Goal: Task Accomplishment & Management: Complete application form

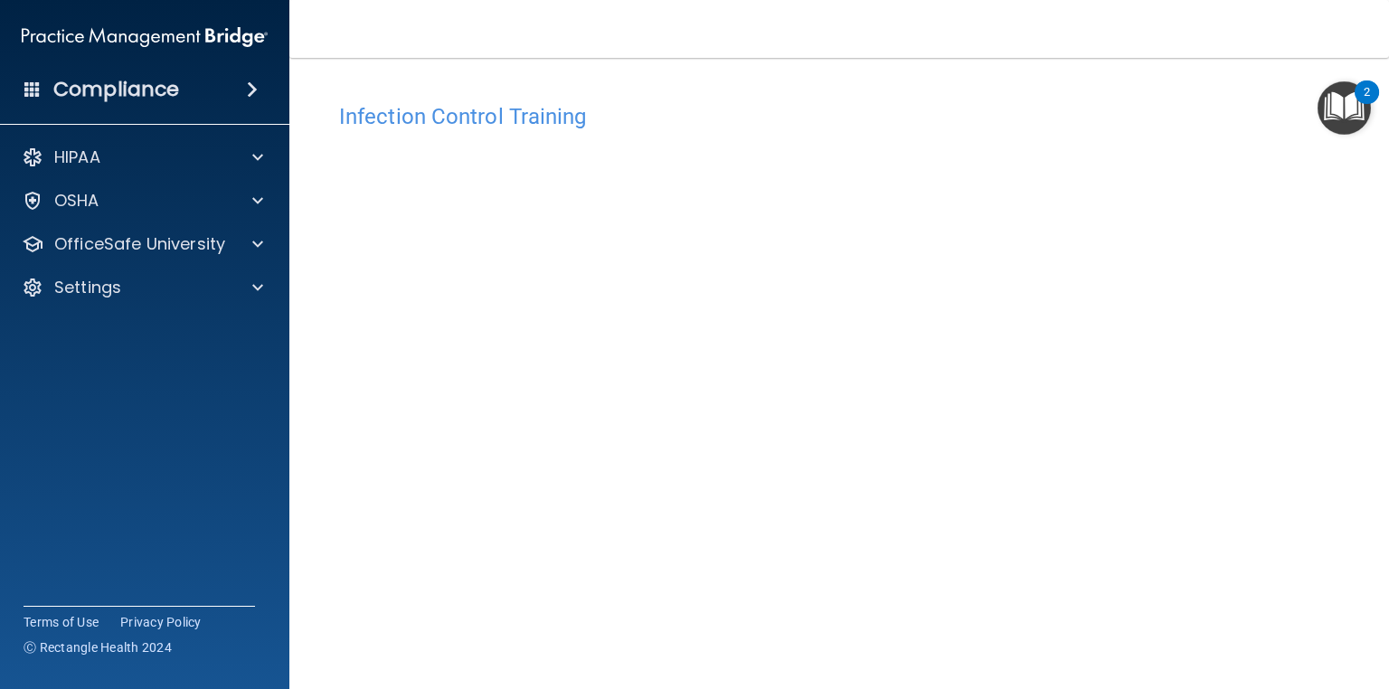
scroll to position [84, 0]
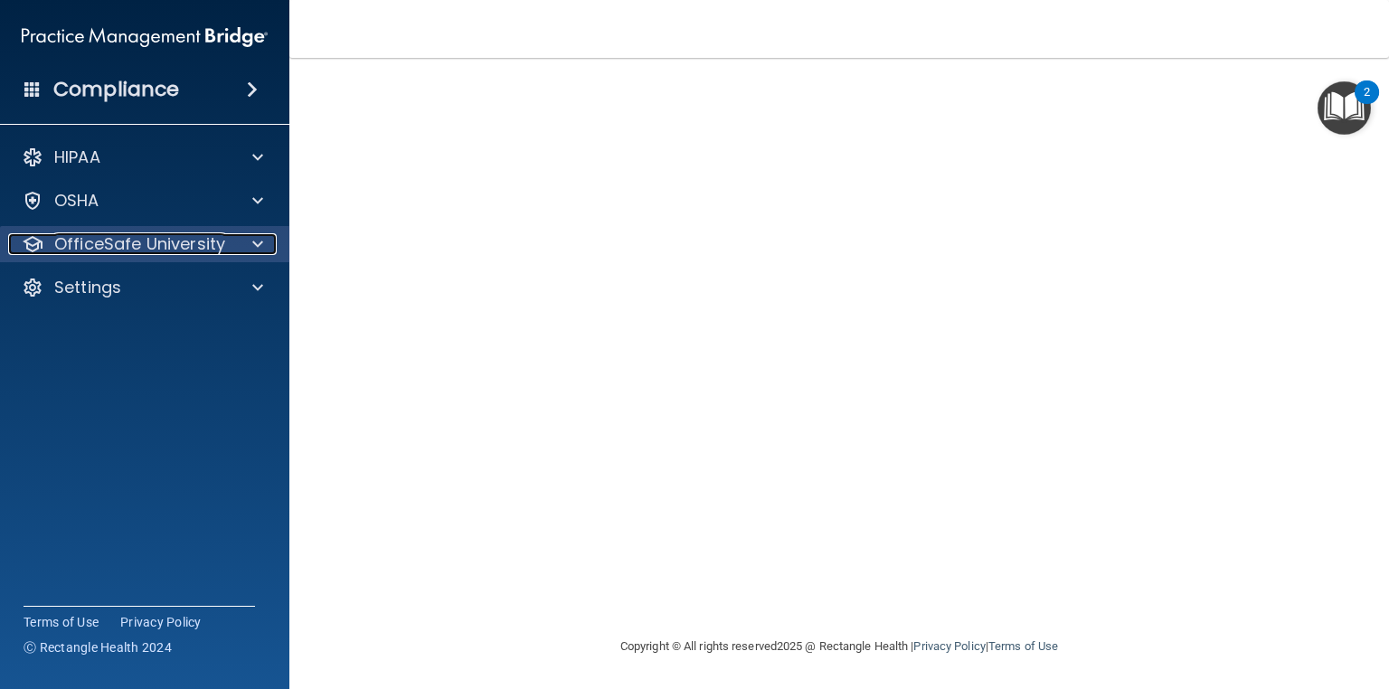
click at [253, 233] on span at bounding box center [257, 244] width 11 height 22
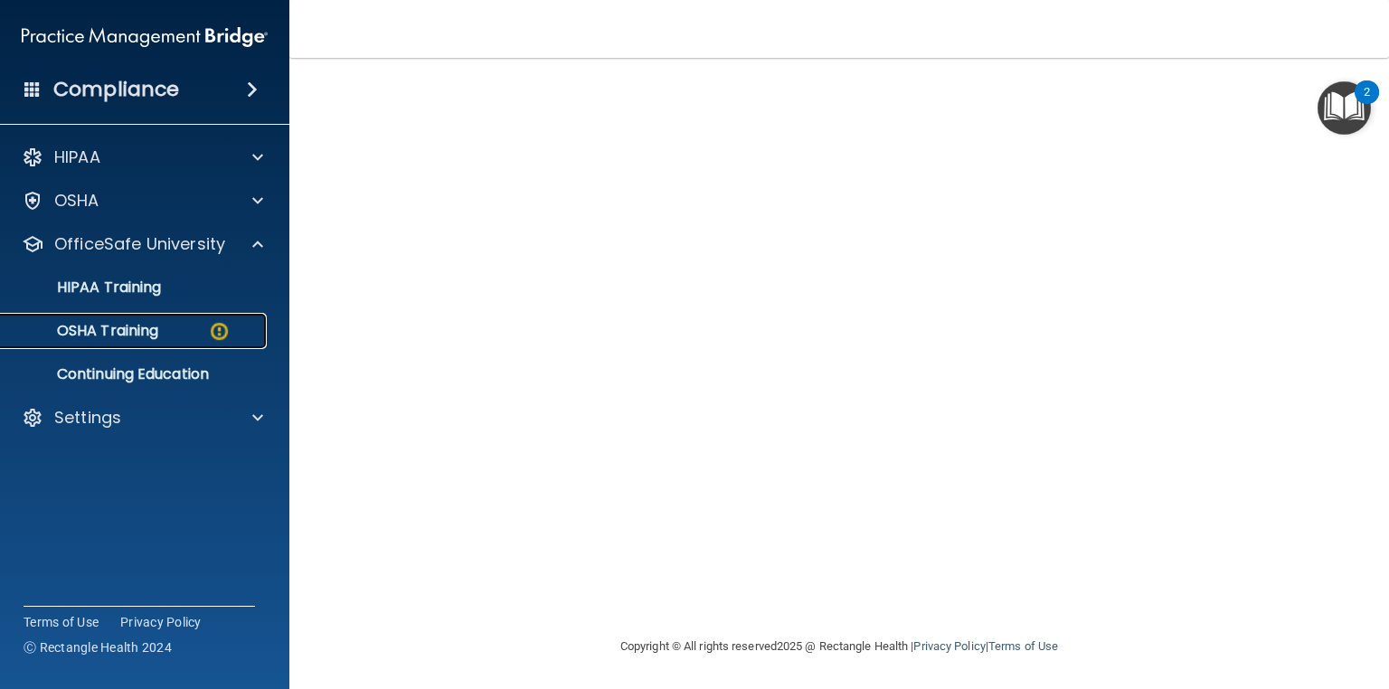
click at [231, 329] on div "OSHA Training" at bounding box center [135, 331] width 247 height 18
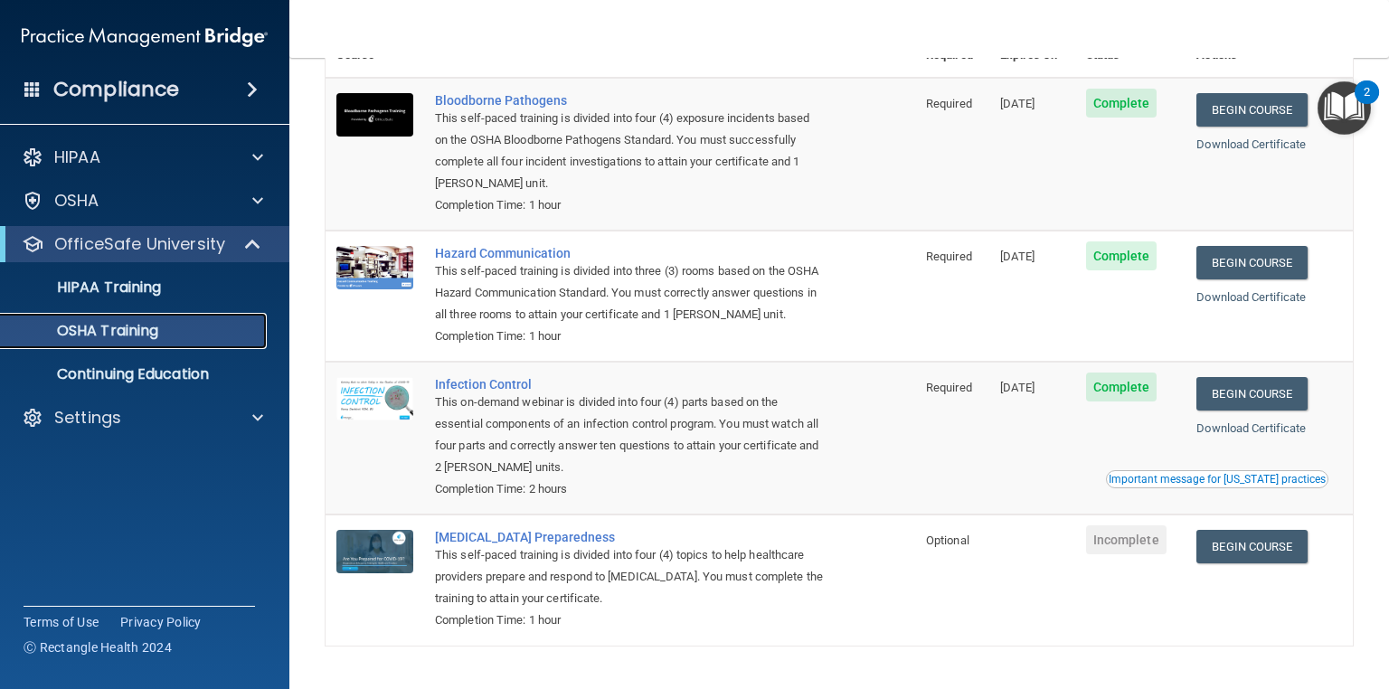
scroll to position [123, 0]
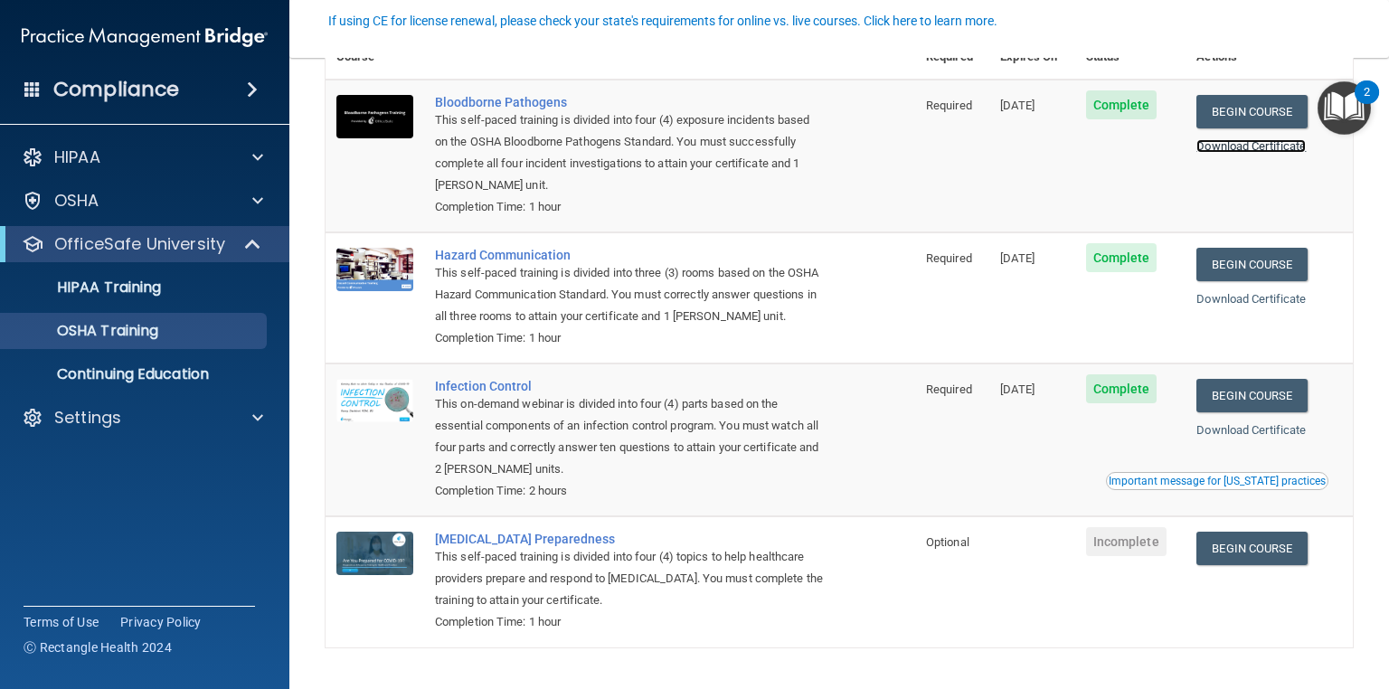
click at [1254, 148] on link "Download Certificate" at bounding box center [1250, 146] width 109 height 14
click at [1242, 300] on link "Download Certificate" at bounding box center [1250, 299] width 109 height 14
click at [1257, 429] on link "Download Certificate" at bounding box center [1250, 430] width 109 height 14
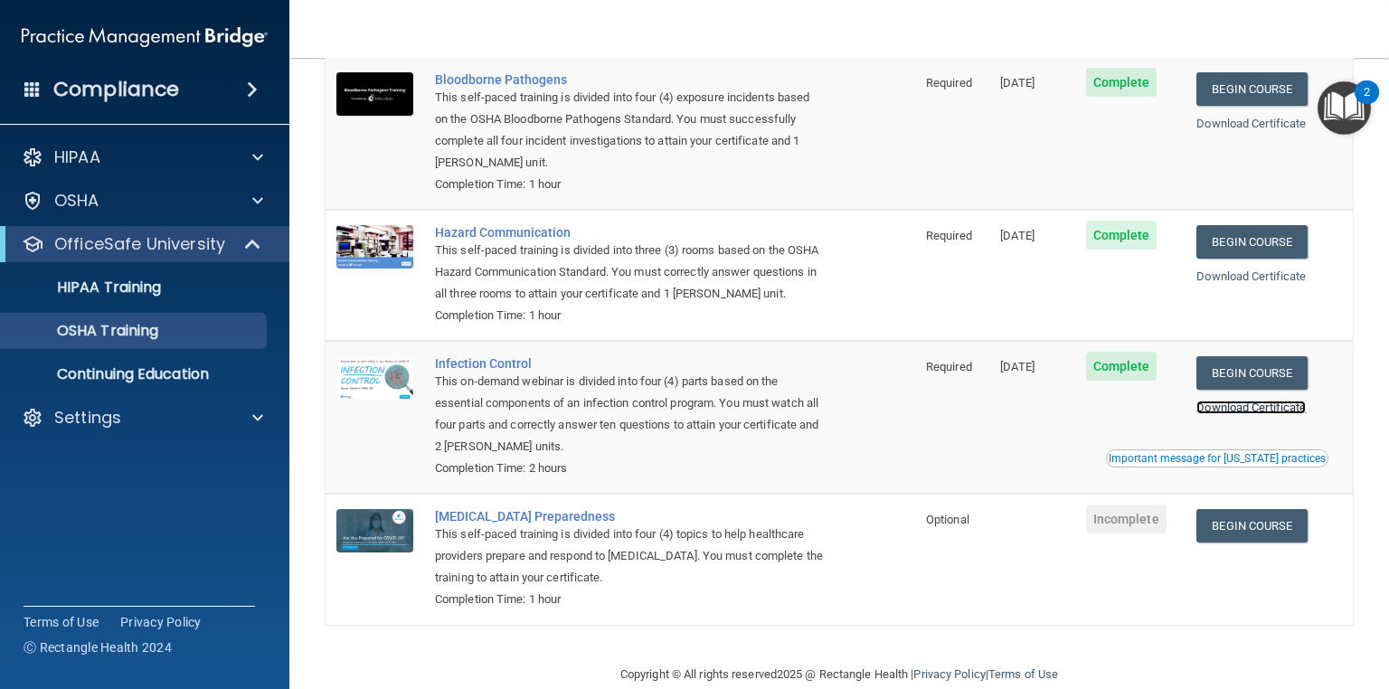
scroll to position [177, 0]
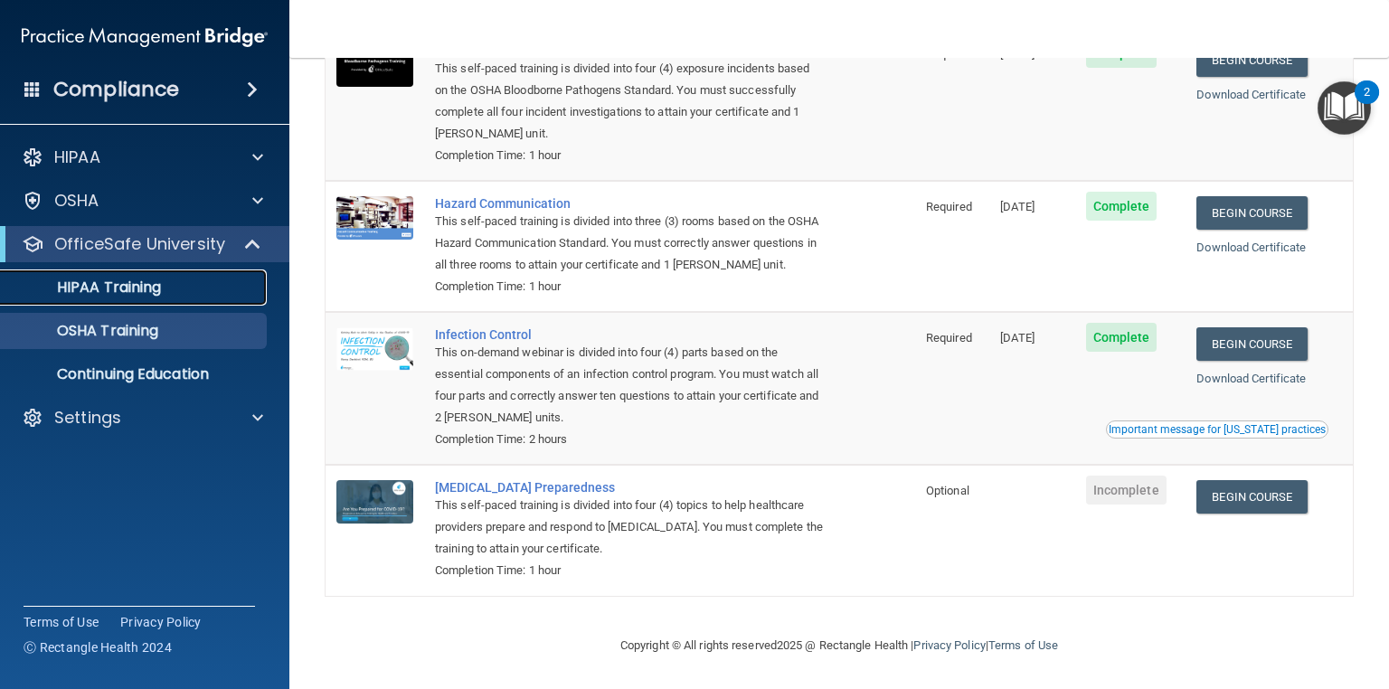
click at [195, 285] on div "HIPAA Training" at bounding box center [135, 287] width 247 height 18
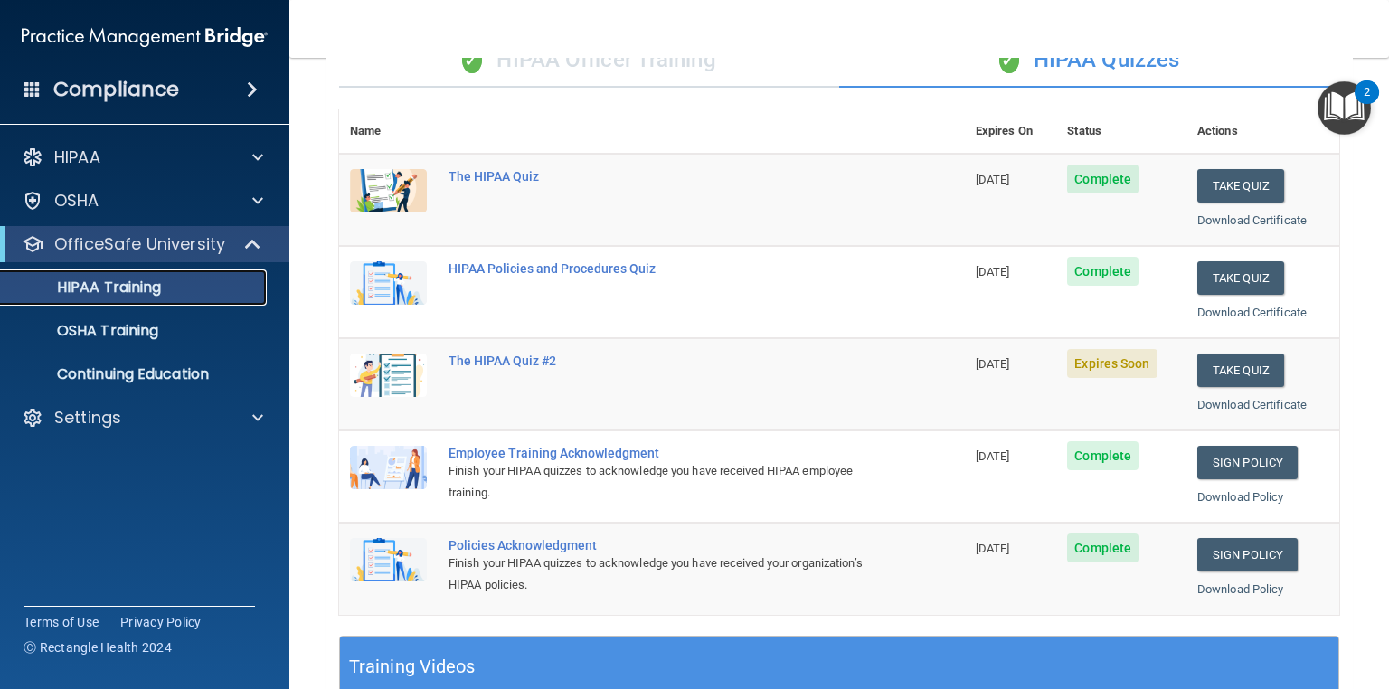
scroll to position [159, 0]
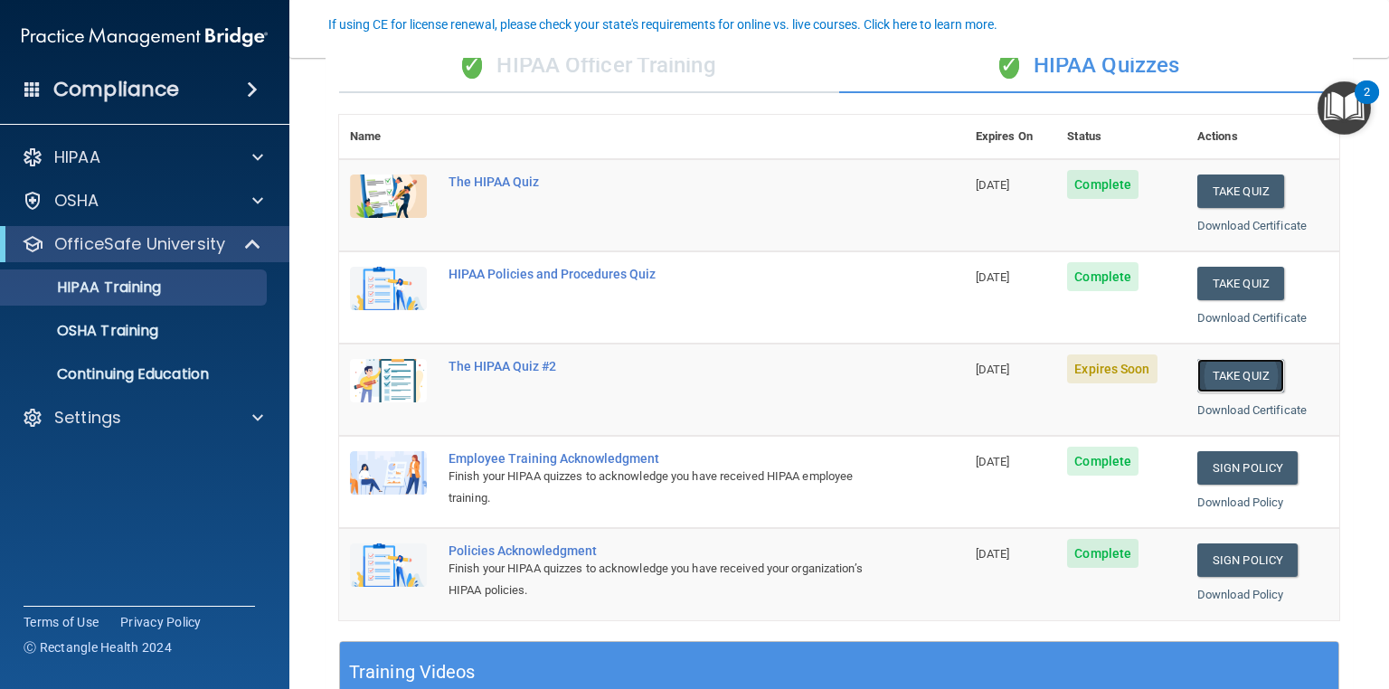
click at [1238, 372] on button "Take Quiz" at bounding box center [1240, 375] width 87 height 33
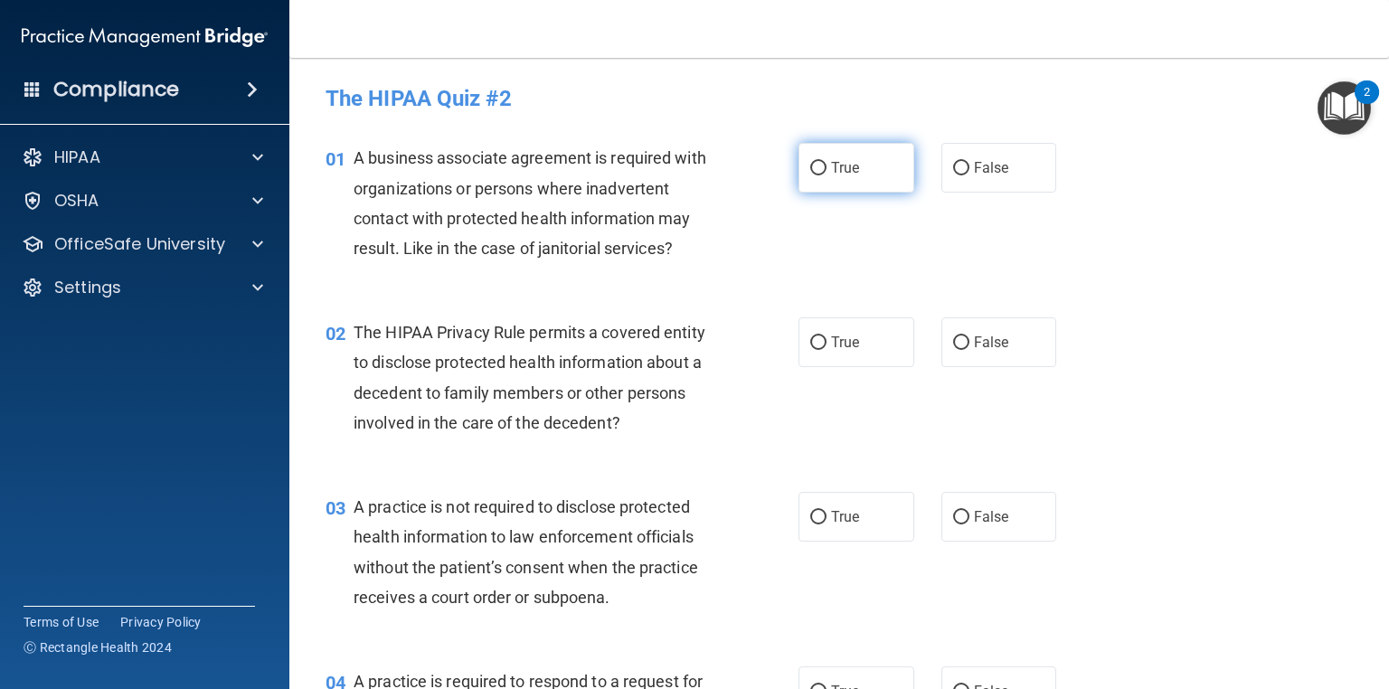
click at [875, 172] on label "True" at bounding box center [856, 168] width 116 height 50
click at [826, 172] on input "True" at bounding box center [818, 169] width 16 height 14
radio input "true"
click at [869, 344] on label "True" at bounding box center [856, 342] width 116 height 50
click at [826, 344] on input "True" at bounding box center [818, 343] width 16 height 14
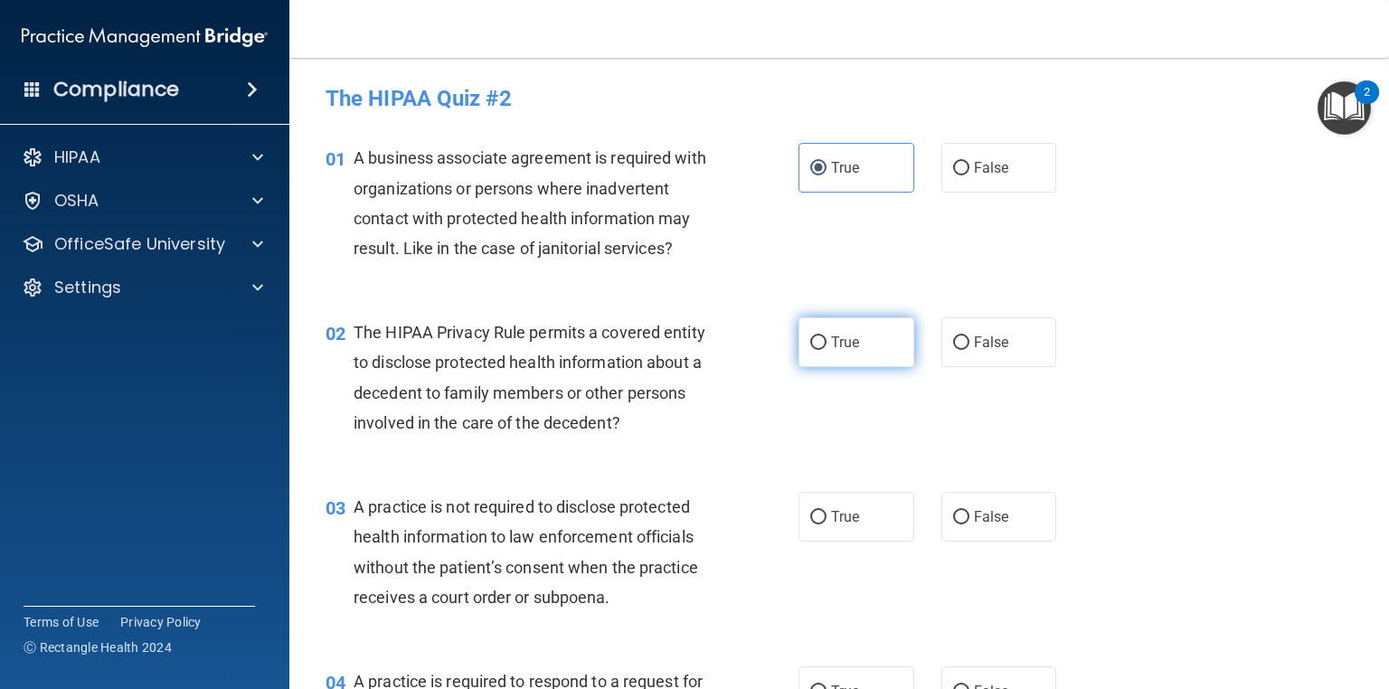
radio input "true"
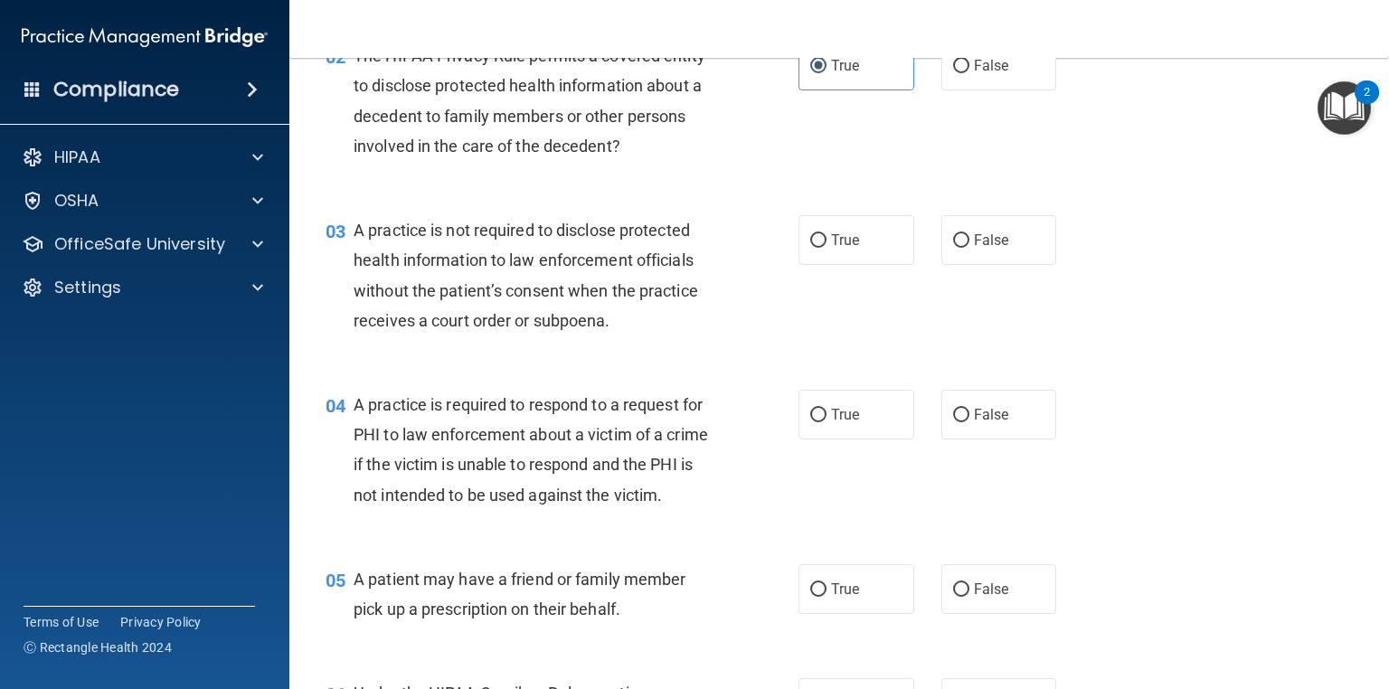
scroll to position [312, 0]
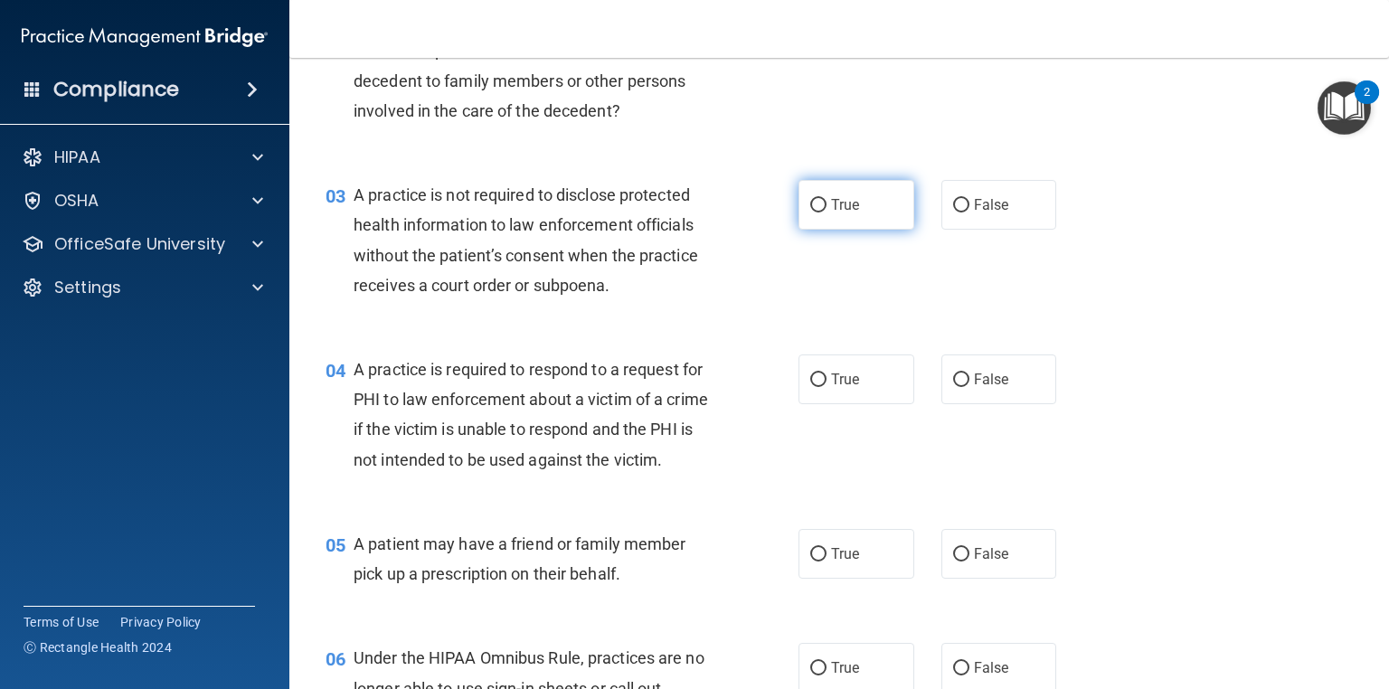
click at [831, 210] on span "True" at bounding box center [845, 204] width 28 height 17
click at [826, 210] on input "True" at bounding box center [818, 206] width 16 height 14
radio input "true"
click at [867, 369] on label "True" at bounding box center [856, 379] width 116 height 50
click at [826, 373] on input "True" at bounding box center [818, 380] width 16 height 14
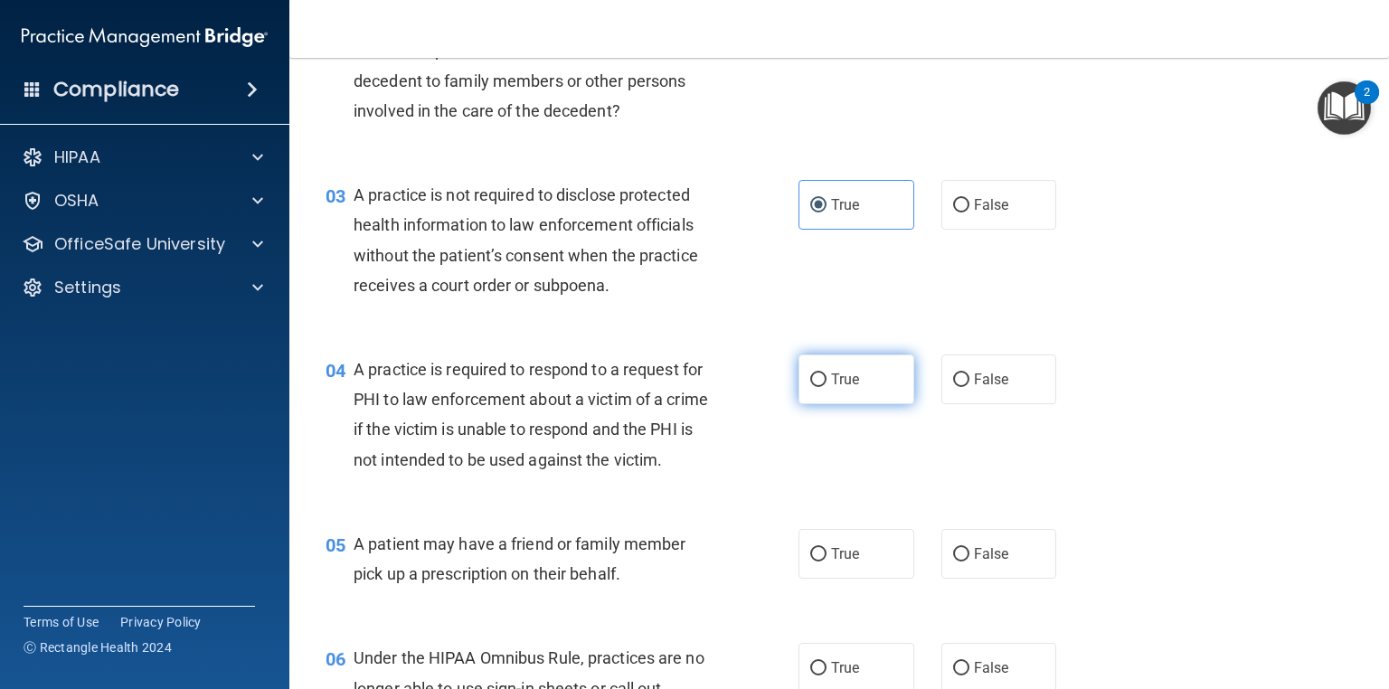
radio input "true"
click at [954, 561] on input "False" at bounding box center [961, 555] width 16 height 14
radio input "true"
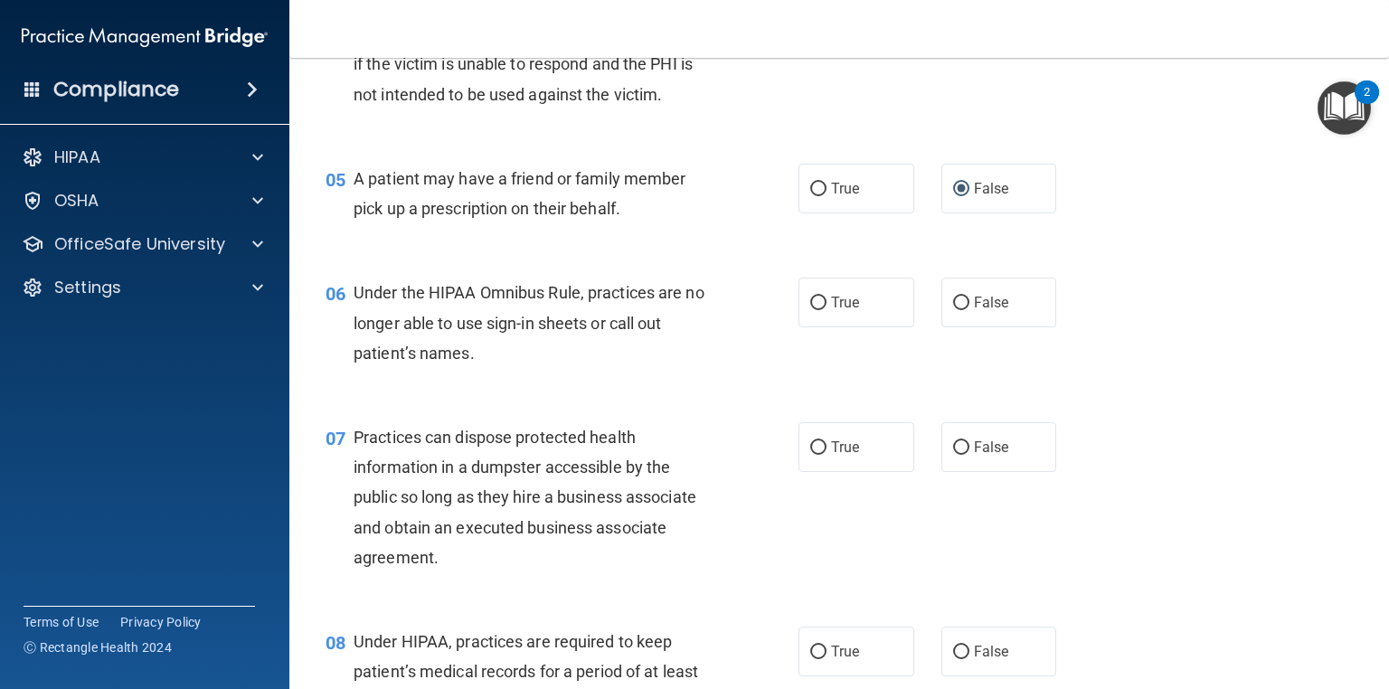
scroll to position [694, 0]
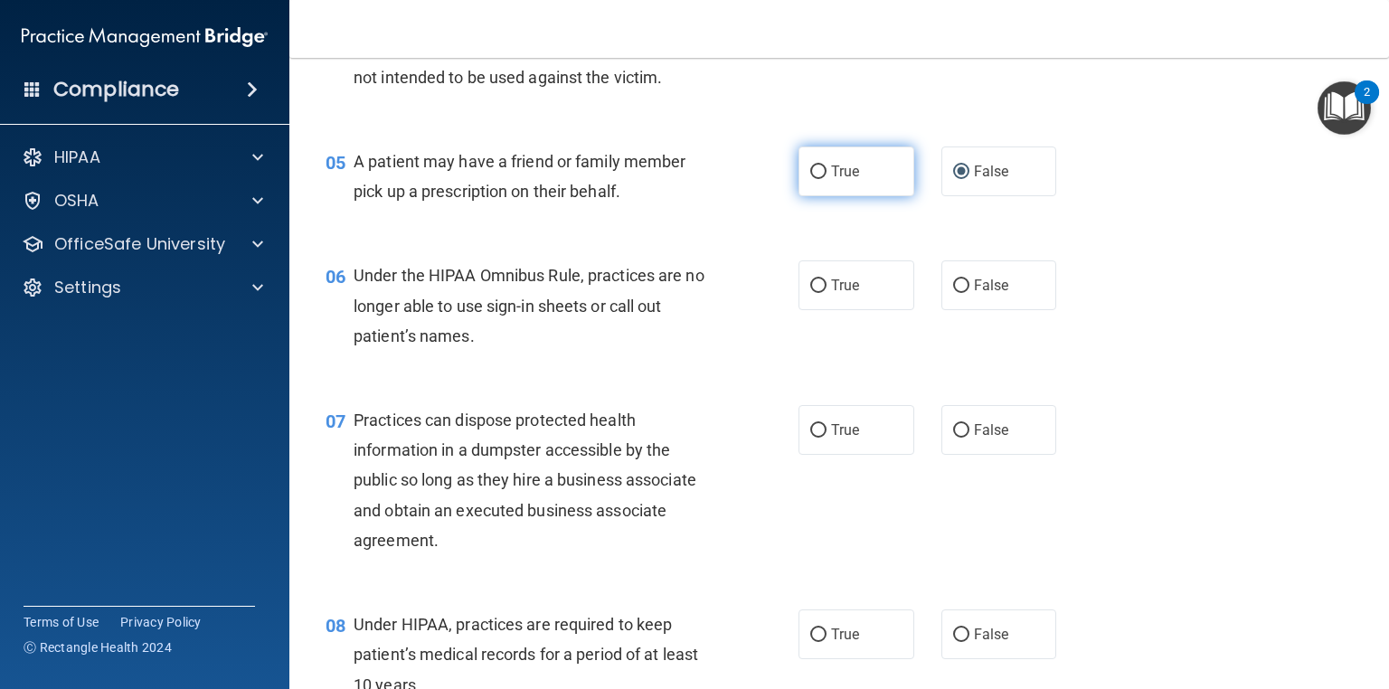
click at [867, 196] on label "True" at bounding box center [856, 171] width 116 height 50
click at [826, 179] on input "True" at bounding box center [818, 172] width 16 height 14
radio input "true"
radio input "false"
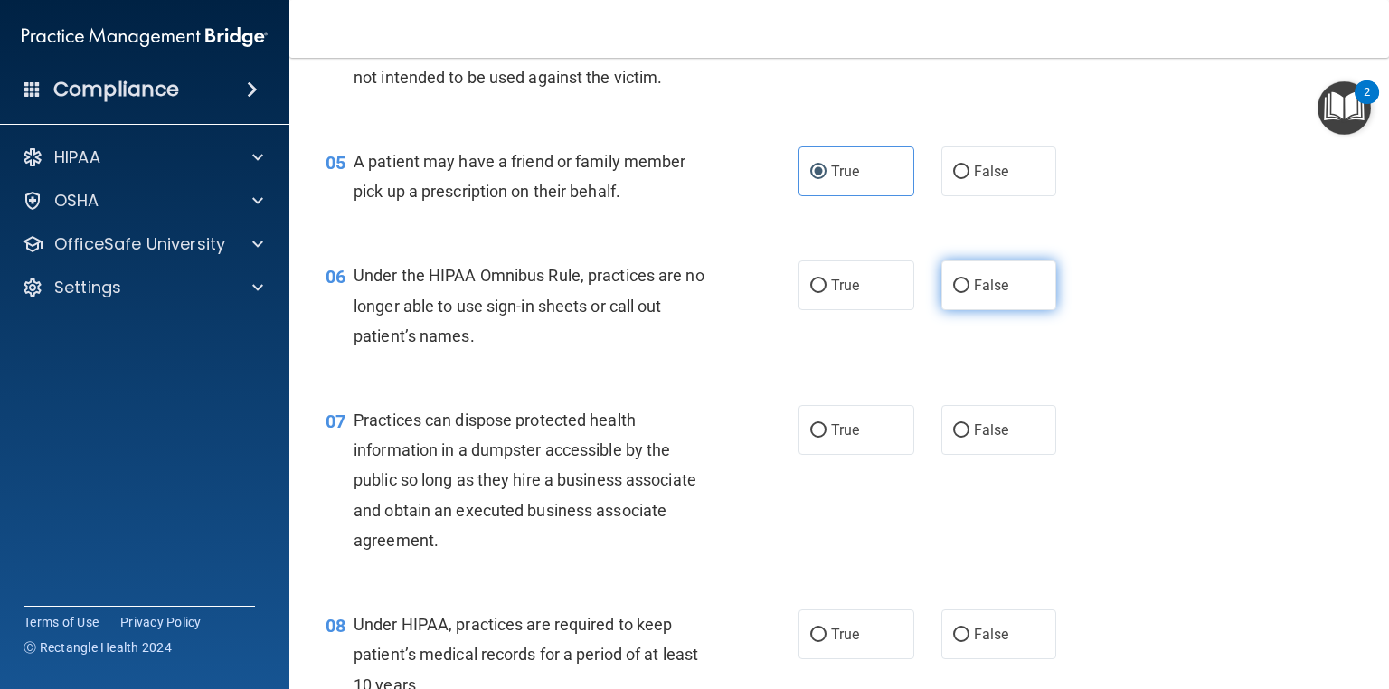
click at [994, 294] on span "False" at bounding box center [991, 285] width 35 height 17
click at [969, 293] on input "False" at bounding box center [961, 286] width 16 height 14
radio input "true"
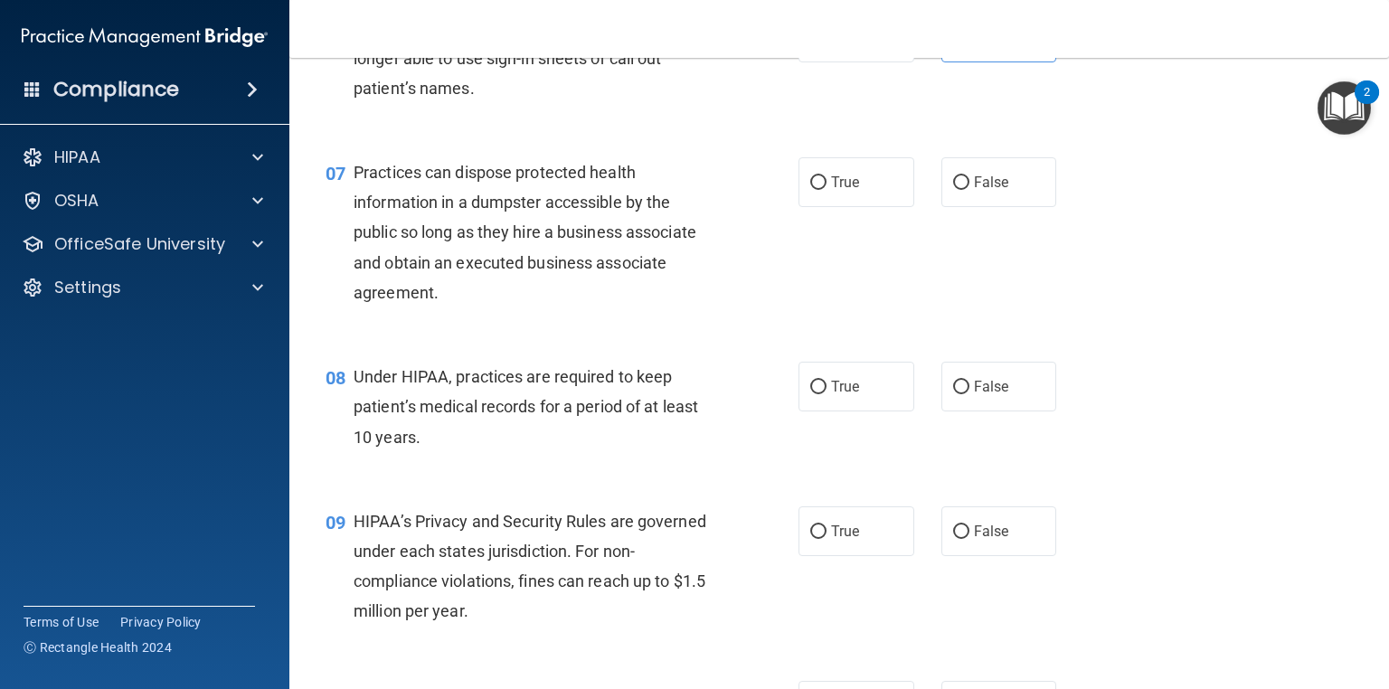
scroll to position [947, 0]
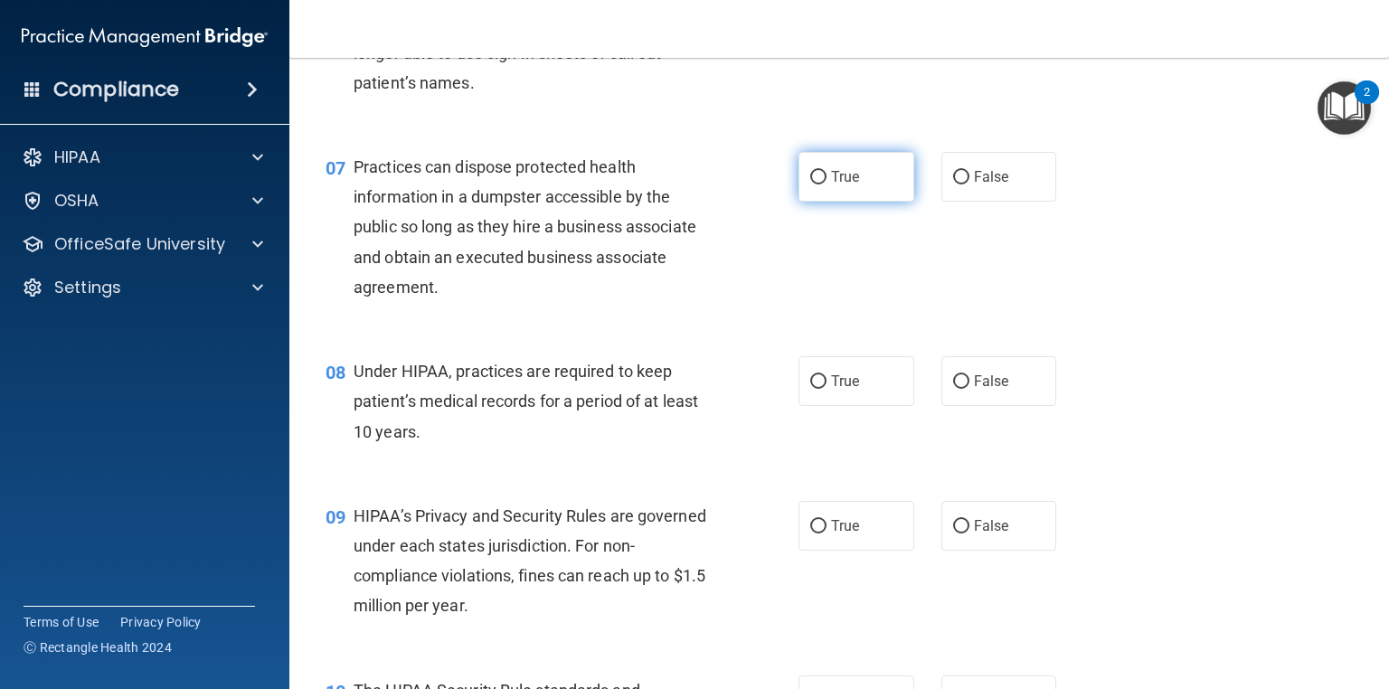
click at [831, 185] on span "True" at bounding box center [845, 176] width 28 height 17
click at [826, 184] on input "True" at bounding box center [818, 178] width 16 height 14
radio input "true"
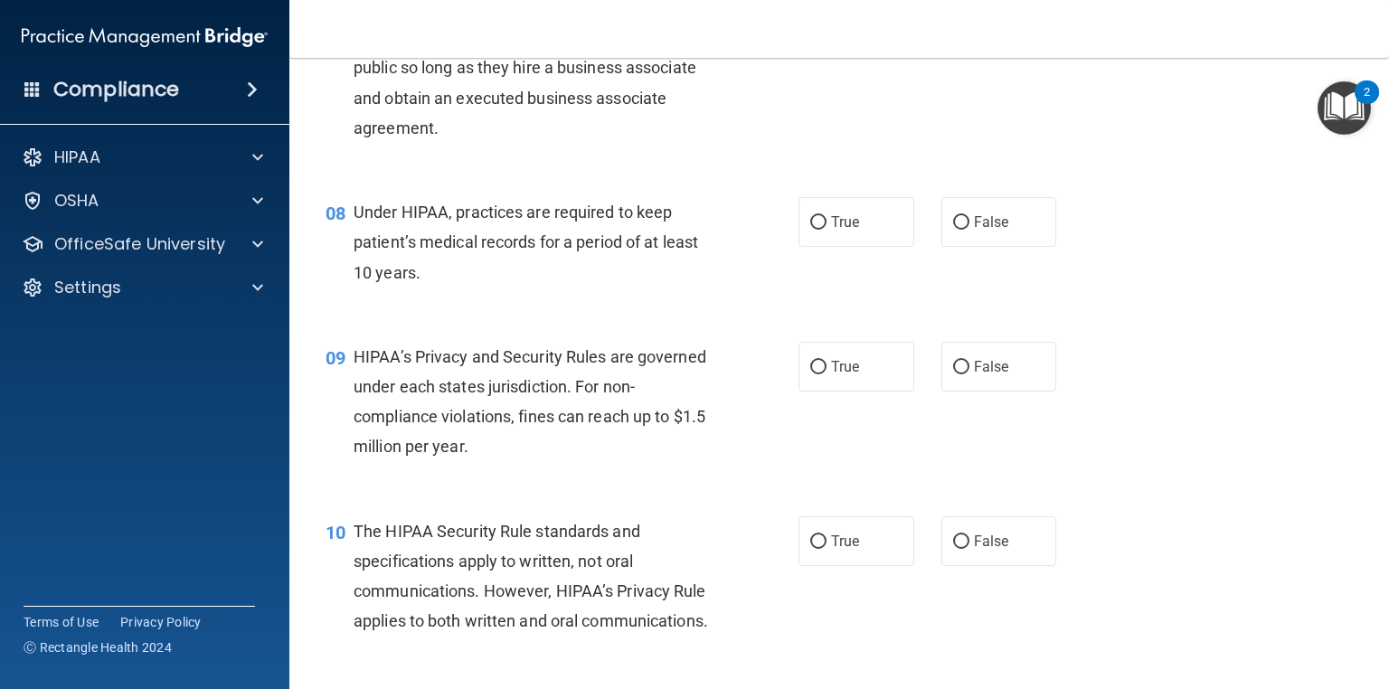
scroll to position [1125, 0]
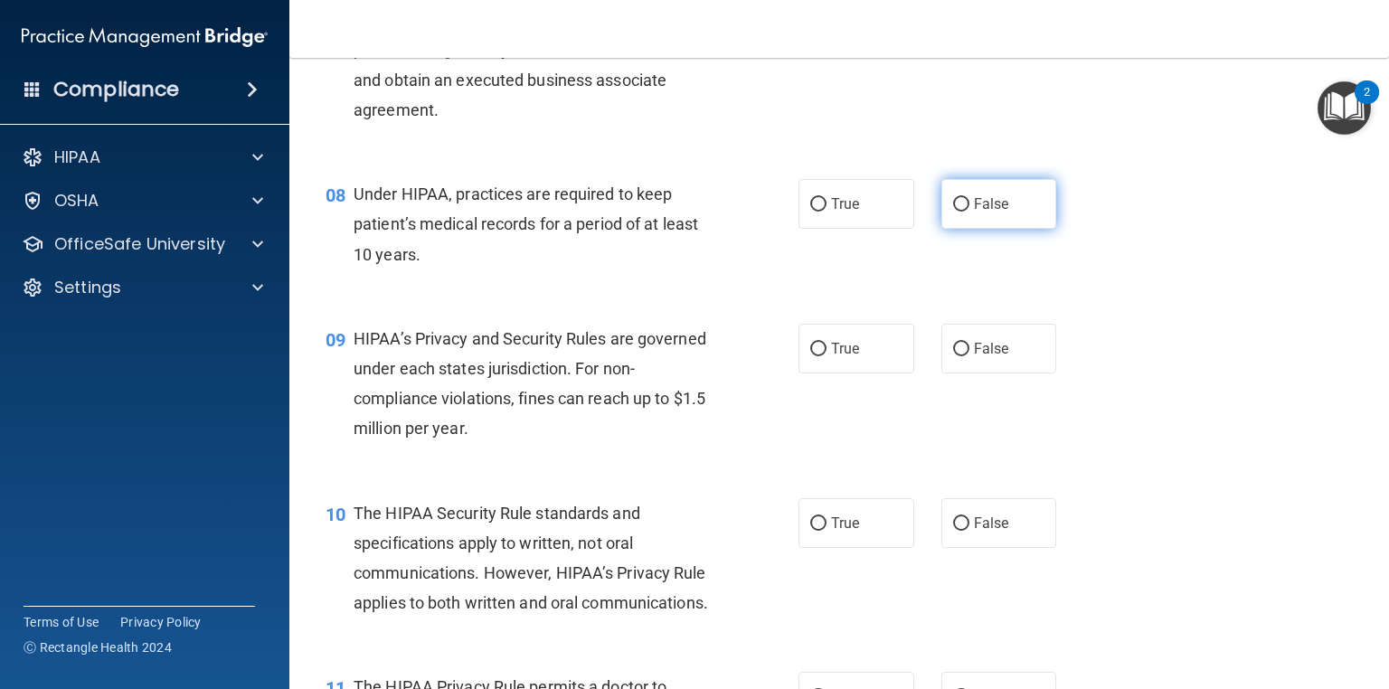
click at [976, 212] on span "False" at bounding box center [991, 203] width 35 height 17
click at [969, 212] on input "False" at bounding box center [961, 205] width 16 height 14
radio input "true"
click at [798, 373] on label "True" at bounding box center [856, 349] width 116 height 50
click at [810, 356] on input "True" at bounding box center [818, 350] width 16 height 14
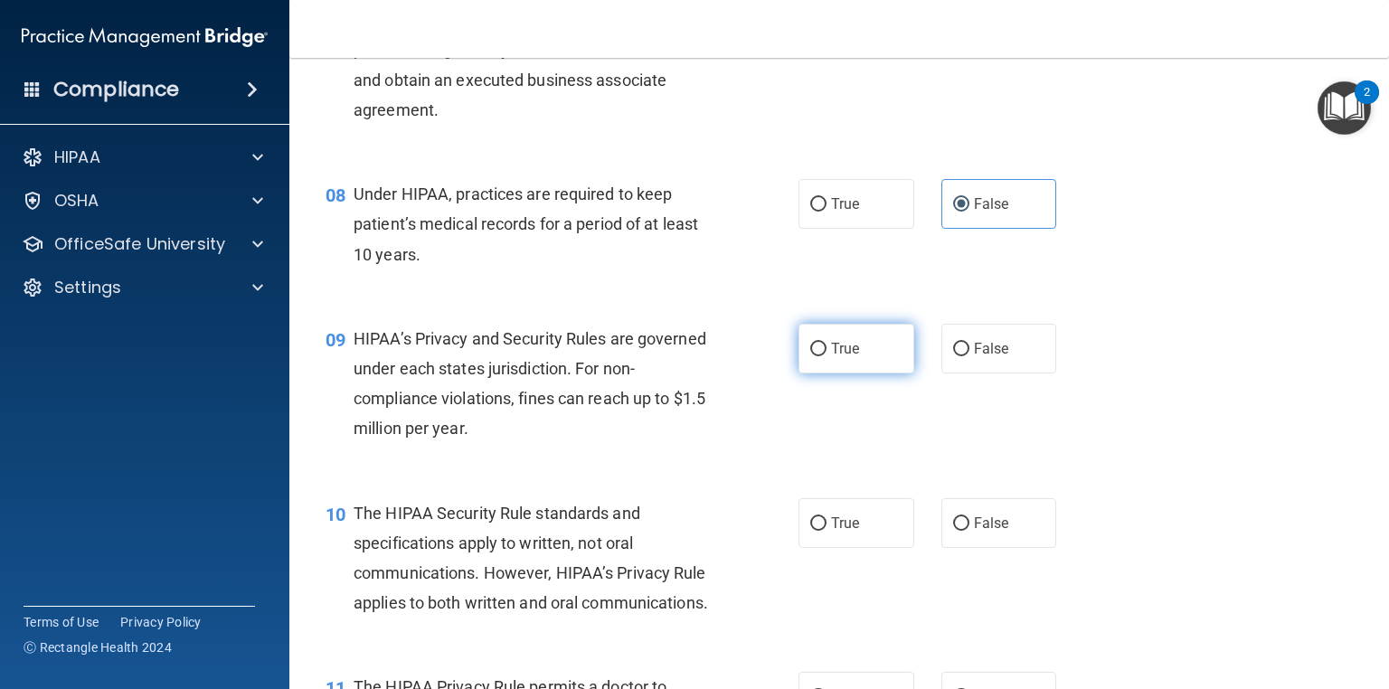
radio input "true"
click at [958, 548] on label "False" at bounding box center [999, 523] width 116 height 50
click at [958, 531] on input "False" at bounding box center [961, 524] width 16 height 14
radio input "true"
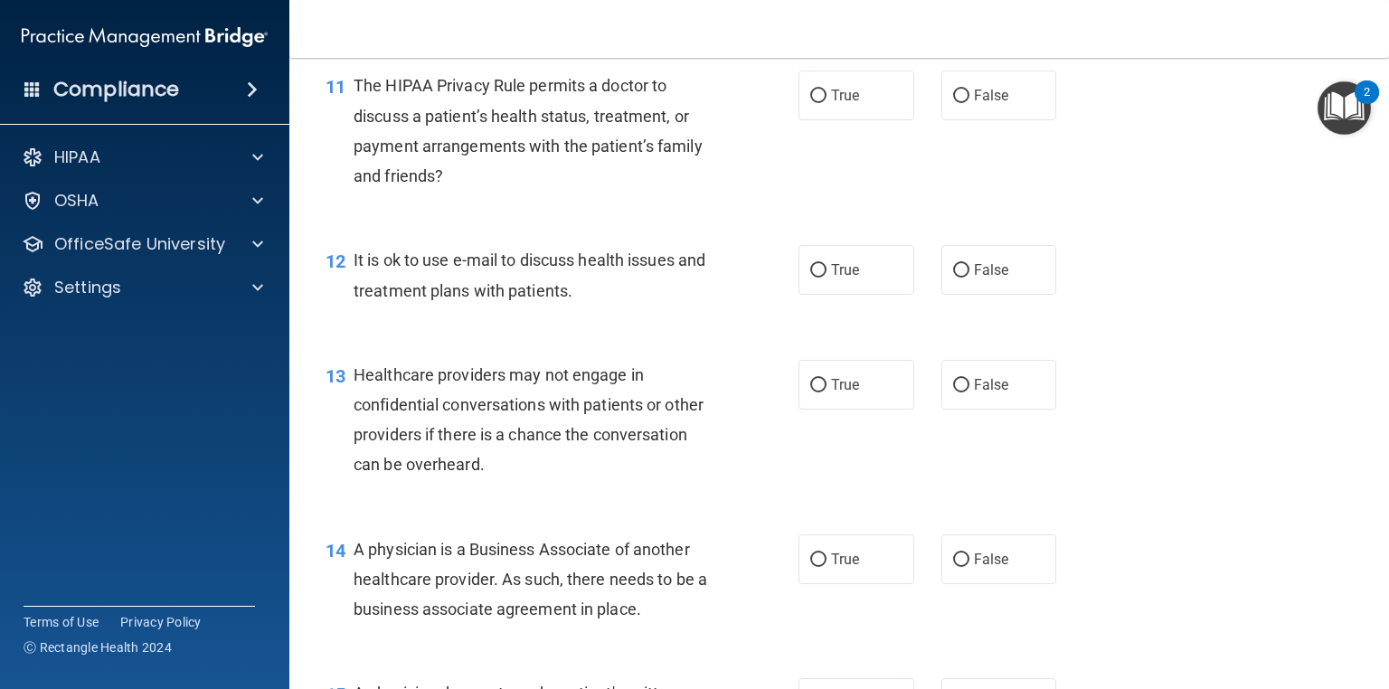
scroll to position [1779, 0]
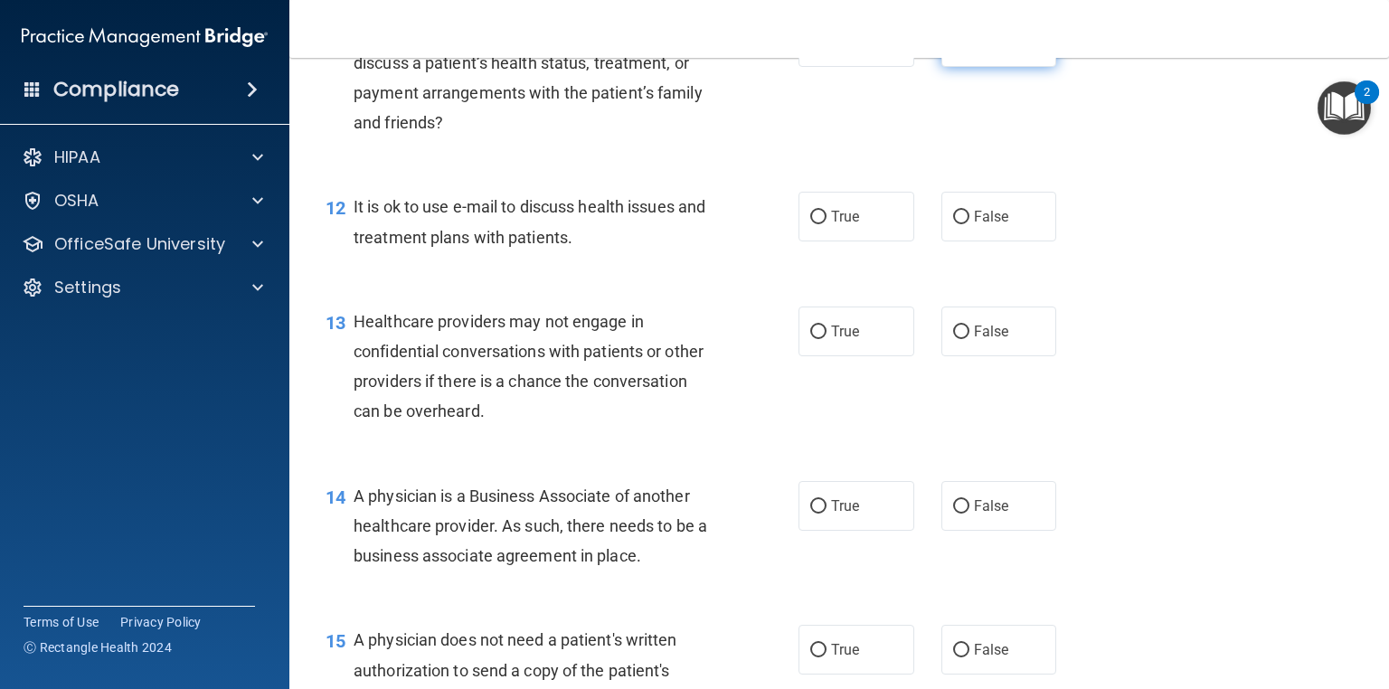
click at [941, 67] on label "False" at bounding box center [999, 42] width 116 height 50
click at [953, 50] on input "False" at bounding box center [961, 43] width 16 height 14
radio input "true"
click at [871, 241] on label "True" at bounding box center [856, 217] width 116 height 50
click at [826, 224] on input "True" at bounding box center [818, 218] width 16 height 14
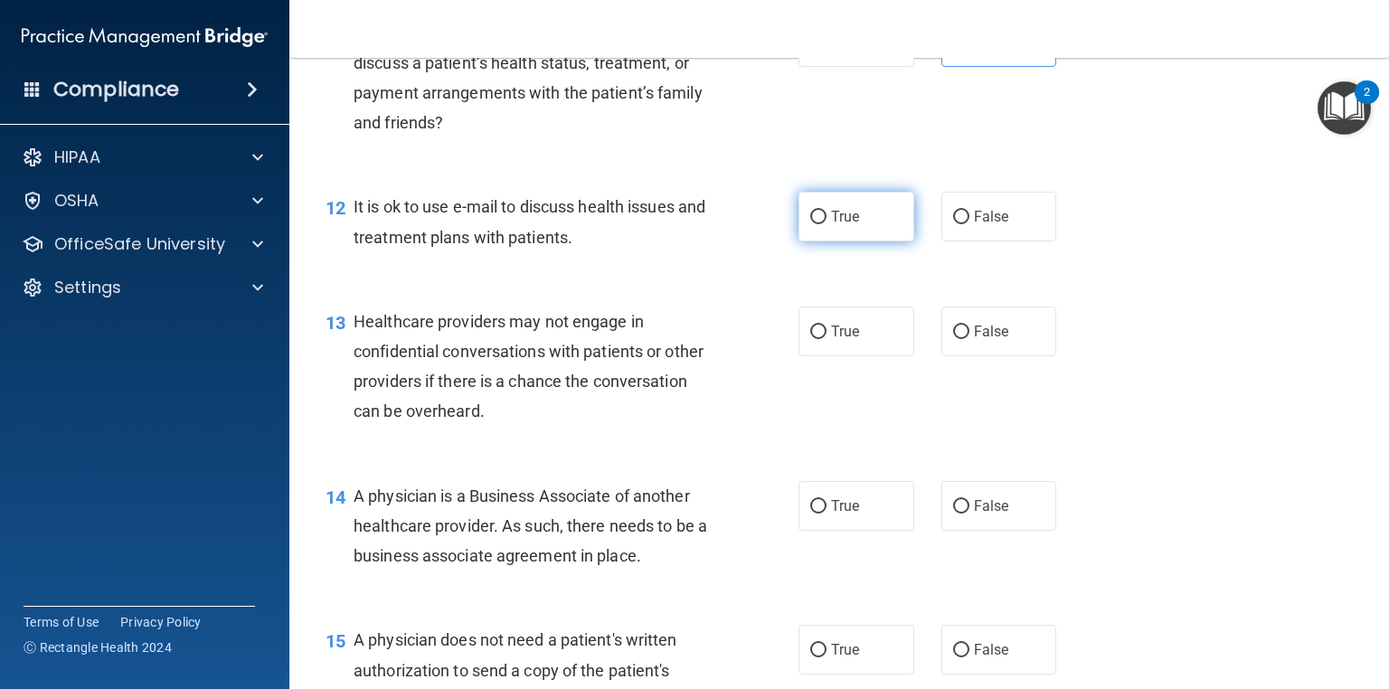
radio input "true"
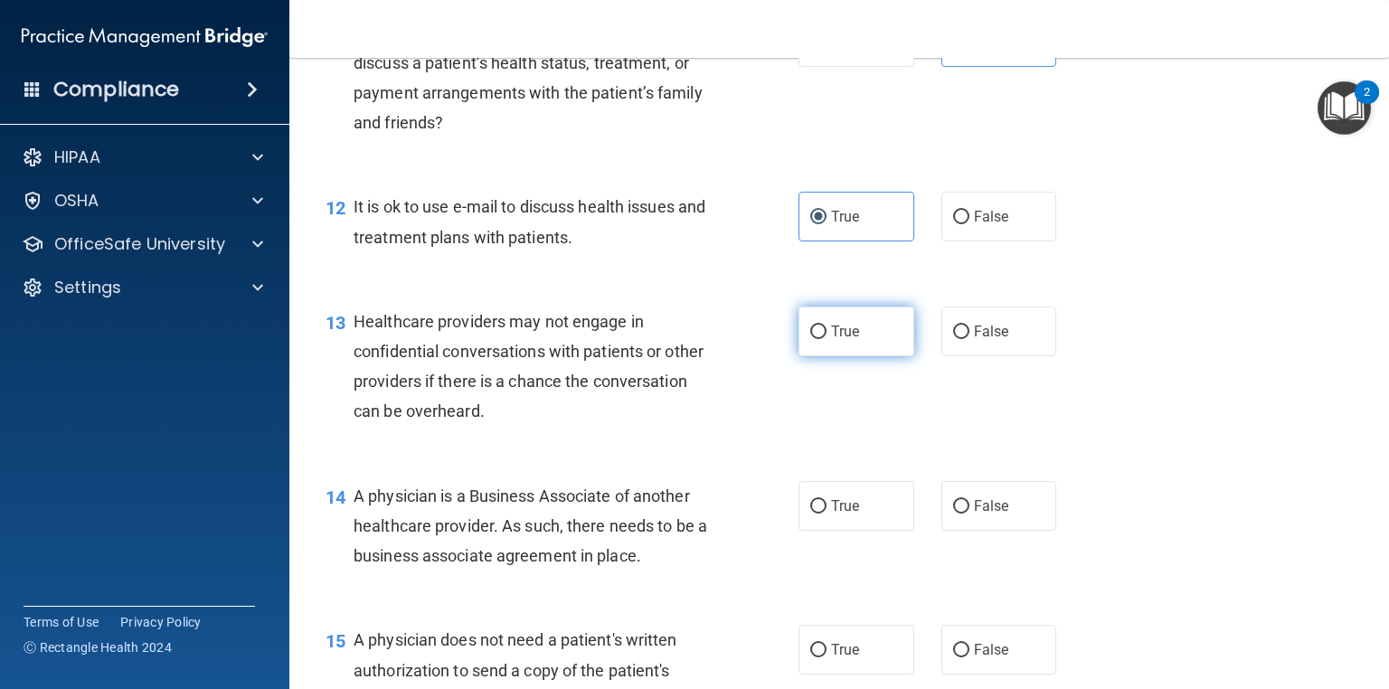
click at [851, 340] on span "True" at bounding box center [845, 331] width 28 height 17
click at [826, 339] on input "True" at bounding box center [818, 332] width 16 height 14
radio input "true"
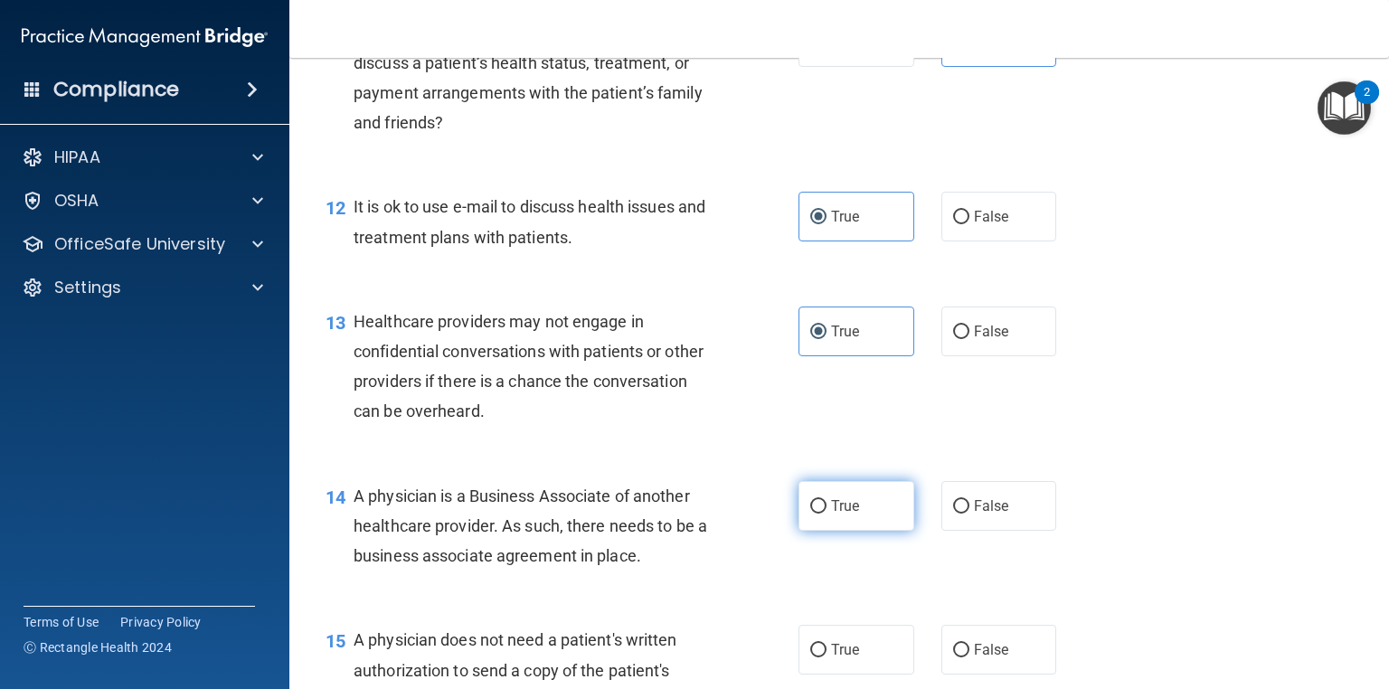
click at [885, 531] on label "True" at bounding box center [856, 506] width 116 height 50
click at [826, 513] on input "True" at bounding box center [818, 507] width 16 height 14
radio input "true"
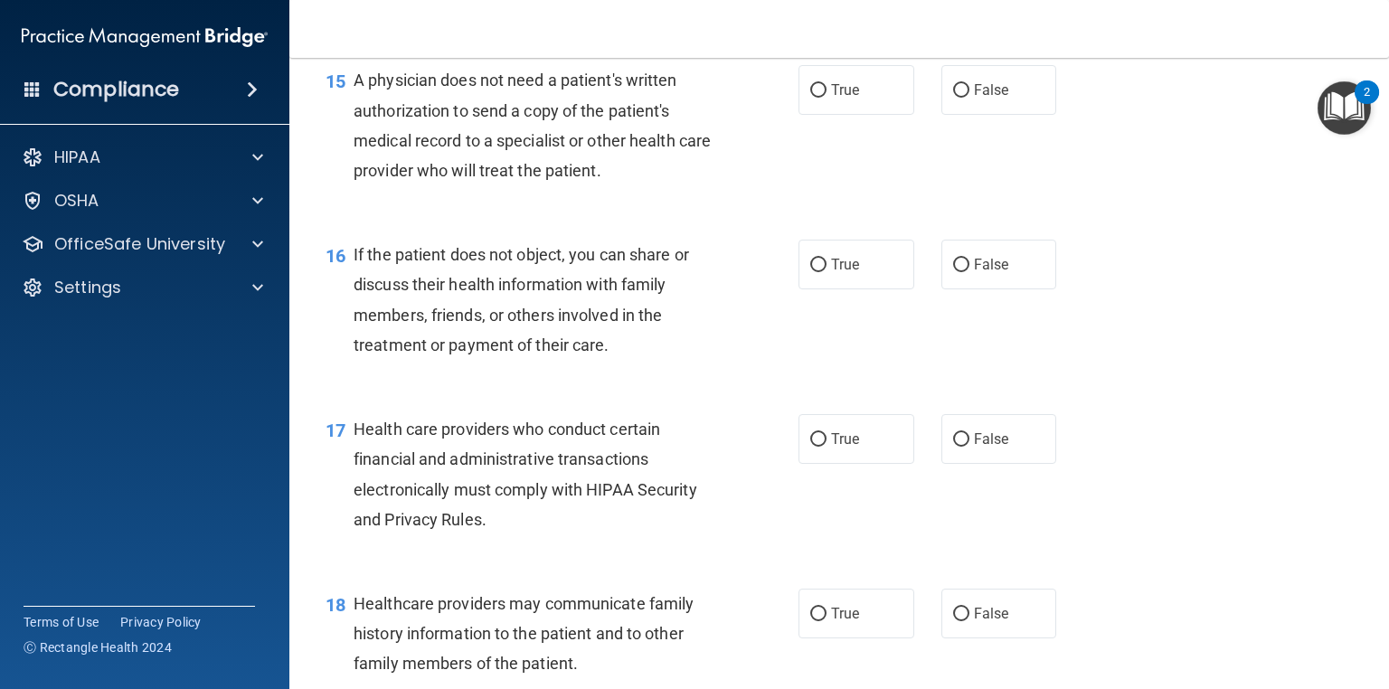
scroll to position [2397, 0]
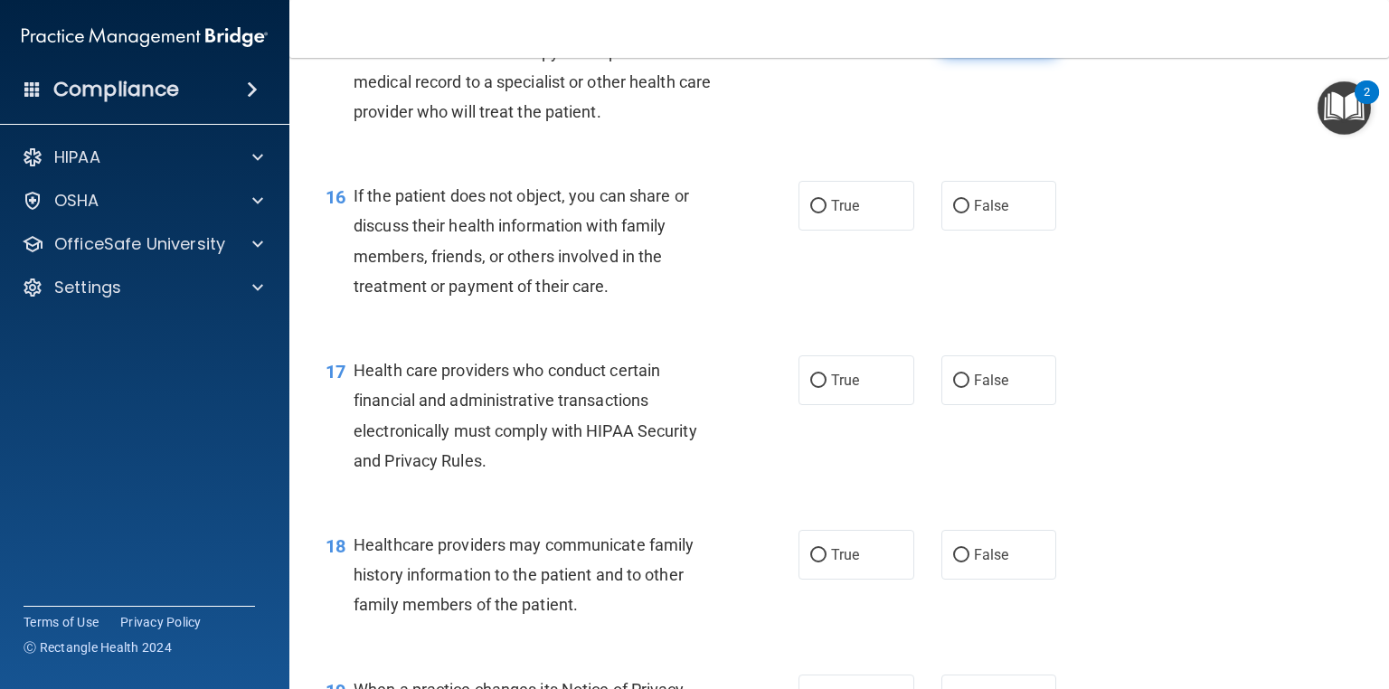
click at [974, 40] on span "False" at bounding box center [991, 31] width 35 height 17
click at [969, 39] on input "False" at bounding box center [961, 32] width 16 height 14
radio input "true"
click at [870, 231] on label "True" at bounding box center [856, 206] width 116 height 50
click at [826, 213] on input "True" at bounding box center [818, 207] width 16 height 14
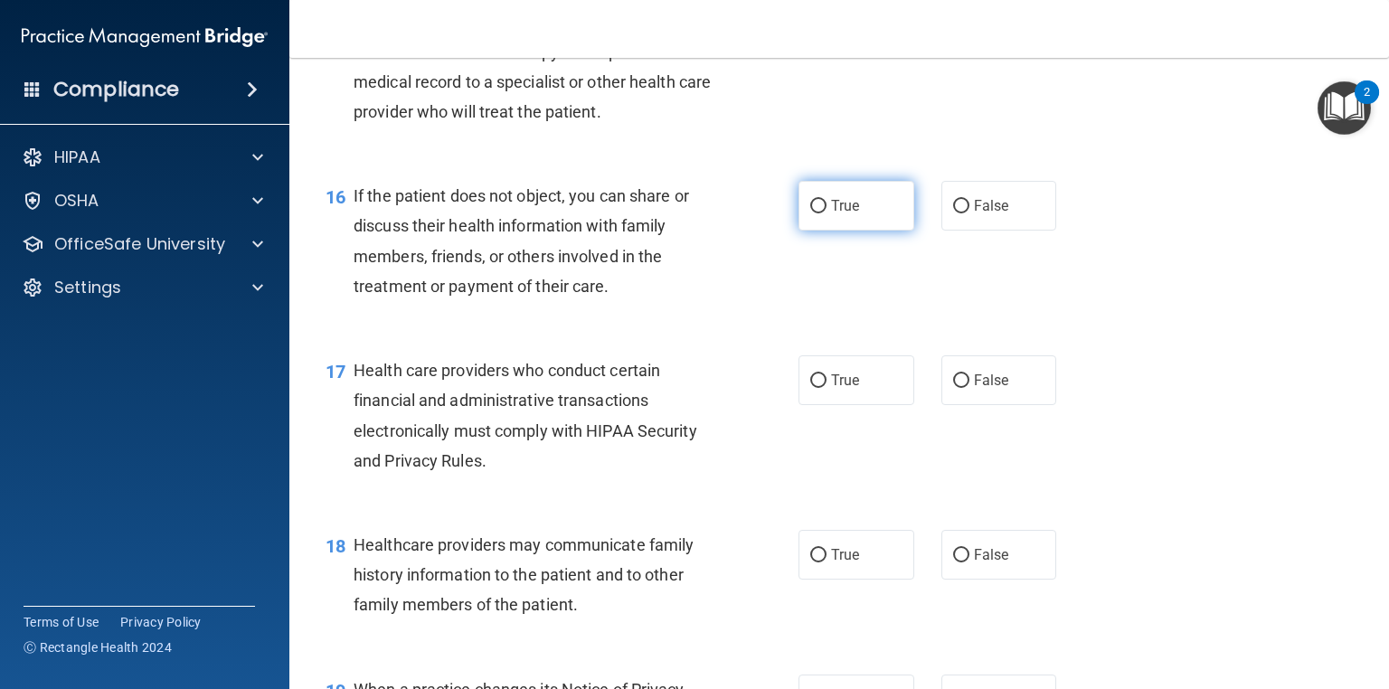
radio input "true"
click at [954, 405] on label "False" at bounding box center [999, 380] width 116 height 50
click at [954, 388] on input "False" at bounding box center [961, 381] width 16 height 14
radio input "true"
click at [818, 579] on label "True" at bounding box center [856, 555] width 116 height 50
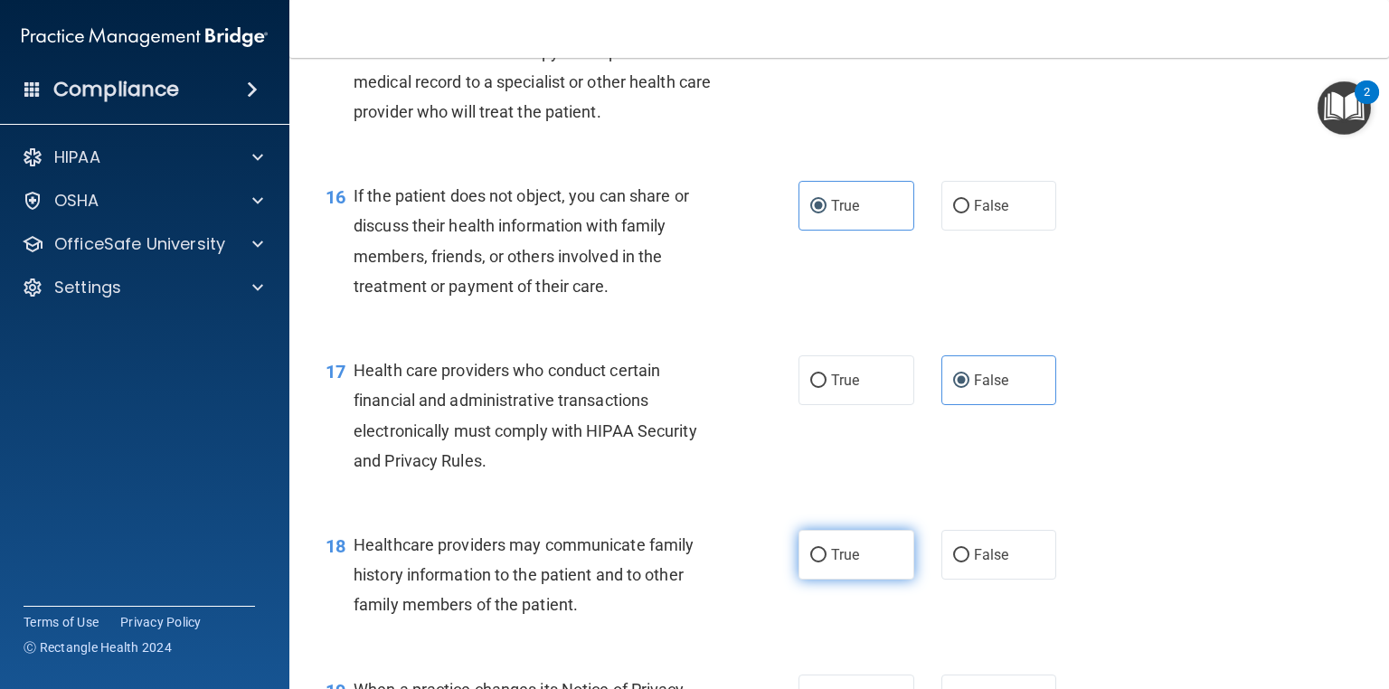
click at [818, 562] on input "True" at bounding box center [818, 556] width 16 height 14
radio input "true"
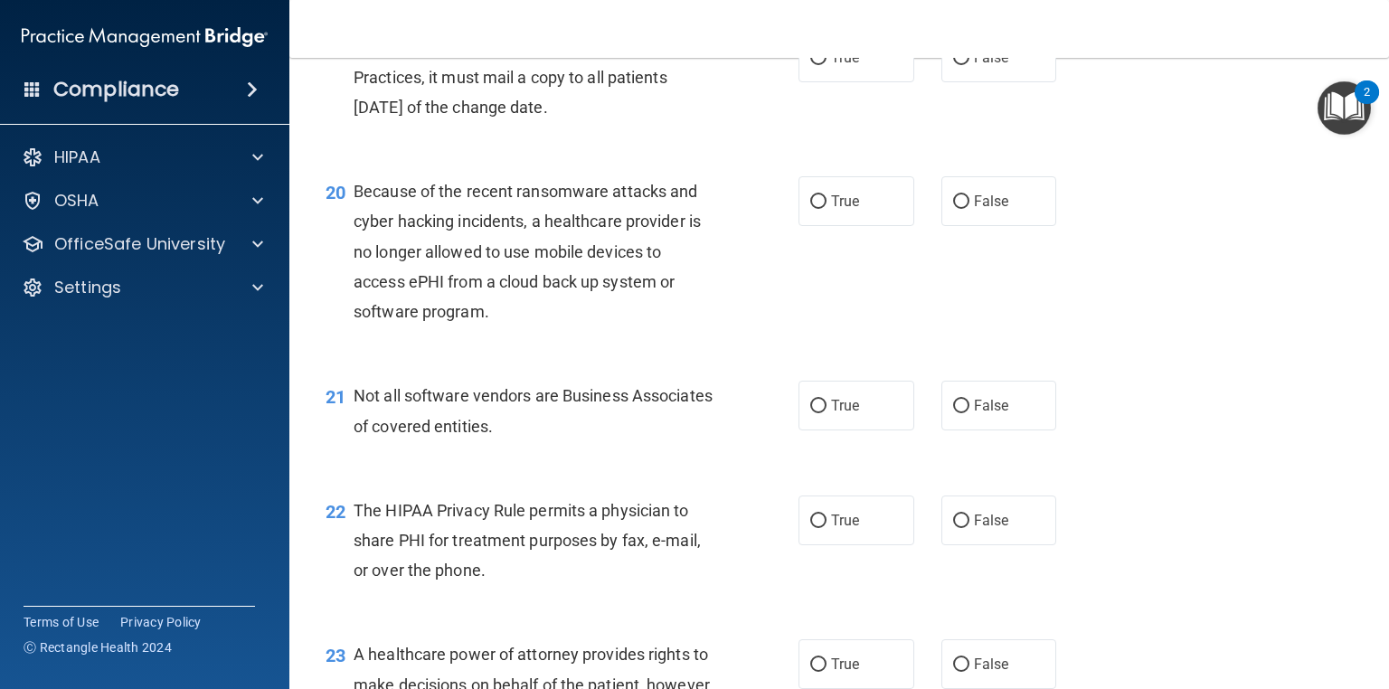
scroll to position [3069, 0]
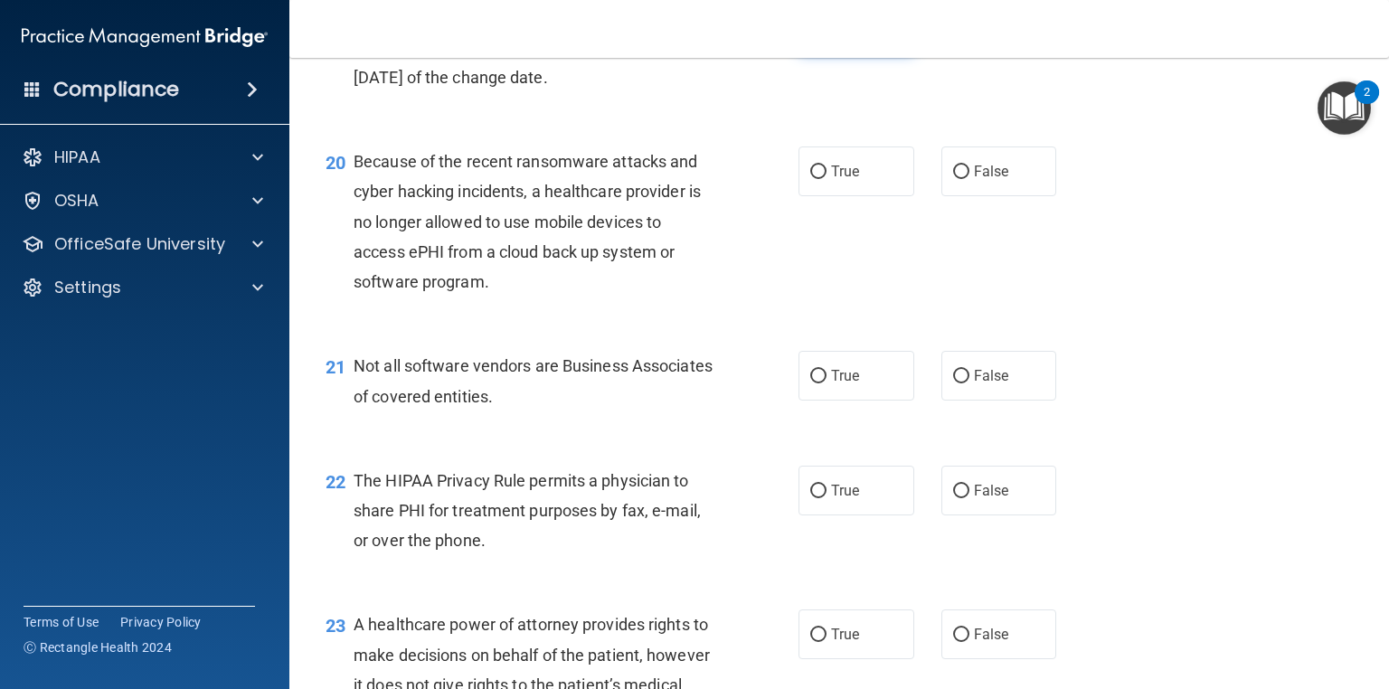
click at [855, 52] on label "True" at bounding box center [856, 28] width 116 height 50
click at [826, 35] on input "True" at bounding box center [818, 29] width 16 height 14
radio input "true"
click at [860, 196] on label "True" at bounding box center [856, 171] width 116 height 50
click at [826, 179] on input "True" at bounding box center [818, 172] width 16 height 14
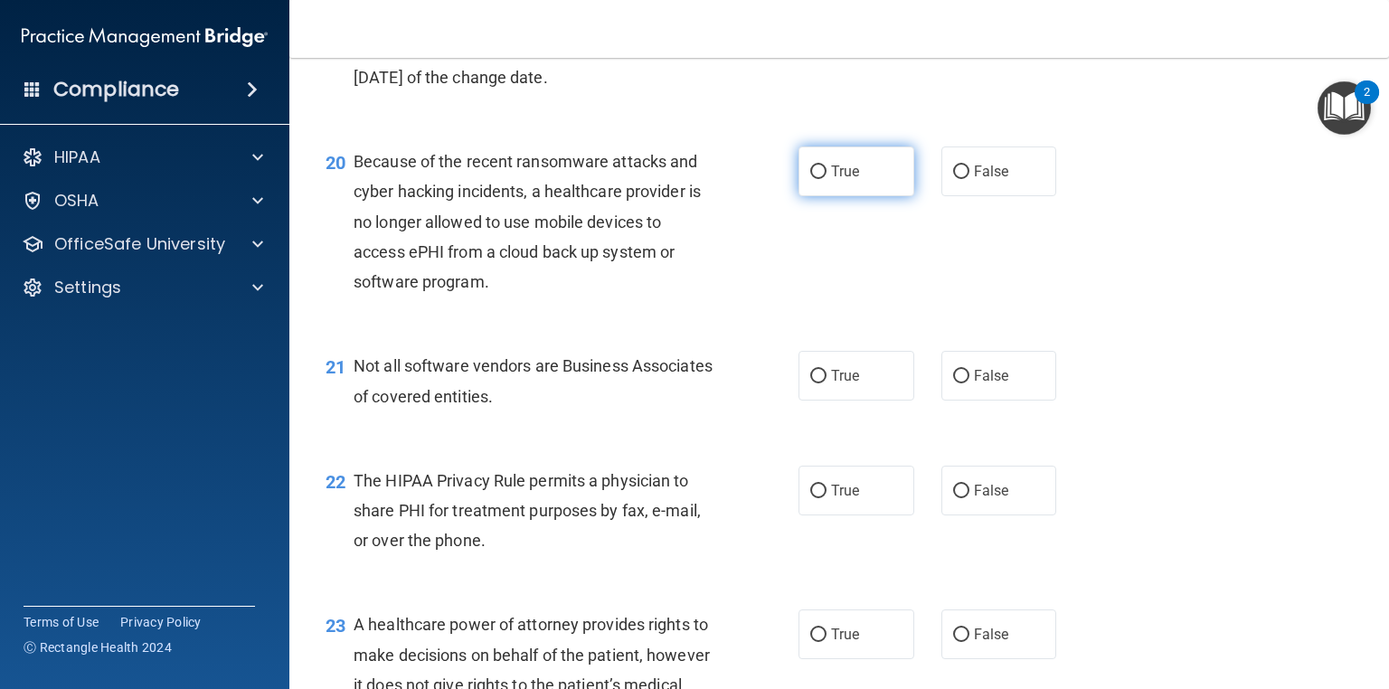
radio input "true"
click at [874, 400] on label "True" at bounding box center [856, 376] width 116 height 50
click at [826, 383] on input "True" at bounding box center [818, 377] width 16 height 14
radio input "true"
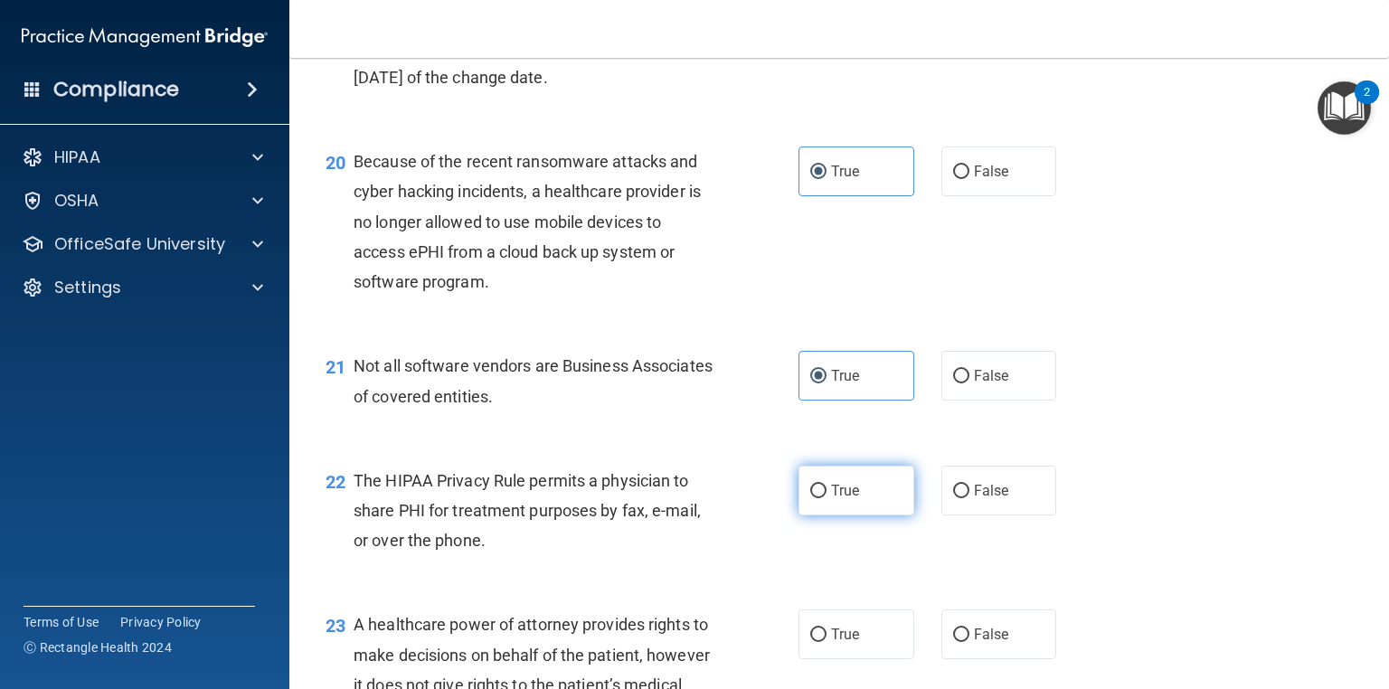
click at [871, 515] on label "True" at bounding box center [856, 491] width 116 height 50
click at [826, 498] on input "True" at bounding box center [818, 492] width 16 height 14
radio input "true"
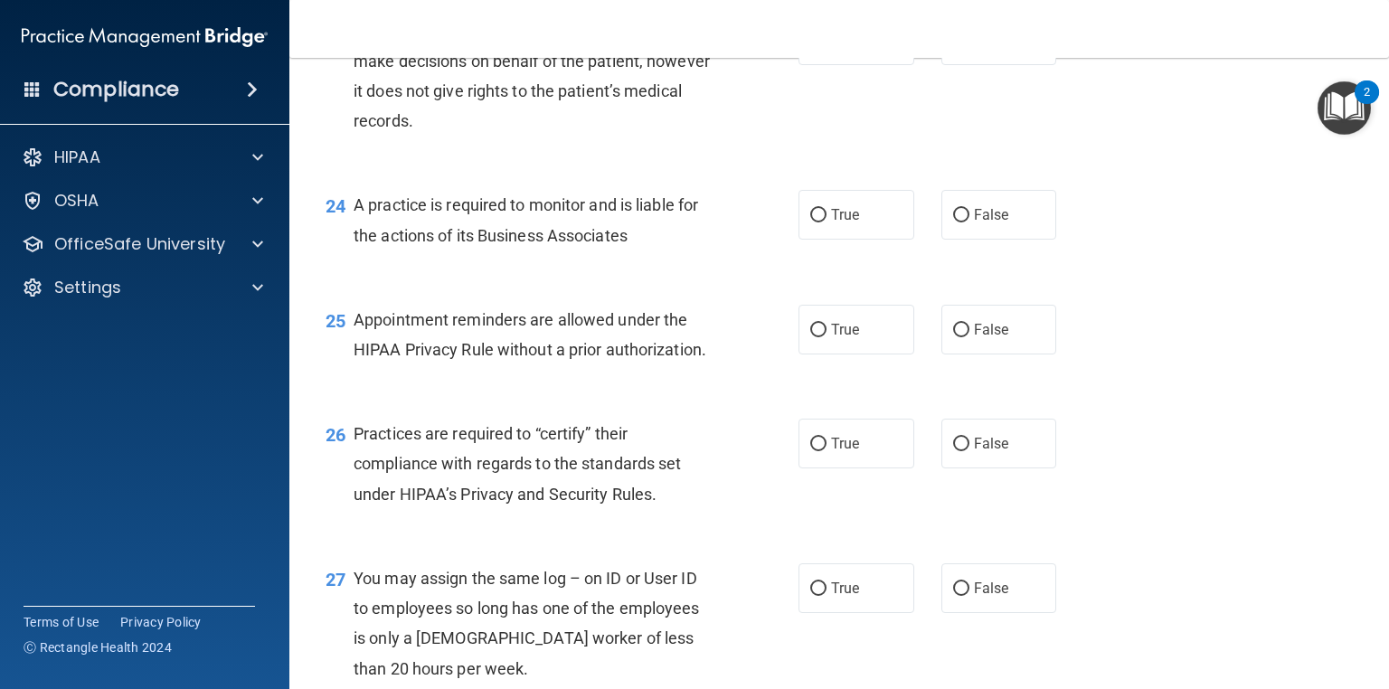
scroll to position [3646, 0]
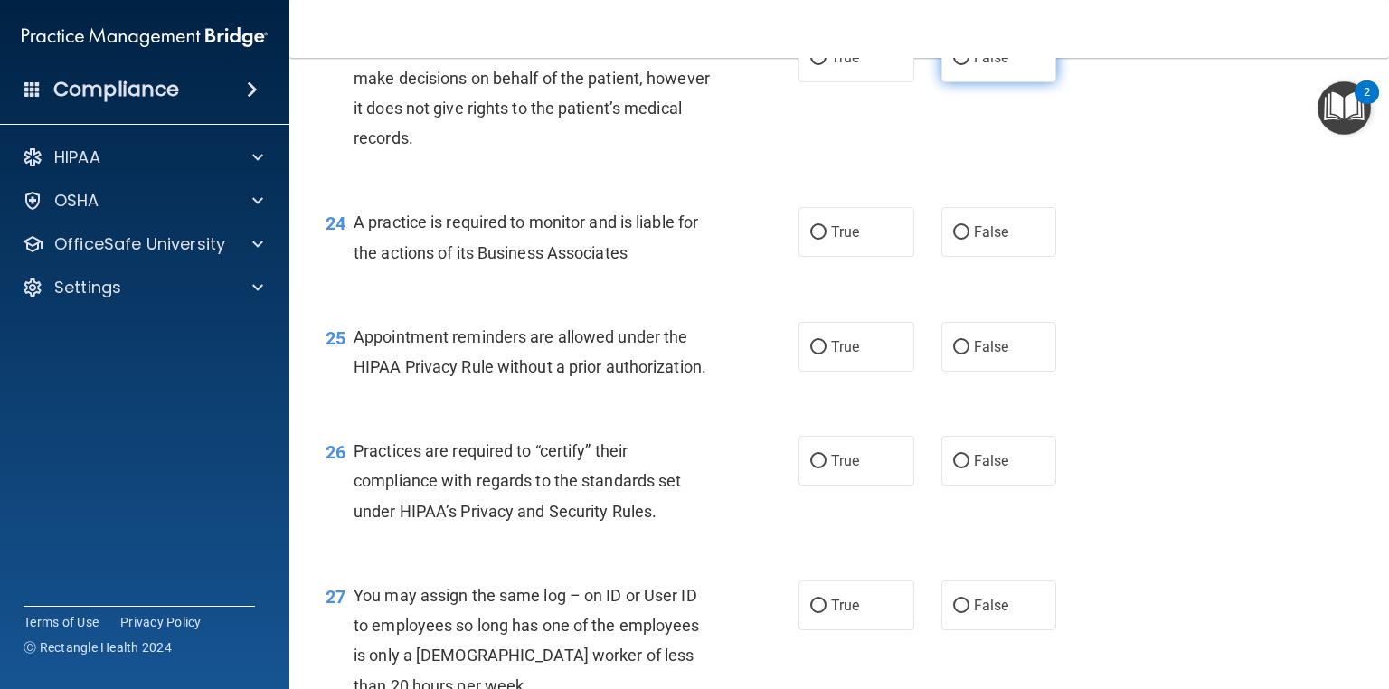
click at [987, 82] on label "False" at bounding box center [999, 58] width 116 height 50
click at [969, 65] on input "False" at bounding box center [961, 59] width 16 height 14
radio input "true"
click at [1000, 240] on span "False" at bounding box center [991, 231] width 35 height 17
click at [969, 240] on input "False" at bounding box center [961, 233] width 16 height 14
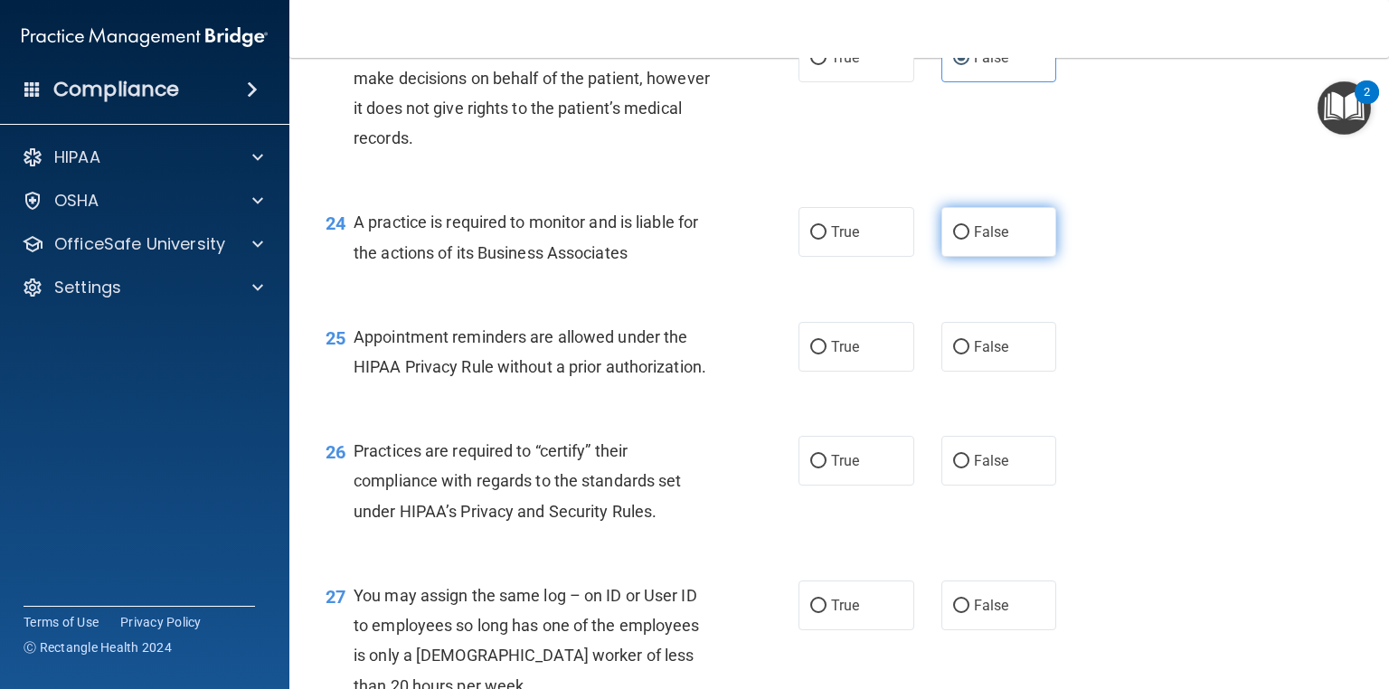
radio input "true"
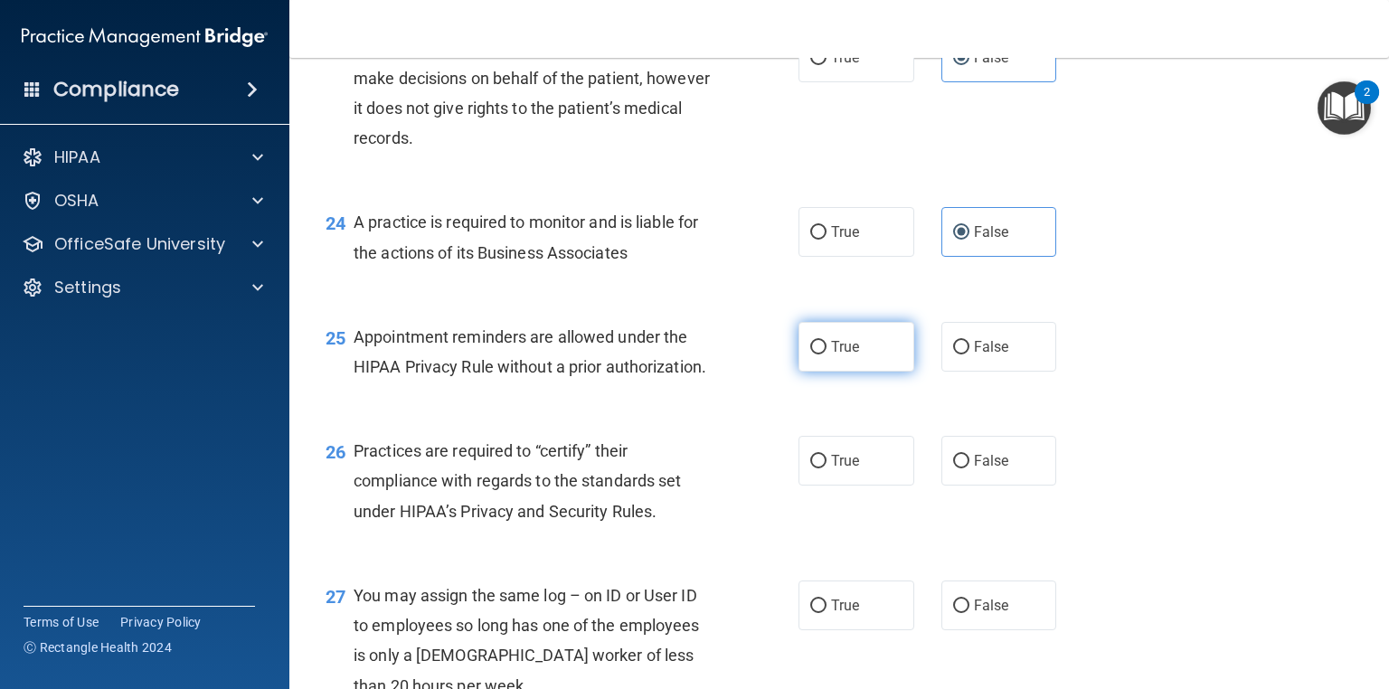
click at [864, 372] on label "True" at bounding box center [856, 347] width 116 height 50
click at [826, 354] on input "True" at bounding box center [818, 348] width 16 height 14
radio input "true"
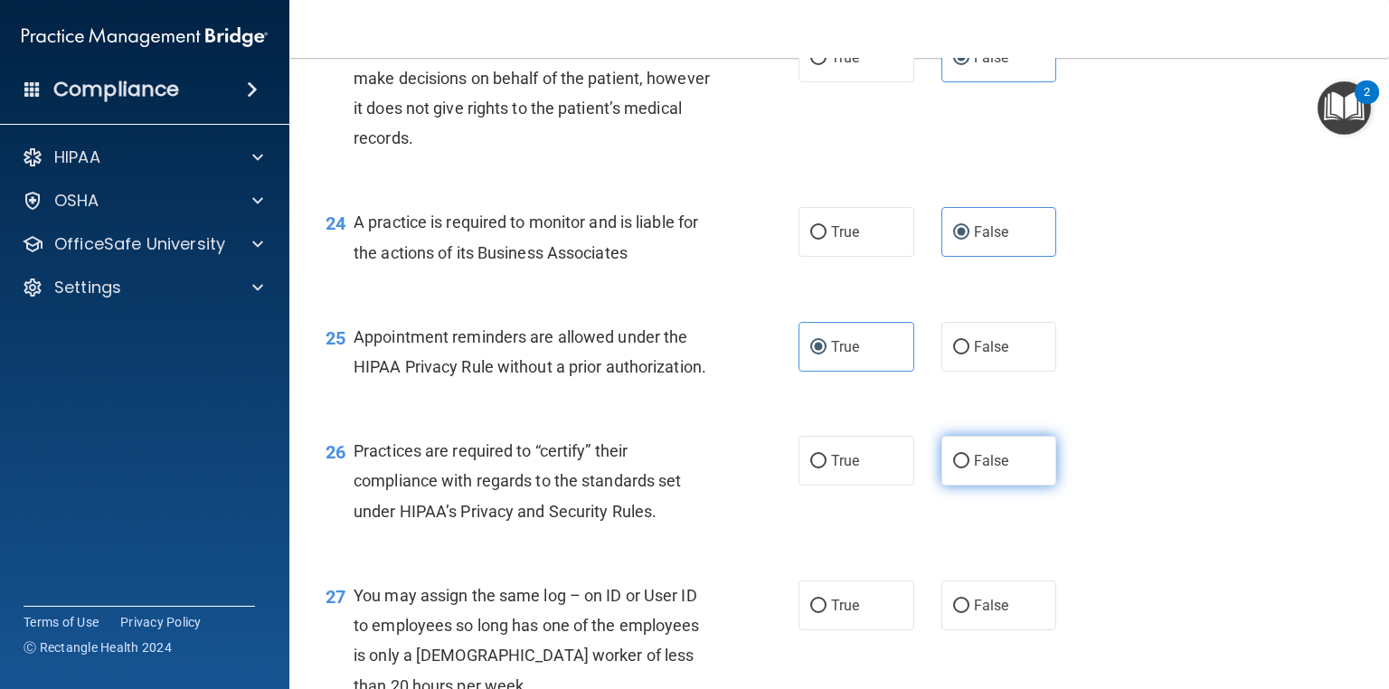
click at [979, 485] on label "False" at bounding box center [999, 461] width 116 height 50
click at [969, 468] on input "False" at bounding box center [961, 462] width 16 height 14
radio input "true"
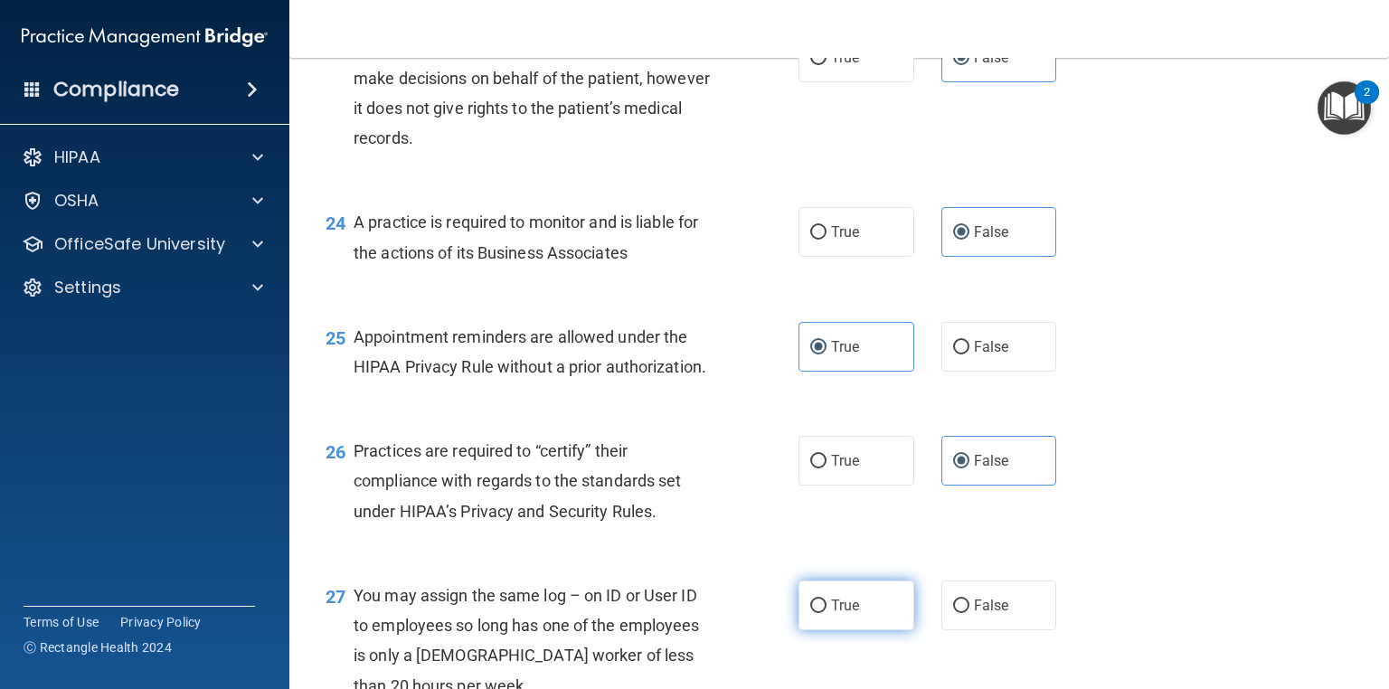
click at [888, 630] on label "True" at bounding box center [856, 605] width 116 height 50
click at [826, 613] on input "True" at bounding box center [818, 606] width 16 height 14
radio input "true"
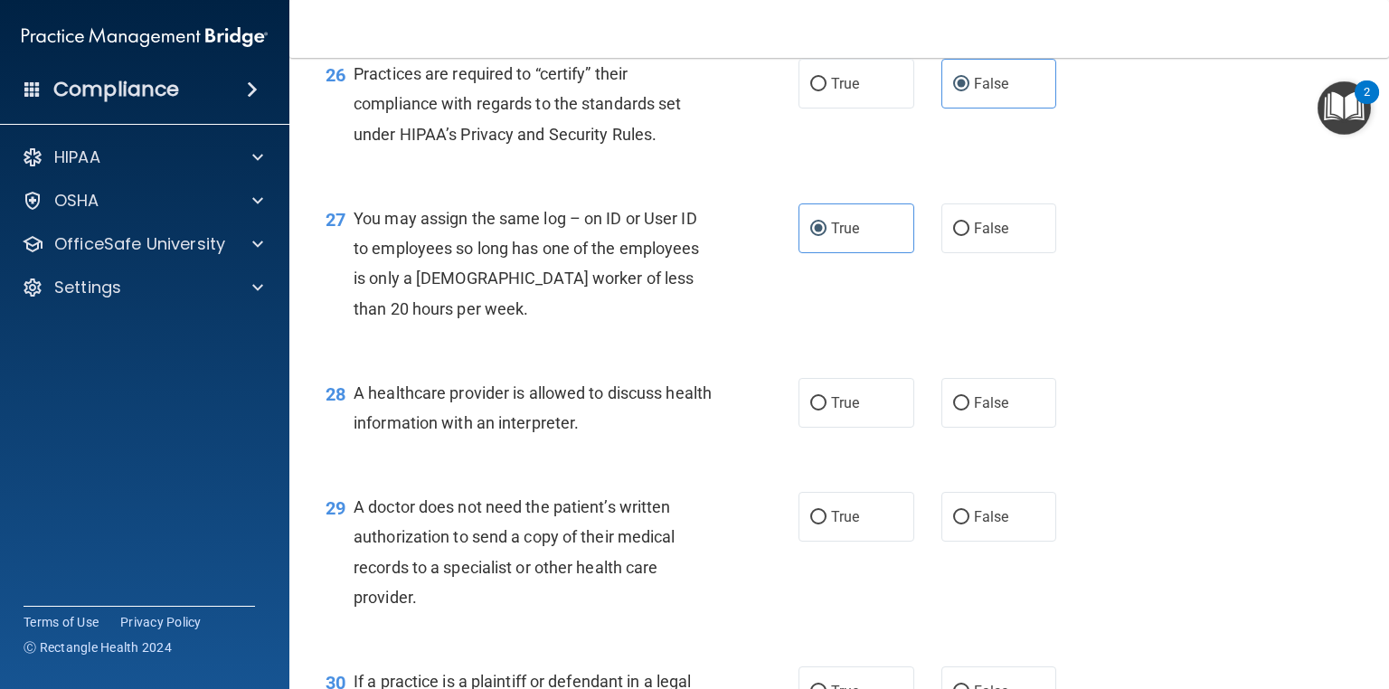
scroll to position [4064, 0]
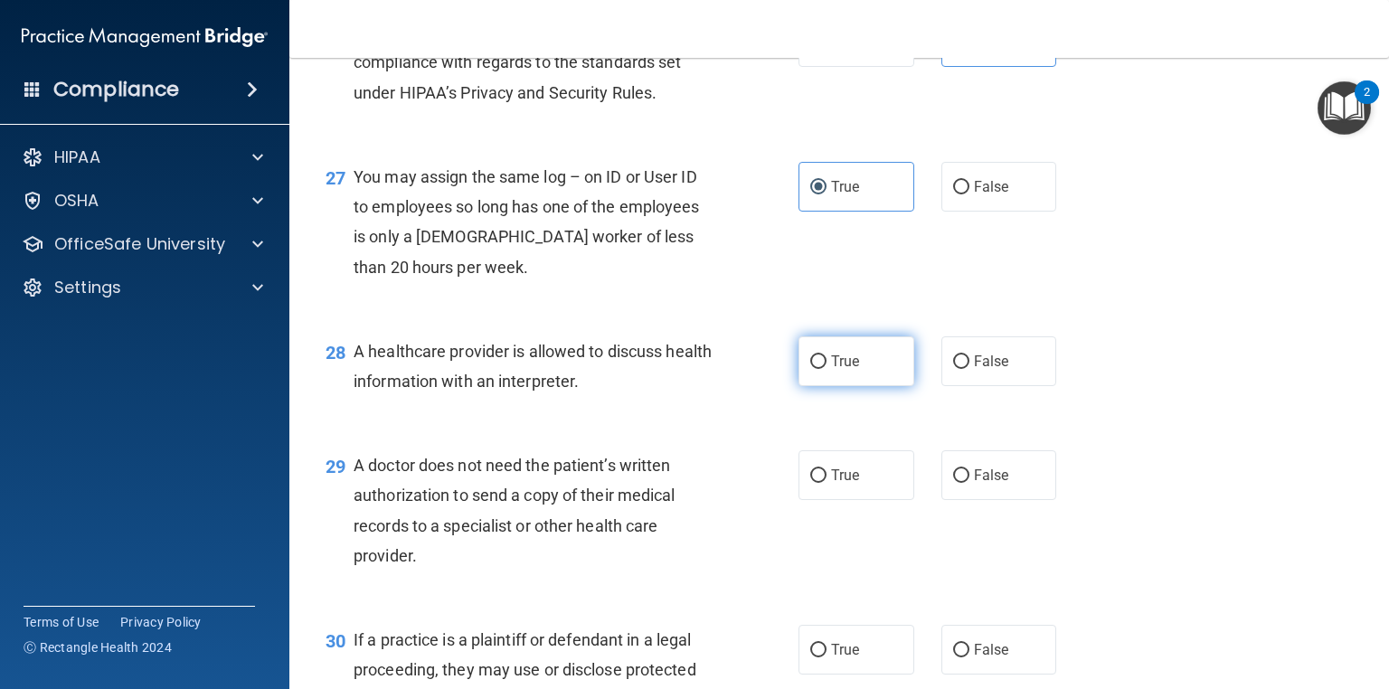
click at [867, 386] on label "True" at bounding box center [856, 361] width 116 height 50
click at [826, 369] on input "True" at bounding box center [818, 362] width 16 height 14
radio input "true"
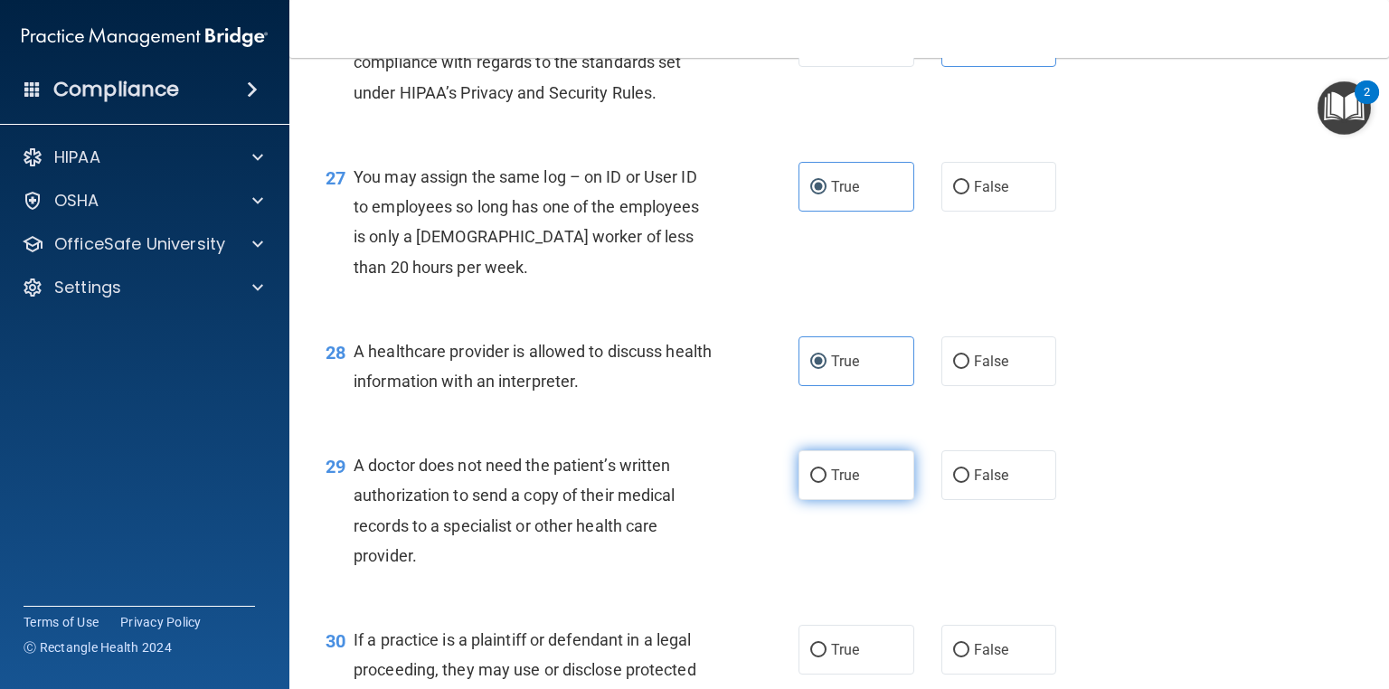
click at [864, 500] on label "True" at bounding box center [856, 475] width 116 height 50
click at [826, 483] on input "True" at bounding box center [818, 476] width 16 height 14
radio input "true"
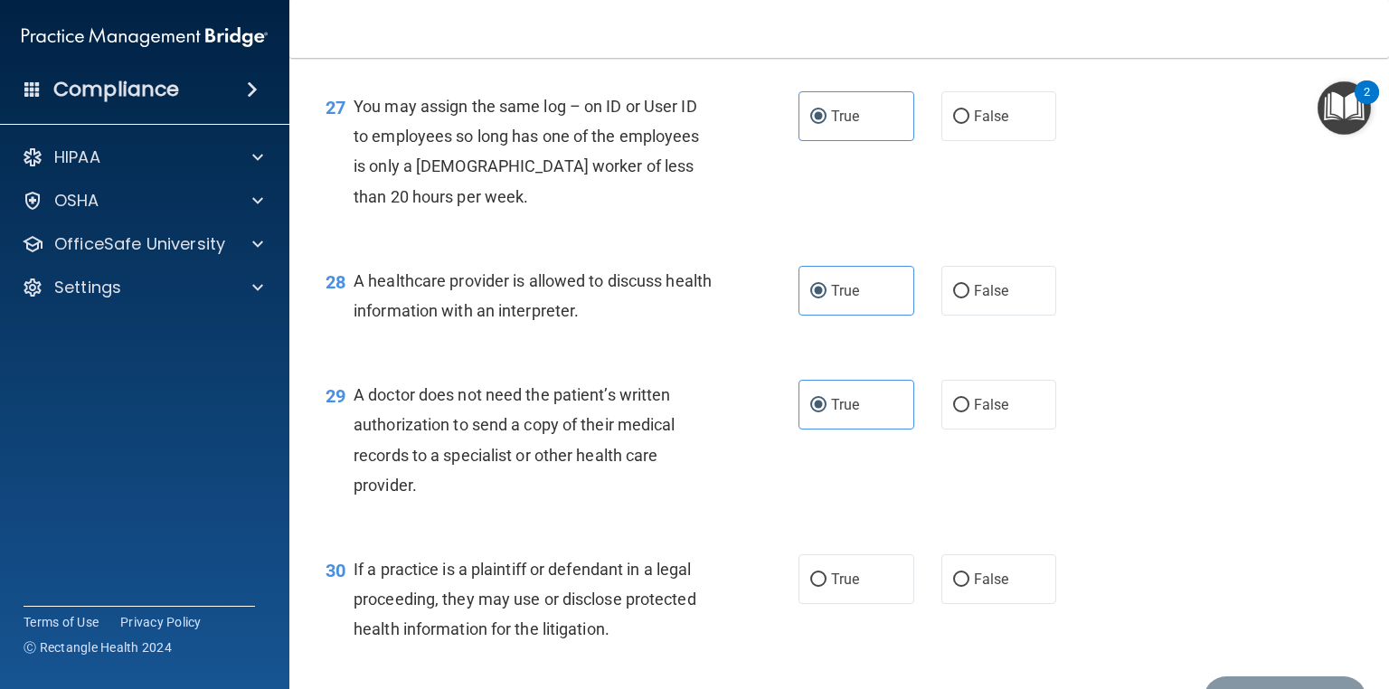
scroll to position [4299, 0]
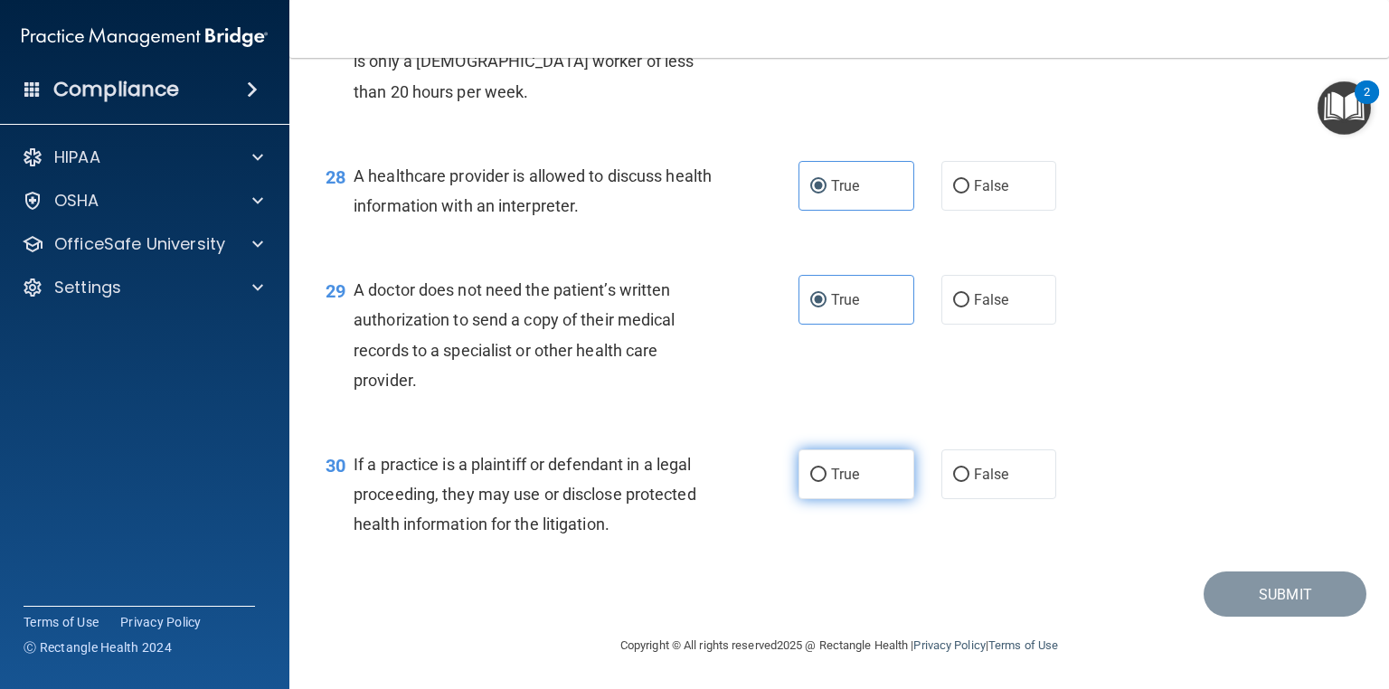
click at [810, 468] on input "True" at bounding box center [818, 475] width 16 height 14
radio input "true"
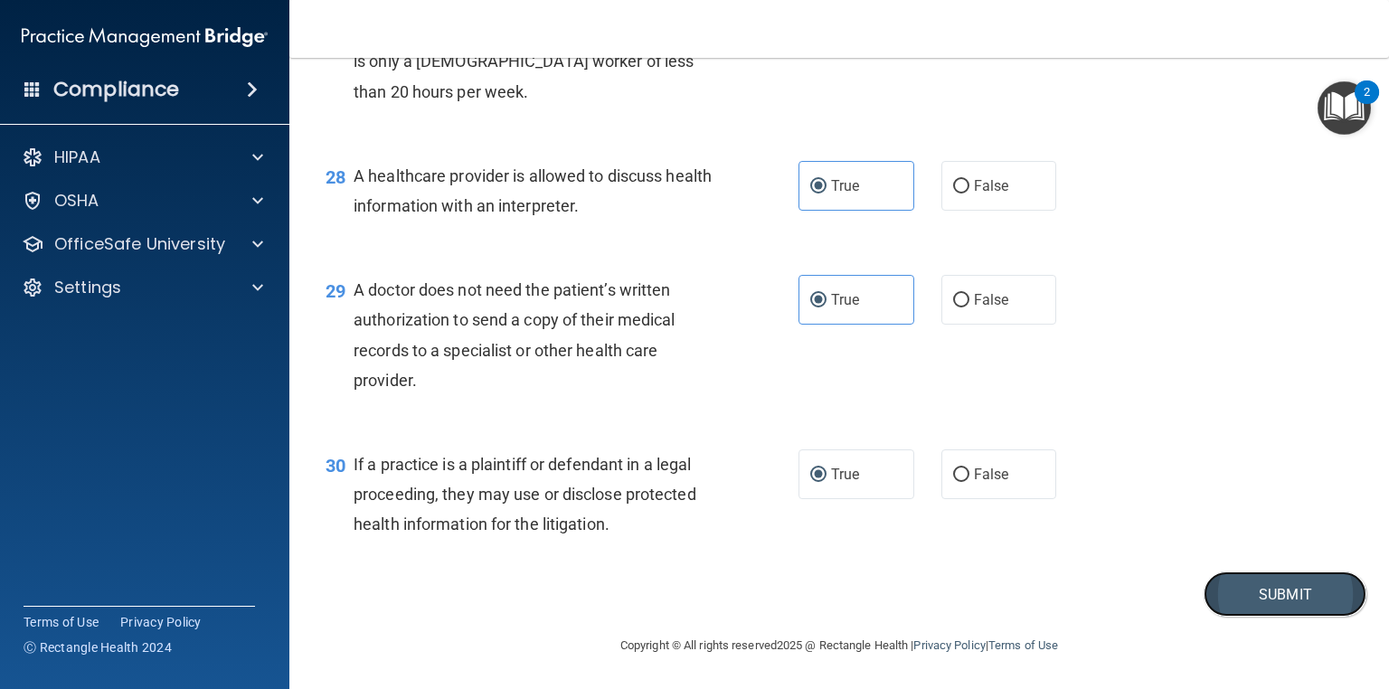
click at [1223, 579] on button "Submit" at bounding box center [1284, 594] width 163 height 46
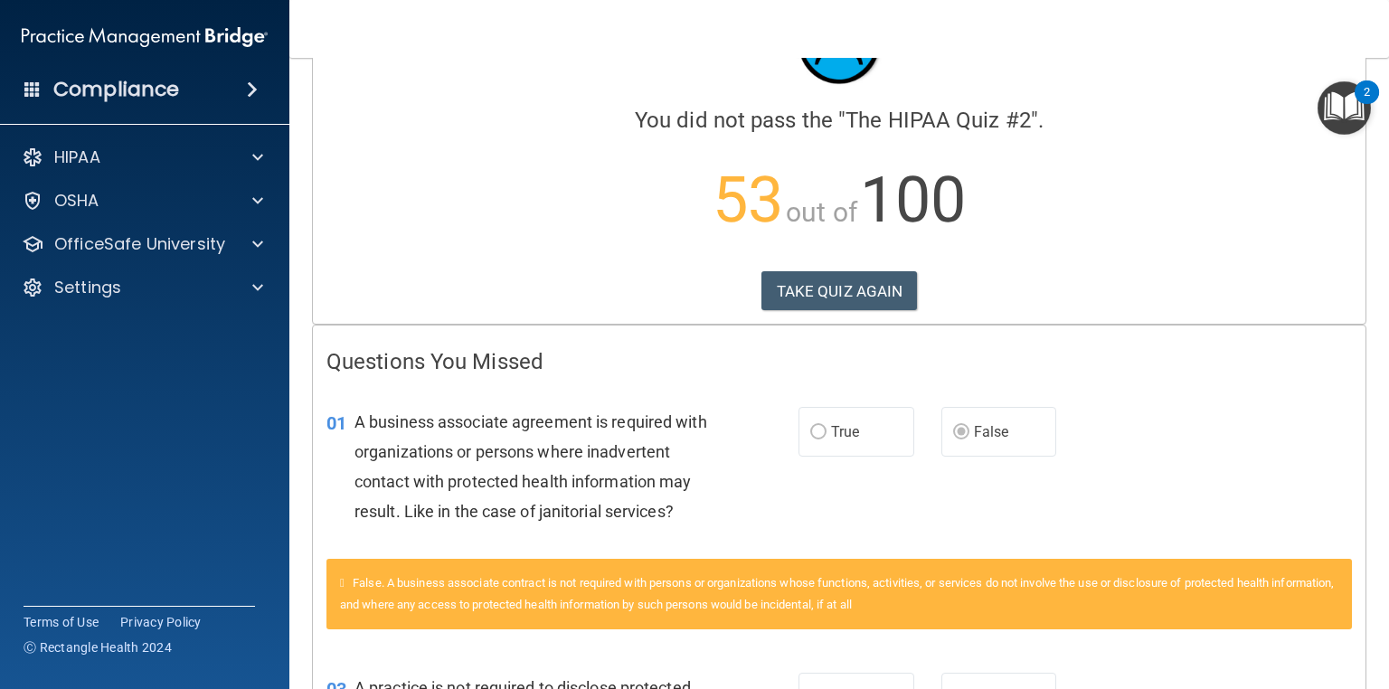
scroll to position [5, 0]
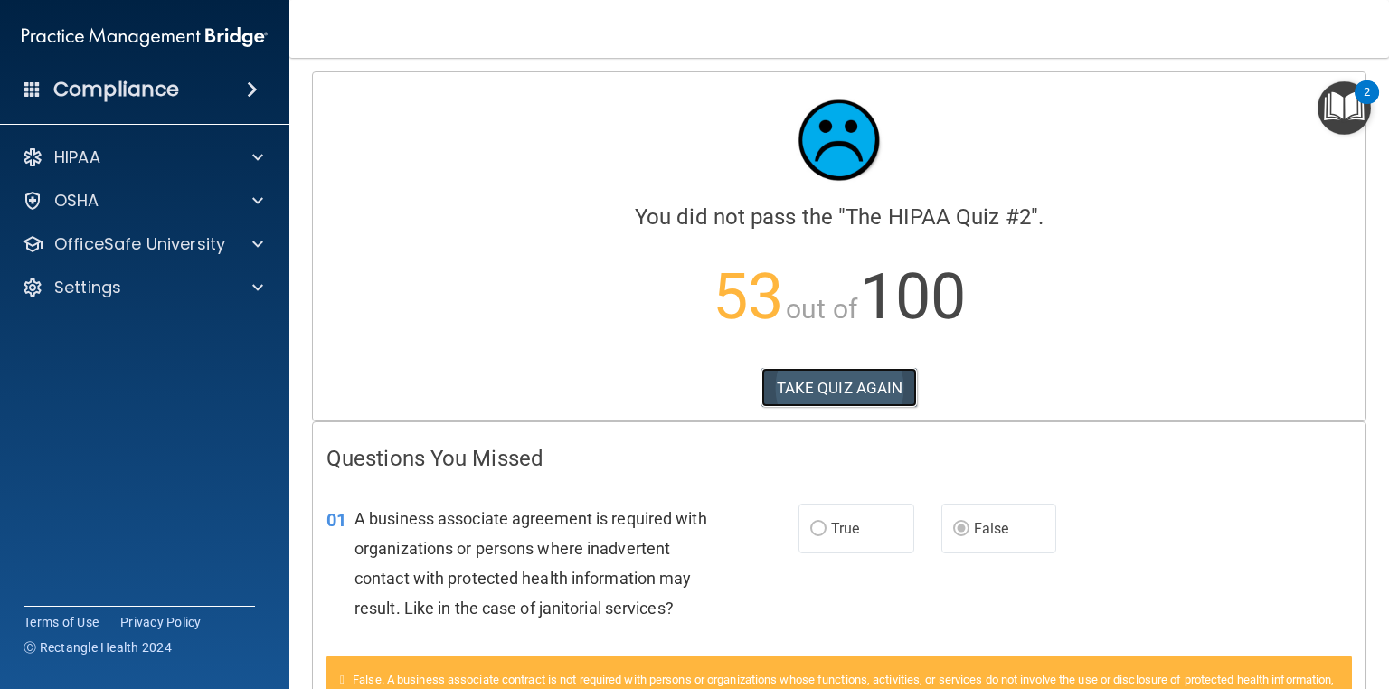
click at [888, 387] on button "TAKE QUIZ AGAIN" at bounding box center [839, 388] width 156 height 40
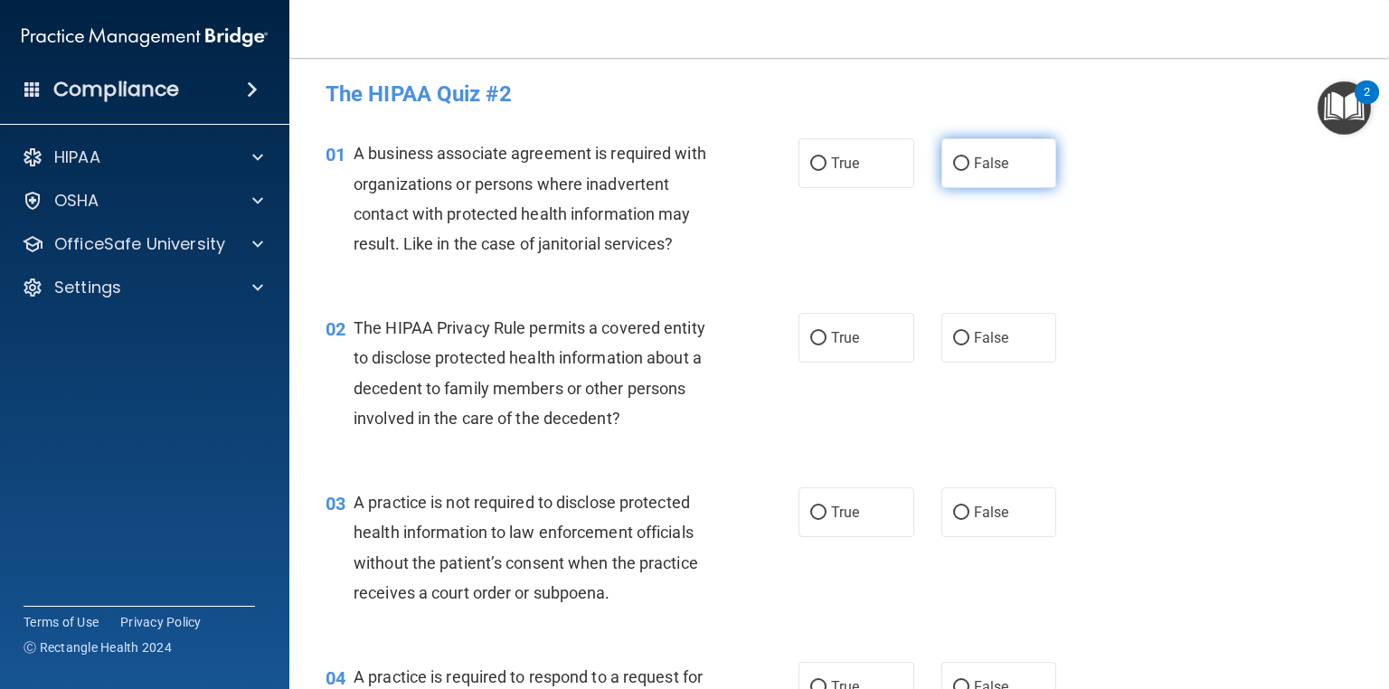
click at [982, 163] on span "False" at bounding box center [991, 163] width 35 height 17
click at [969, 163] on input "False" at bounding box center [961, 164] width 16 height 14
radio input "true"
click at [962, 513] on input "False" at bounding box center [961, 513] width 16 height 14
radio input "true"
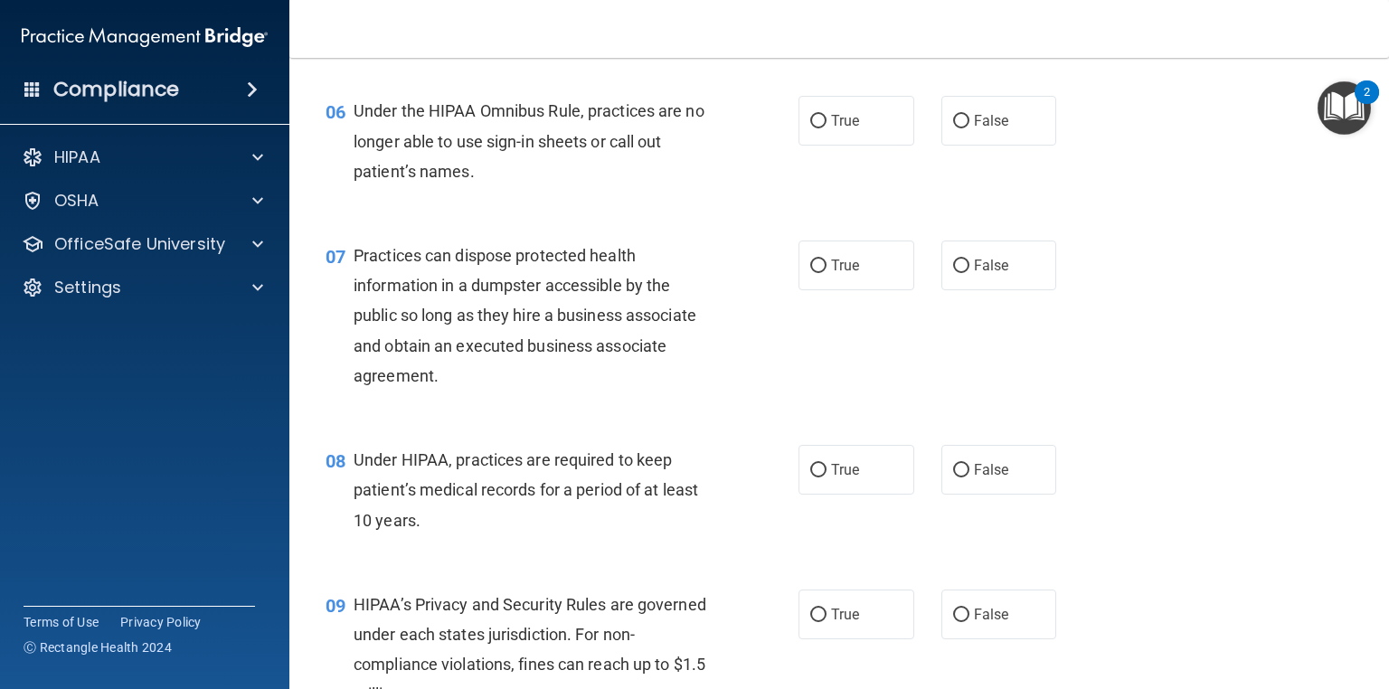
scroll to position [882, 0]
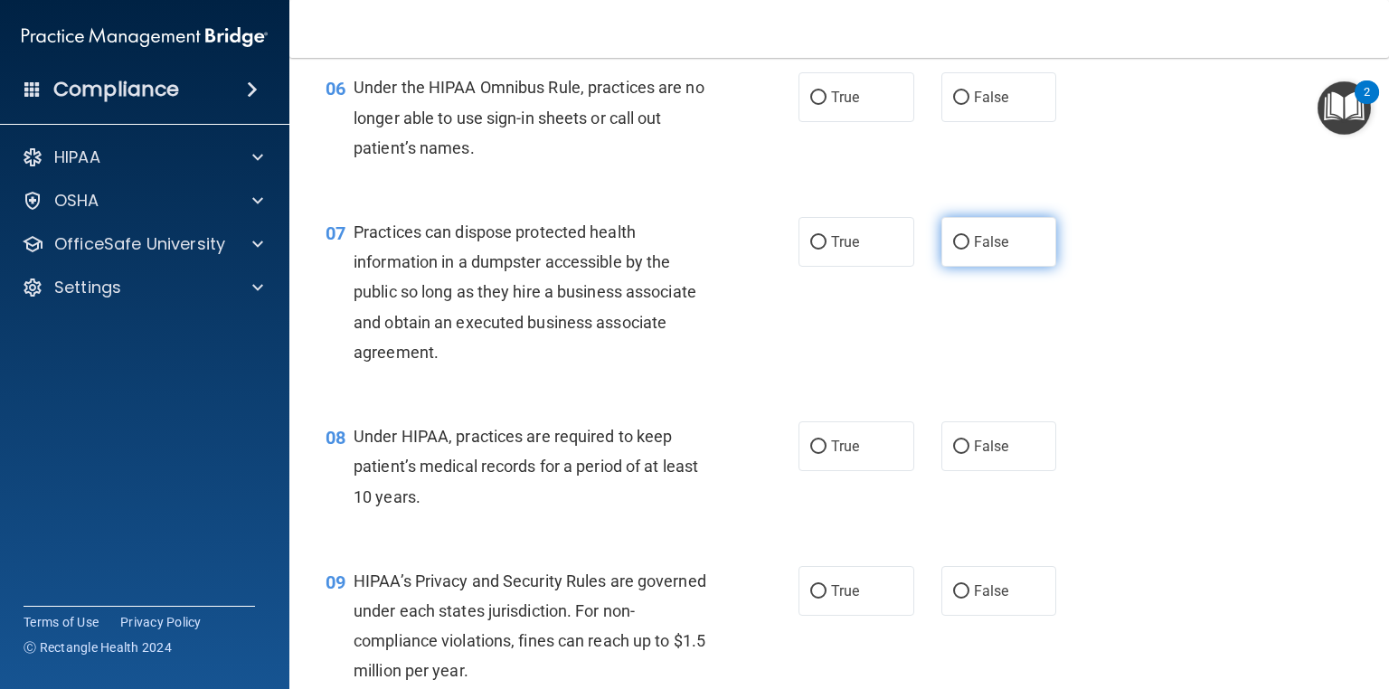
click at [987, 267] on label "False" at bounding box center [999, 242] width 116 height 50
click at [969, 250] on input "False" at bounding box center [961, 243] width 16 height 14
radio input "true"
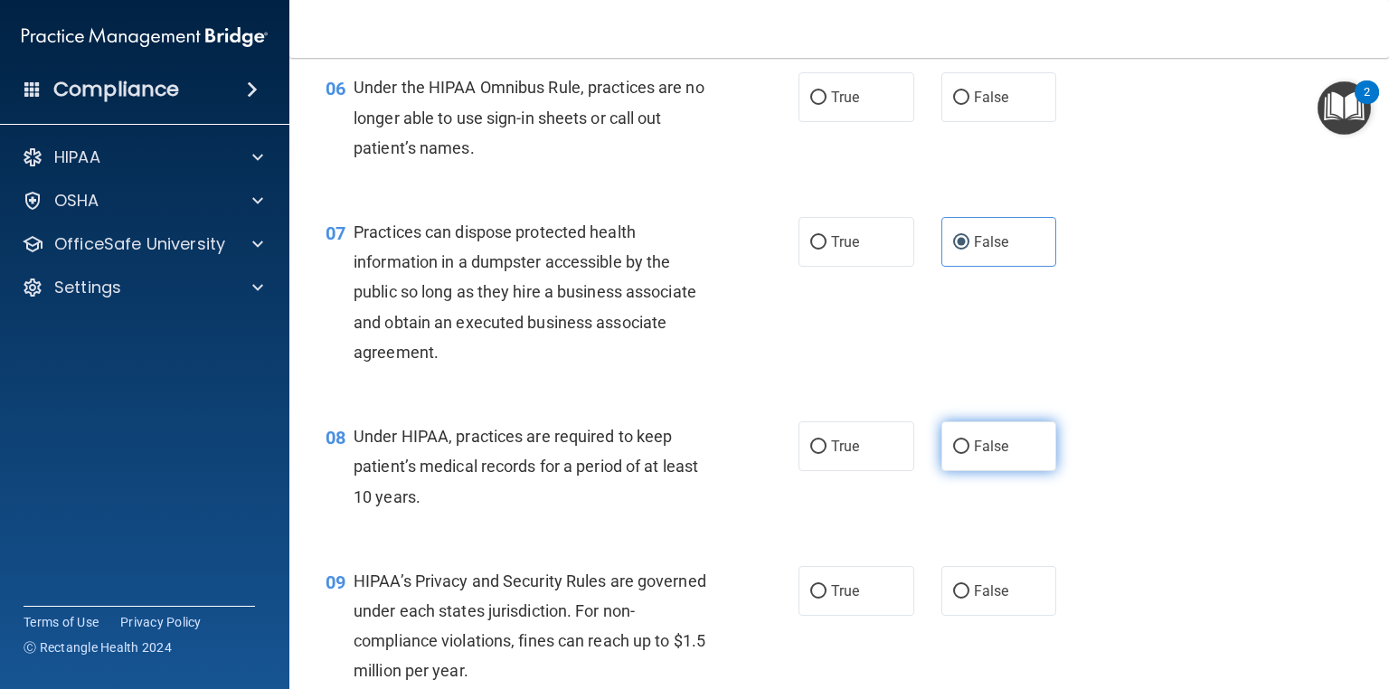
click at [965, 466] on label "False" at bounding box center [999, 446] width 116 height 50
click at [965, 454] on input "False" at bounding box center [961, 447] width 16 height 14
radio input "true"
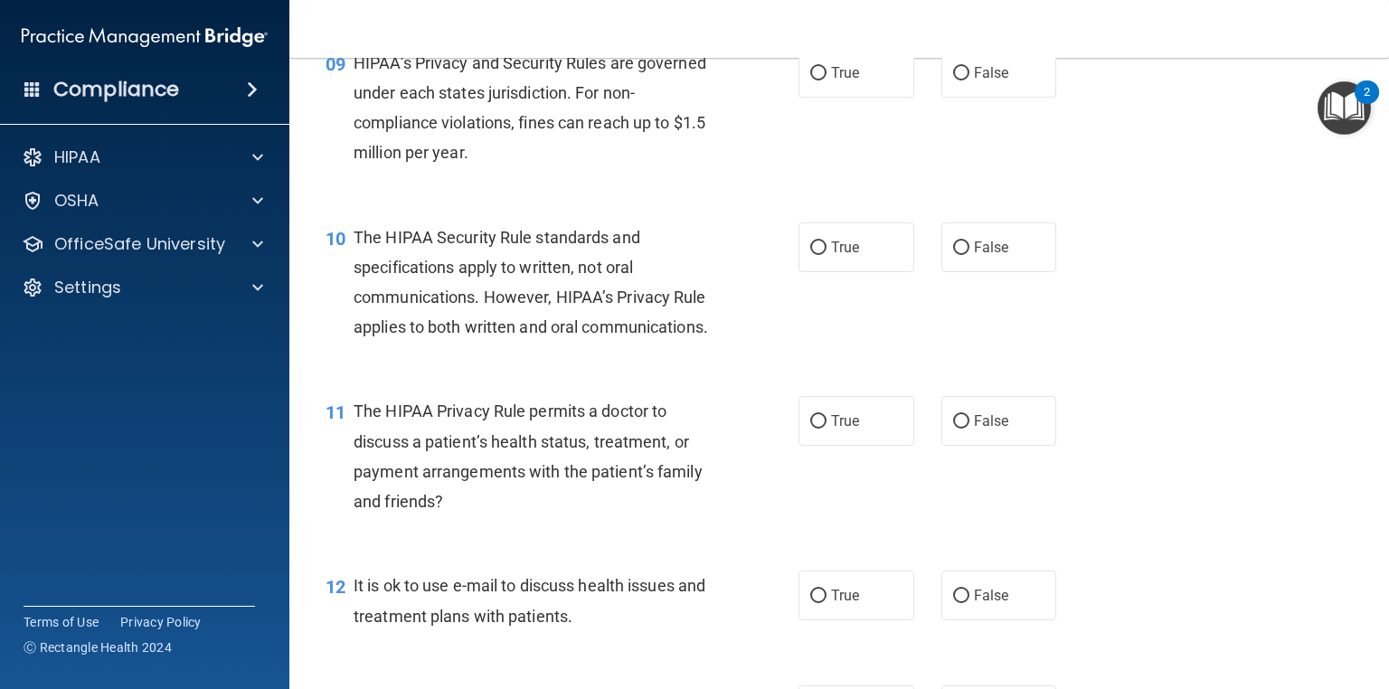
scroll to position [1413, 0]
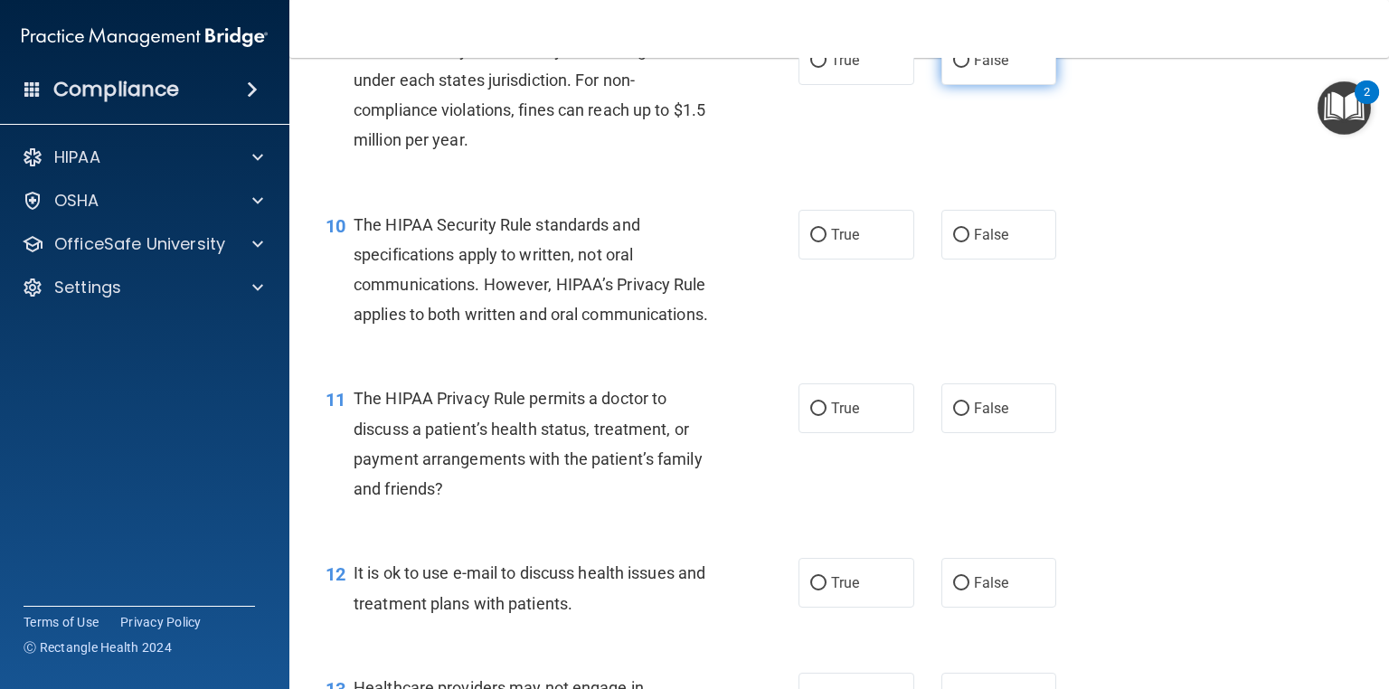
click at [1000, 85] on label "False" at bounding box center [999, 60] width 116 height 50
click at [969, 68] on input "False" at bounding box center [961, 61] width 16 height 14
radio input "true"
click at [838, 243] on span "True" at bounding box center [845, 234] width 28 height 17
click at [826, 242] on input "True" at bounding box center [818, 236] width 16 height 14
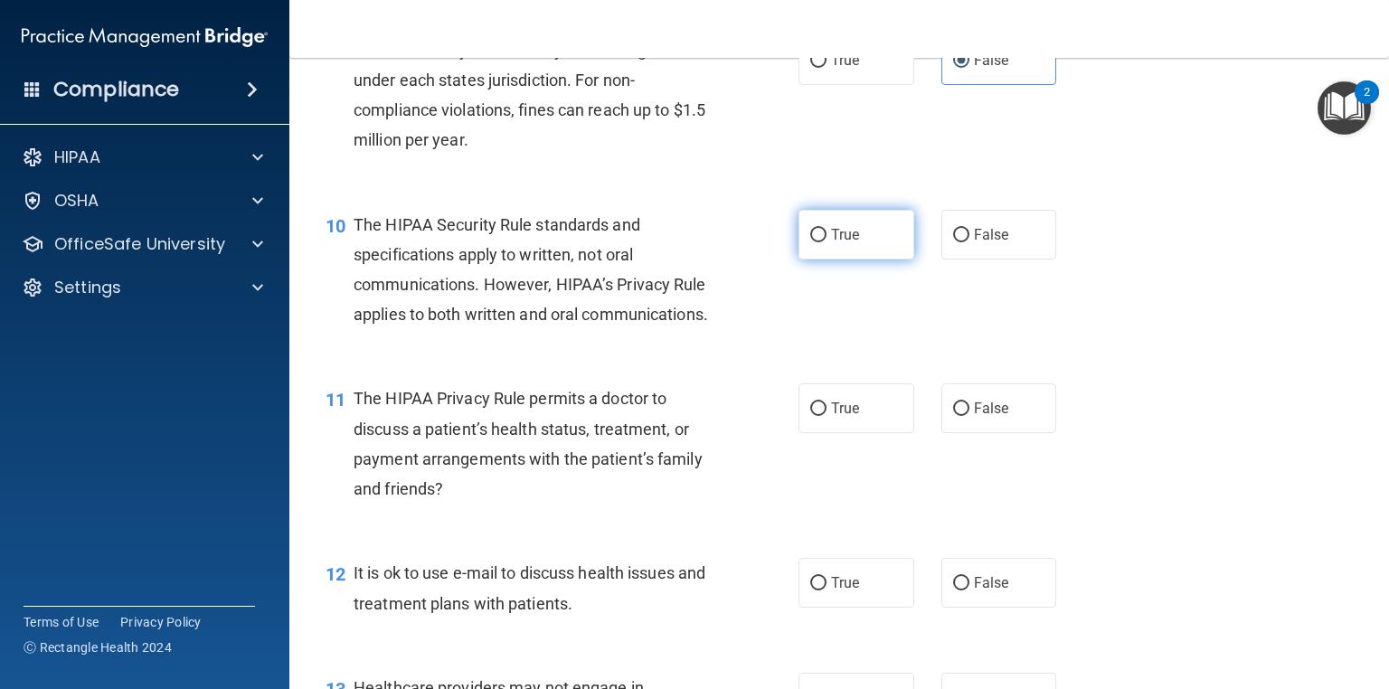
radio input "true"
click at [864, 433] on label "True" at bounding box center [856, 408] width 116 height 50
click at [826, 416] on input "True" at bounding box center [818, 409] width 16 height 14
radio input "true"
click at [973, 607] on label "False" at bounding box center [999, 583] width 116 height 50
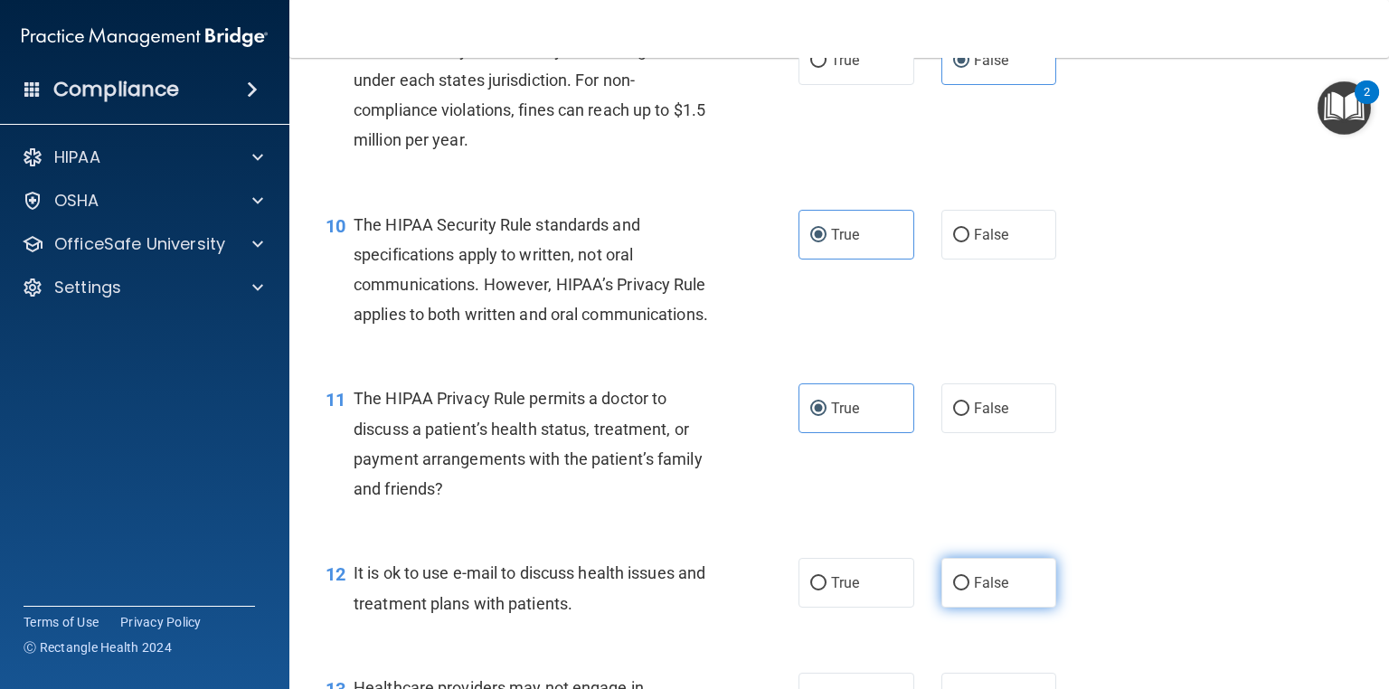
click at [969, 590] on input "False" at bounding box center [961, 584] width 16 height 14
radio input "true"
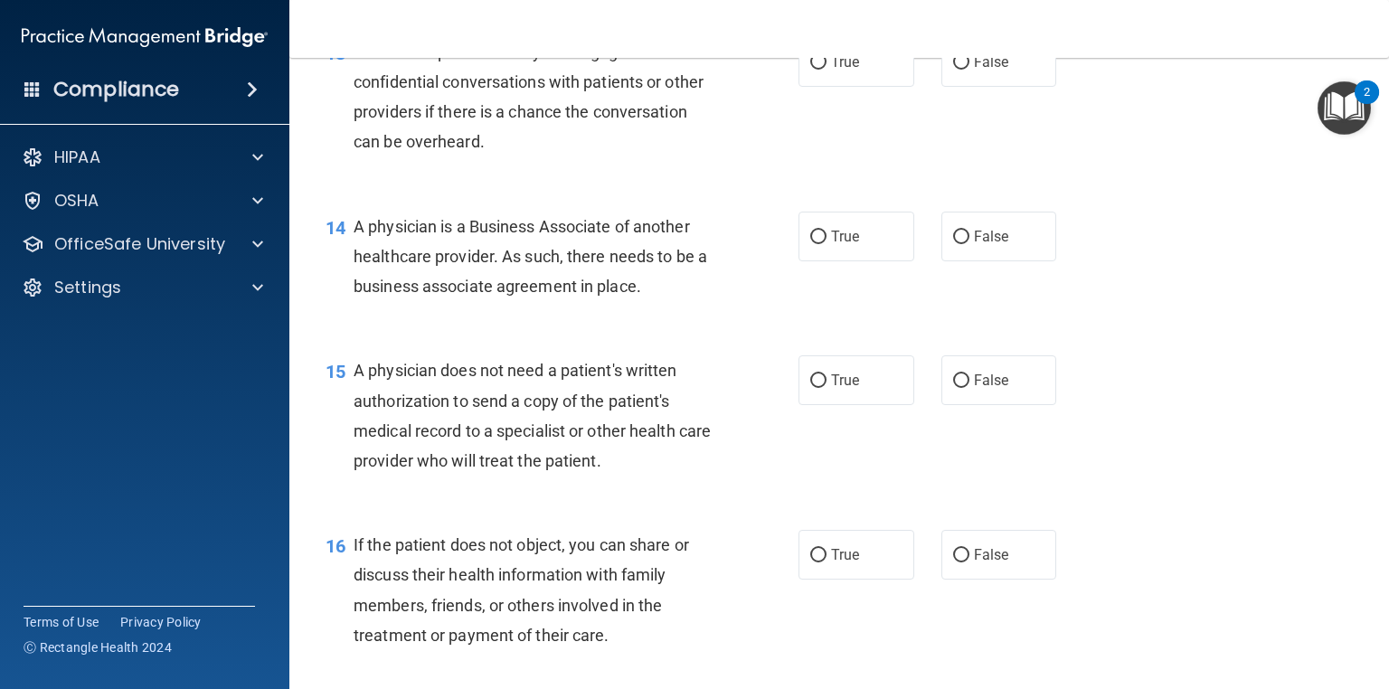
scroll to position [2061, 0]
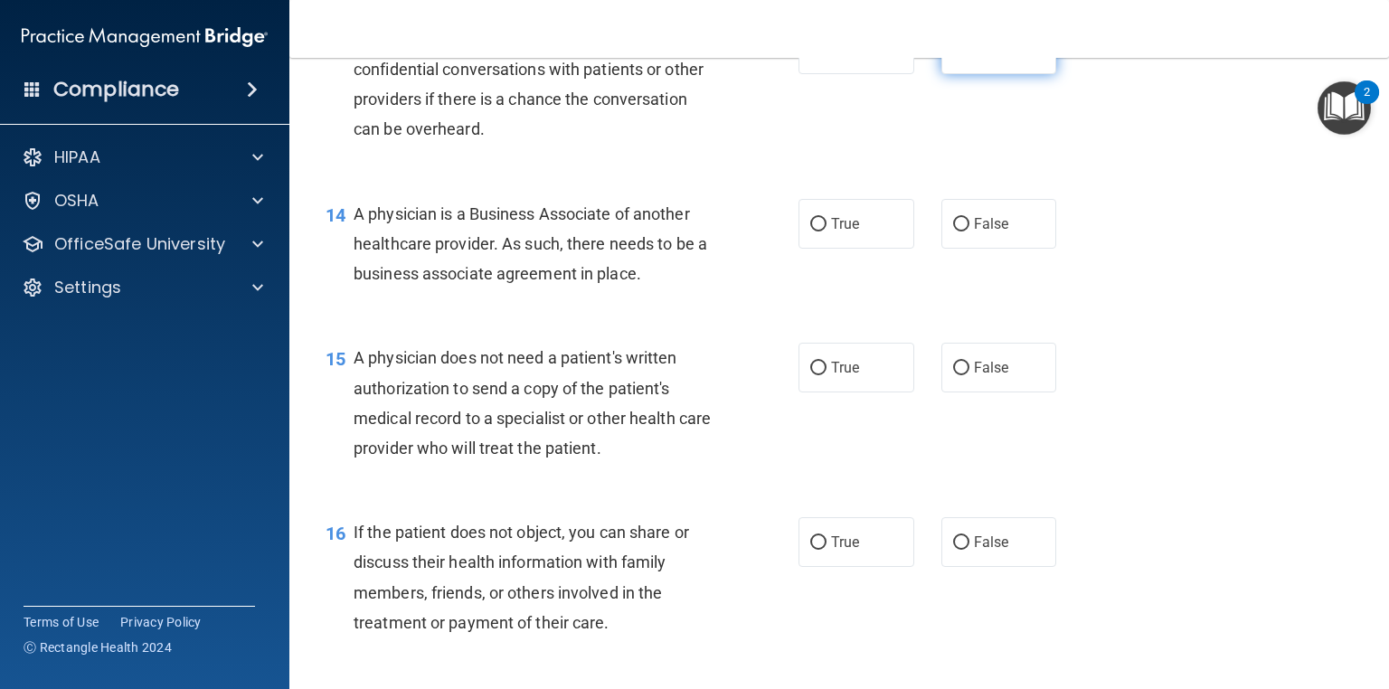
click at [1000, 74] on label "False" at bounding box center [999, 49] width 116 height 50
click at [969, 57] on input "False" at bounding box center [961, 50] width 16 height 14
radio input "true"
click at [946, 249] on label "False" at bounding box center [999, 224] width 116 height 50
click at [953, 231] on input "False" at bounding box center [961, 225] width 16 height 14
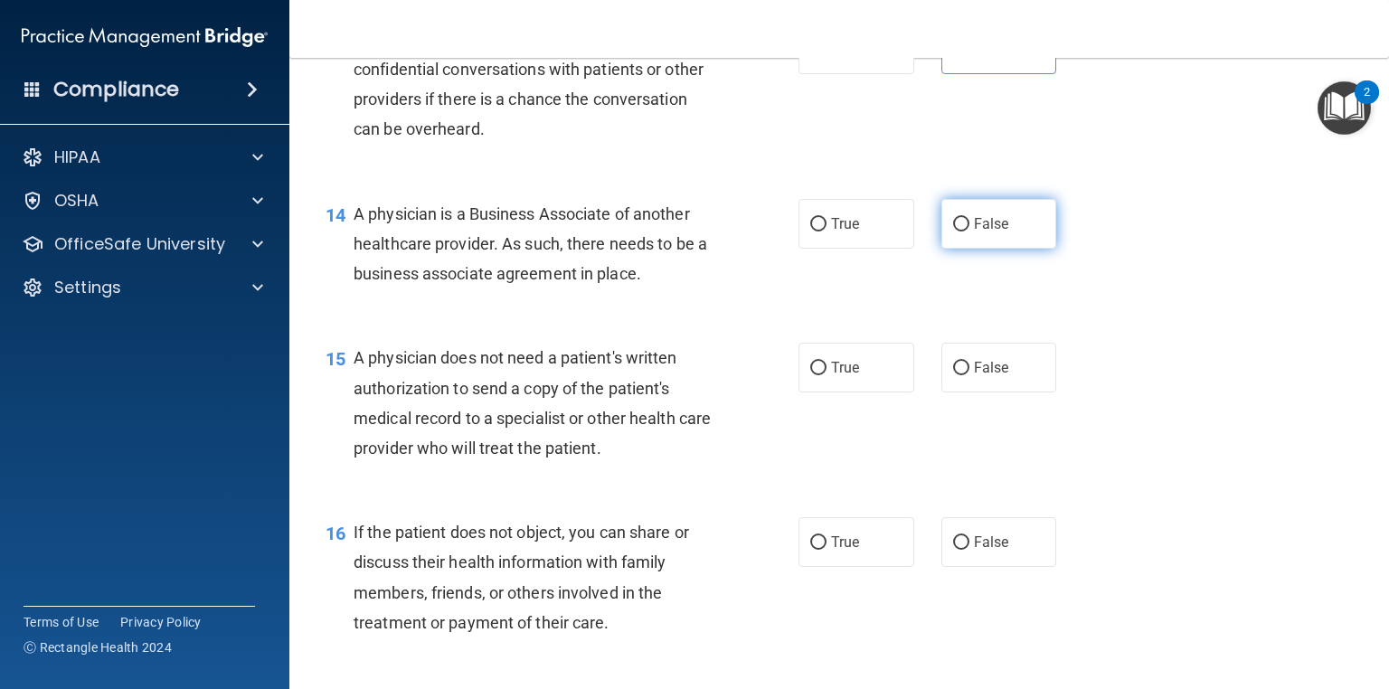
radio input "true"
click at [852, 392] on label "True" at bounding box center [856, 368] width 116 height 50
click at [826, 375] on input "True" at bounding box center [818, 369] width 16 height 14
radio input "true"
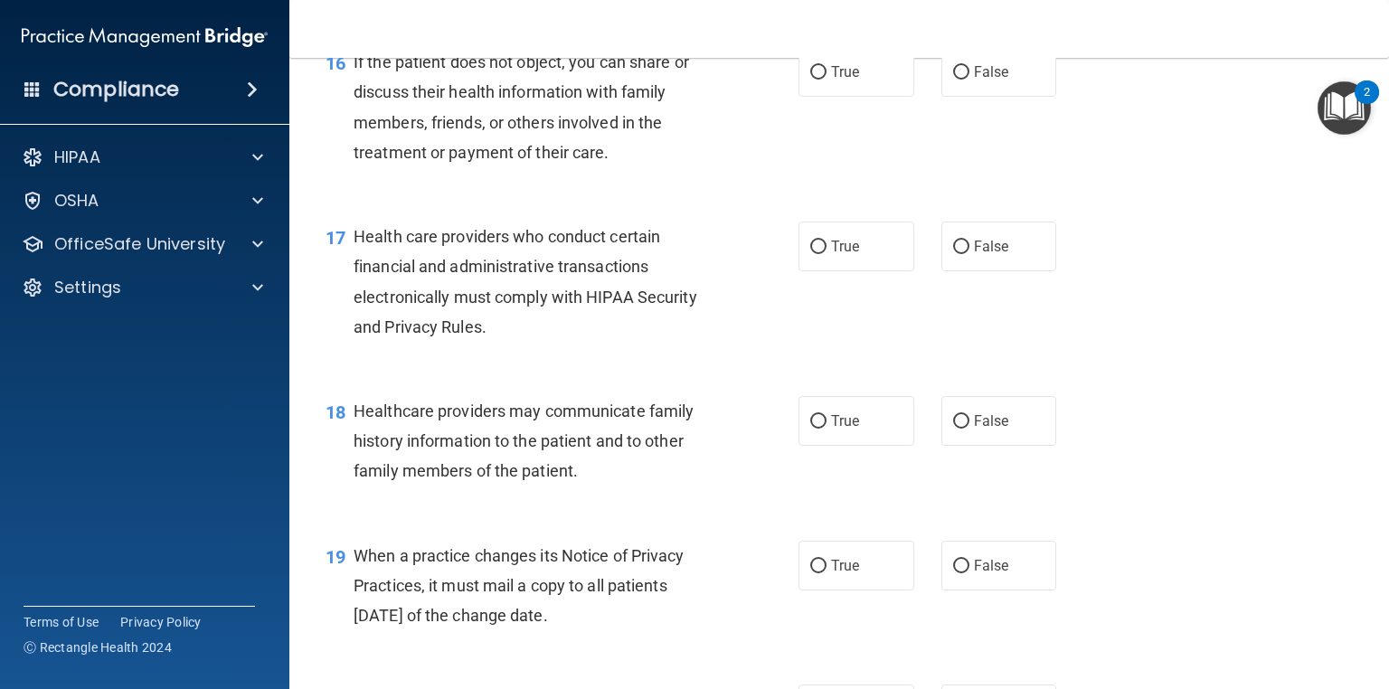
scroll to position [2549, 0]
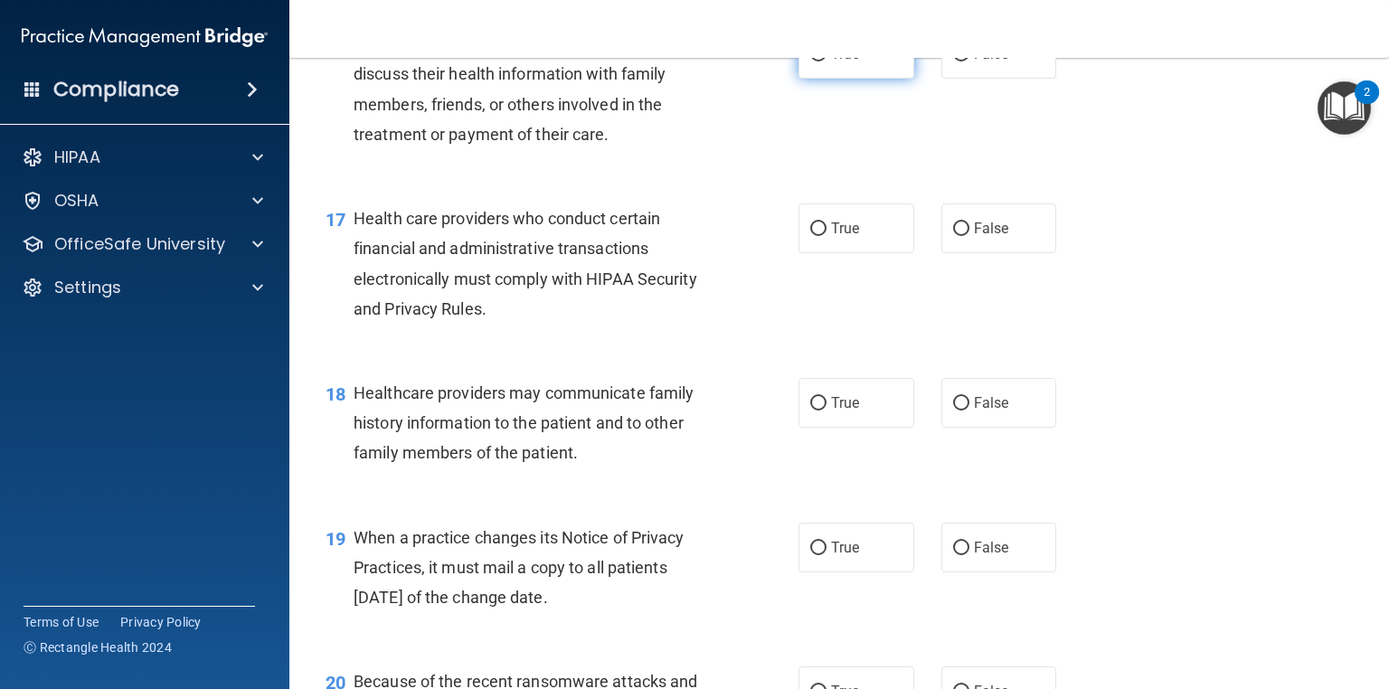
click at [834, 62] on span "True" at bounding box center [845, 53] width 28 height 17
click at [826, 61] on input "True" at bounding box center [818, 55] width 16 height 14
radio input "true"
click at [823, 253] on label "True" at bounding box center [856, 228] width 116 height 50
click at [823, 236] on input "True" at bounding box center [818, 229] width 16 height 14
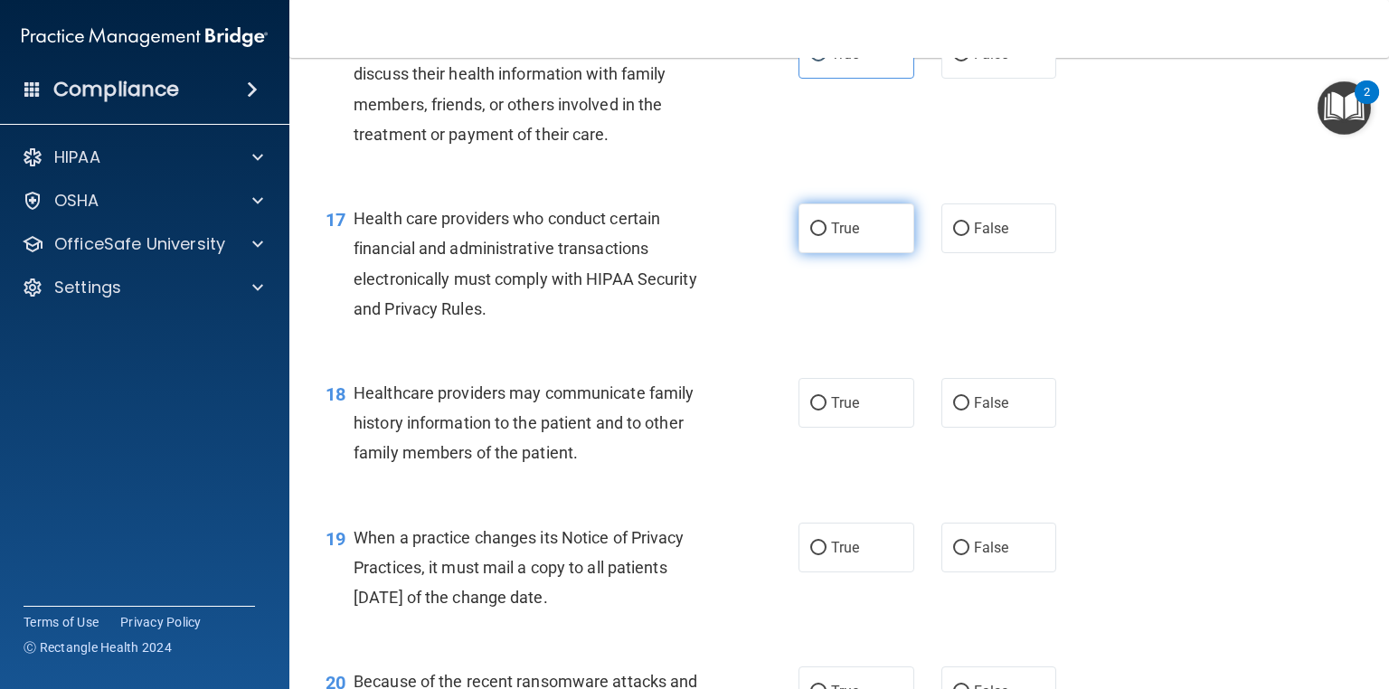
radio input "true"
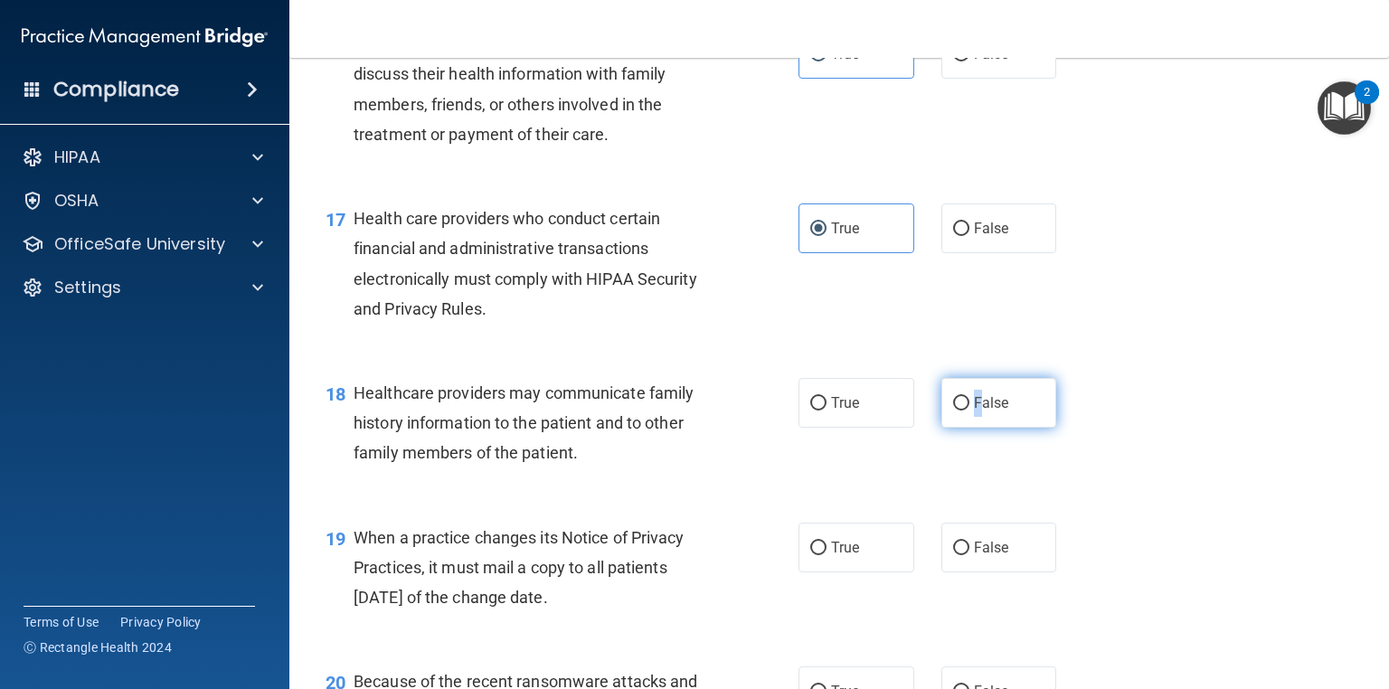
click at [974, 411] on span "False" at bounding box center [991, 402] width 35 height 17
click at [967, 410] on input "False" at bounding box center [961, 404] width 16 height 14
radio input "true"
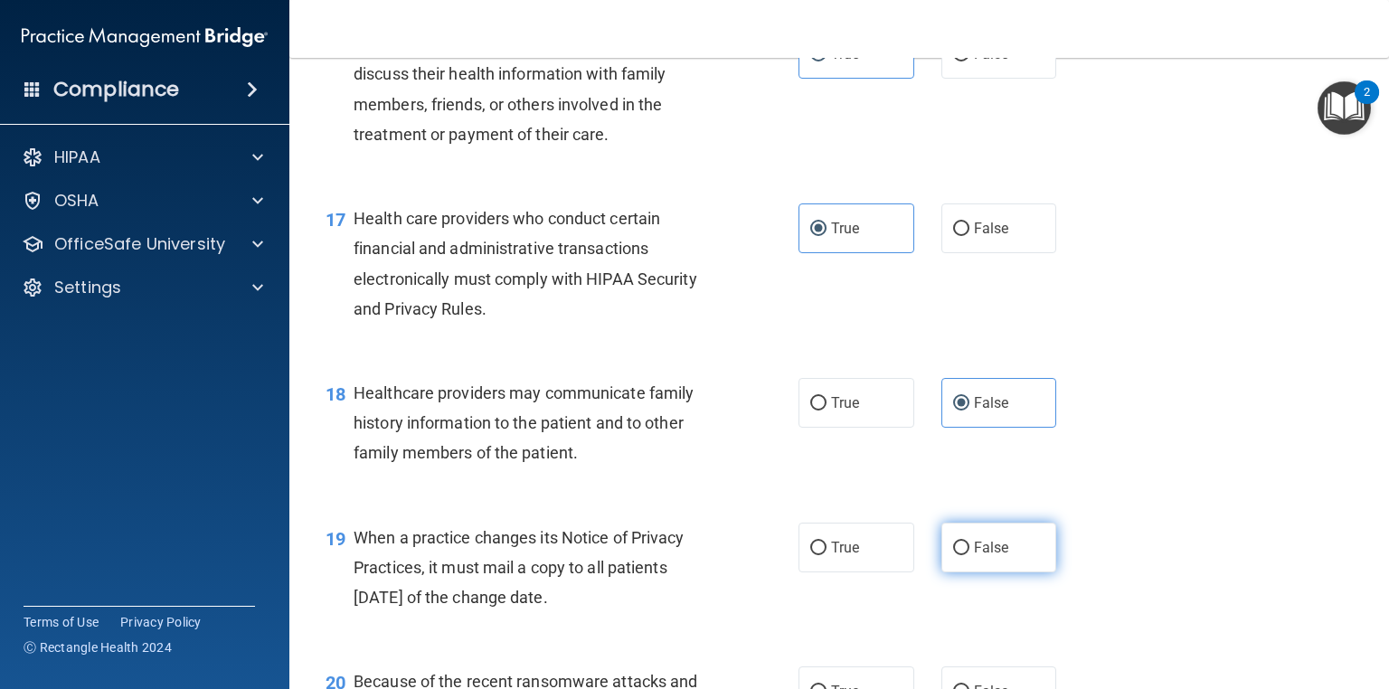
click at [975, 556] on span "False" at bounding box center [991, 547] width 35 height 17
click at [969, 555] on input "False" at bounding box center [961, 548] width 16 height 14
radio input "true"
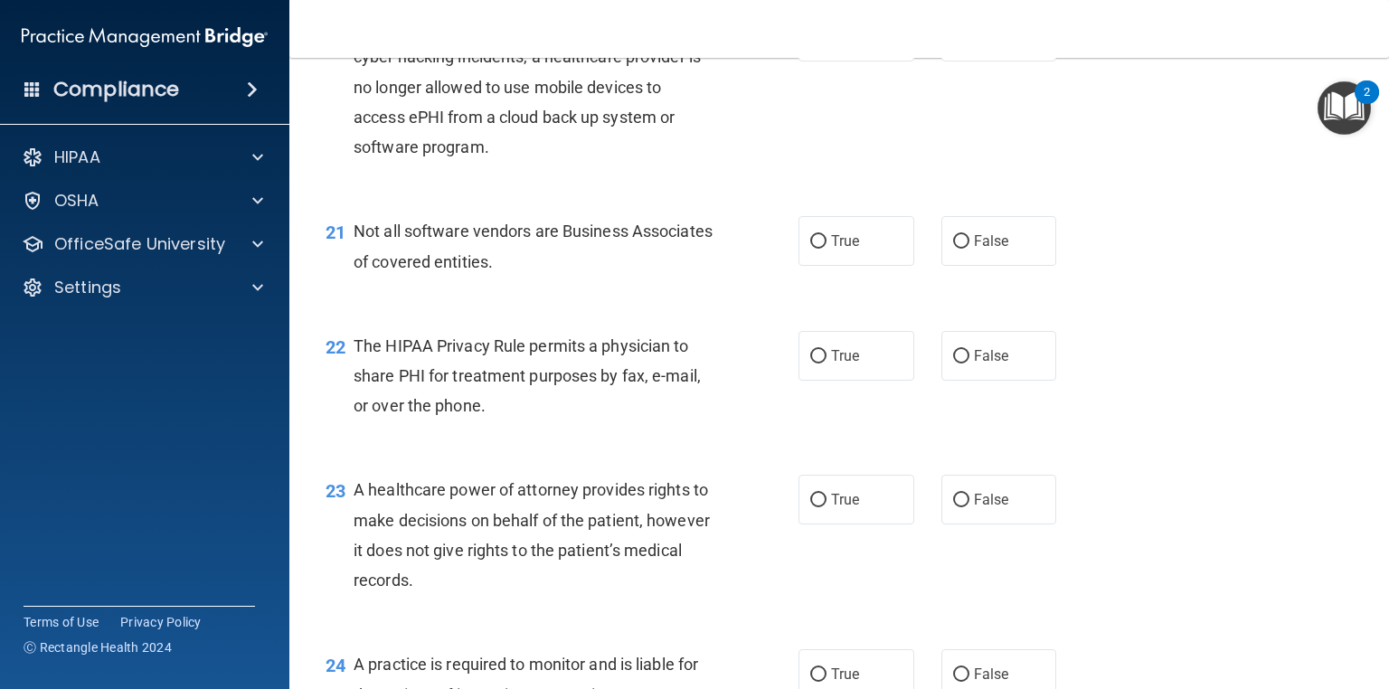
scroll to position [3209, 0]
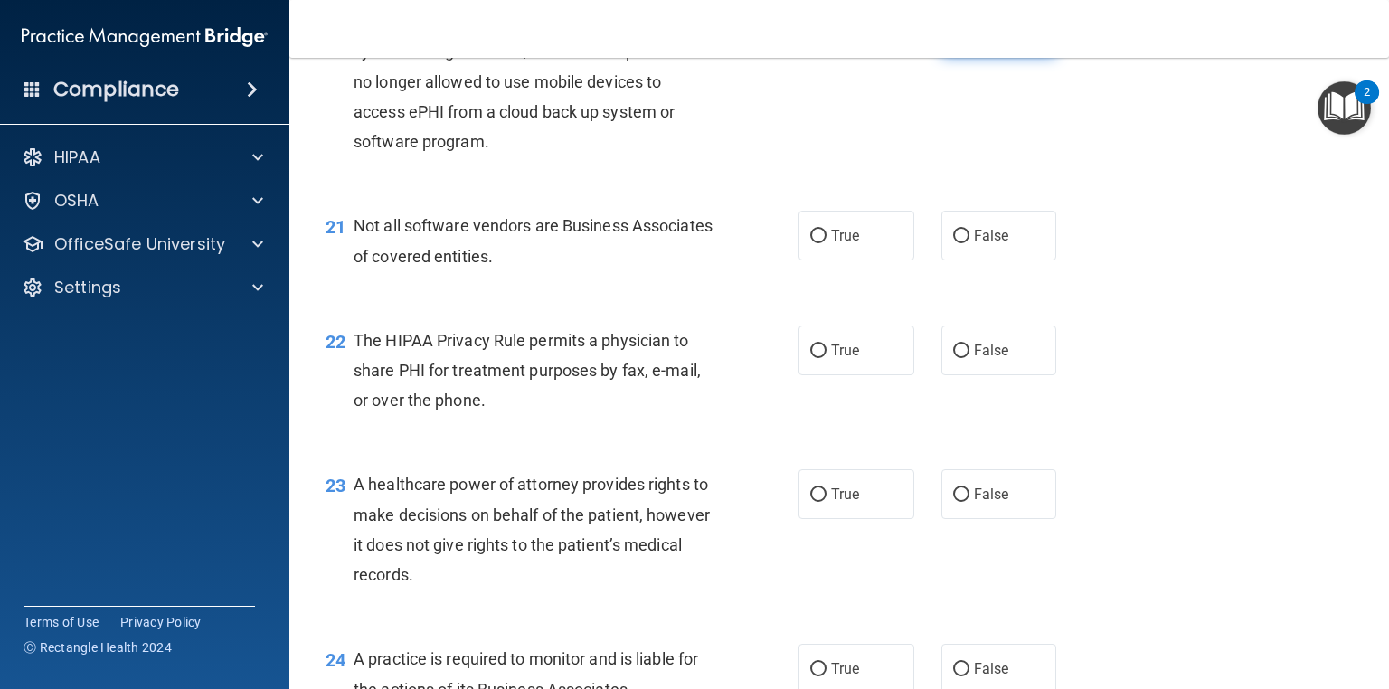
click at [1000, 56] on label "False" at bounding box center [999, 31] width 116 height 50
click at [969, 39] on input "False" at bounding box center [961, 32] width 16 height 14
radio input "true"
click at [852, 244] on span "True" at bounding box center [845, 235] width 28 height 17
click at [826, 243] on input "True" at bounding box center [818, 237] width 16 height 14
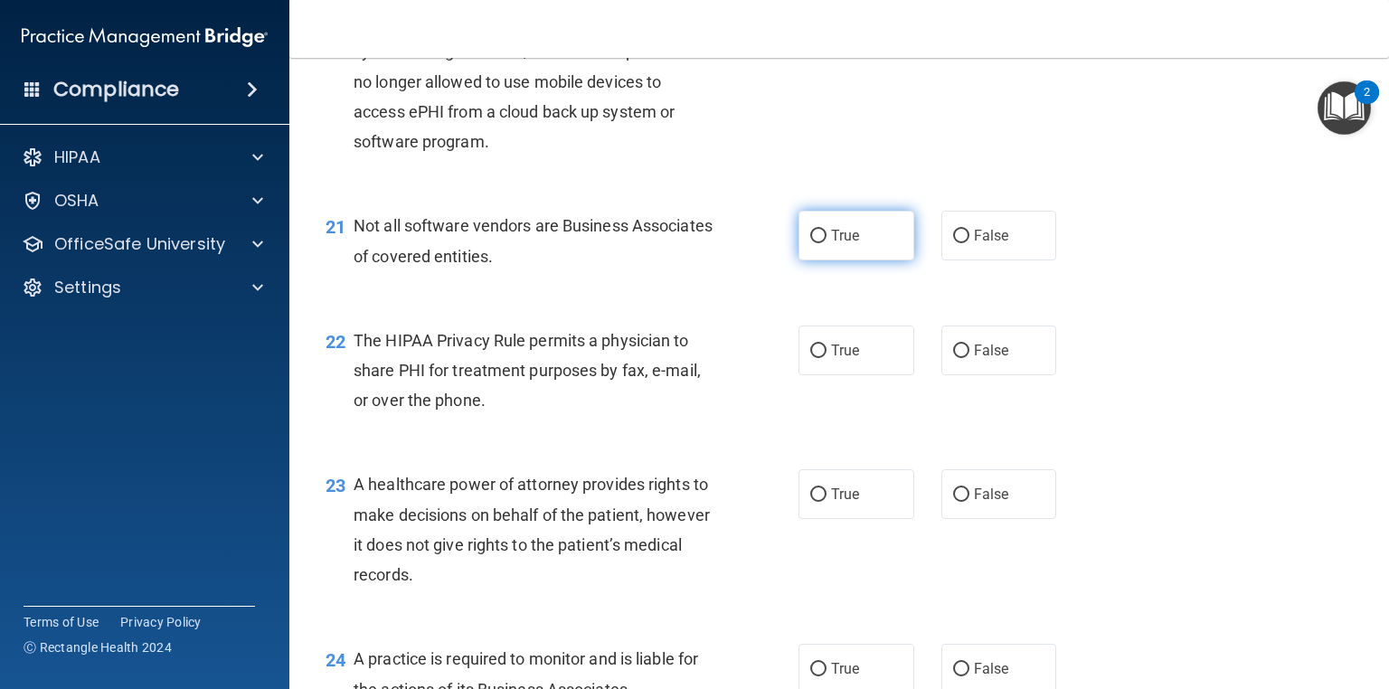
radio input "true"
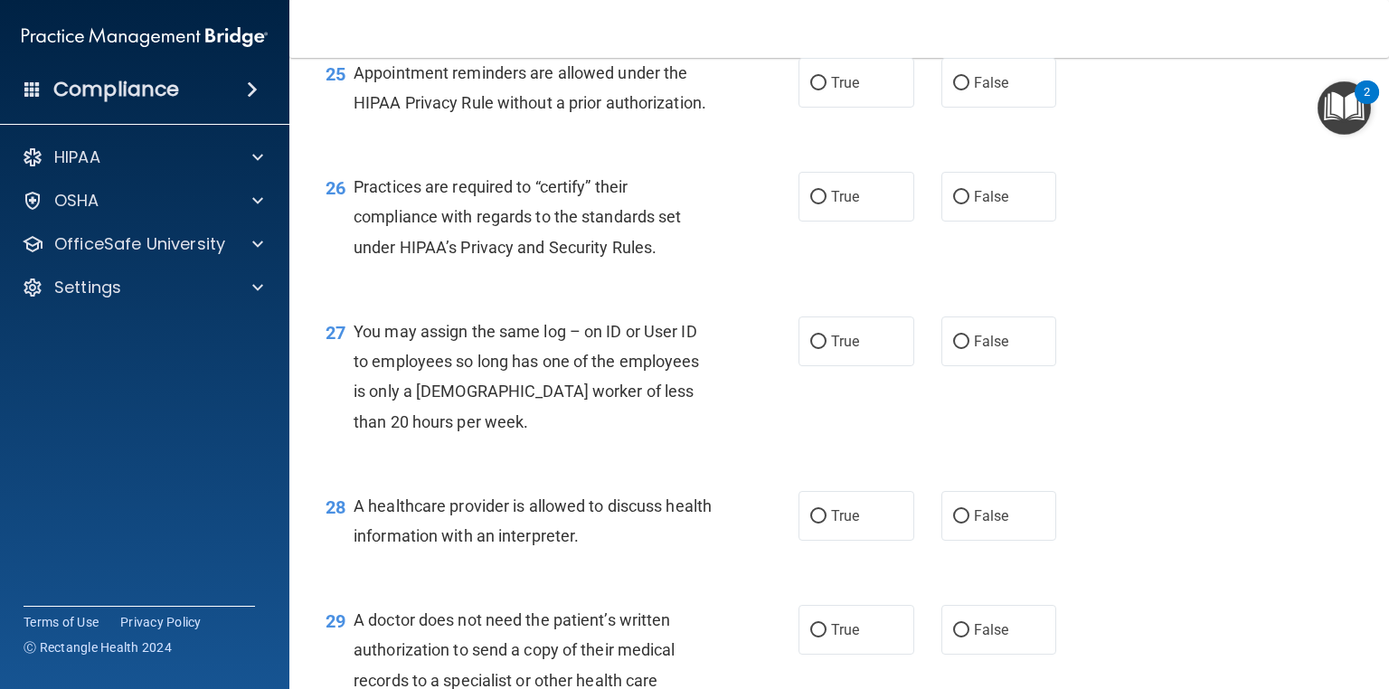
scroll to position [3916, 0]
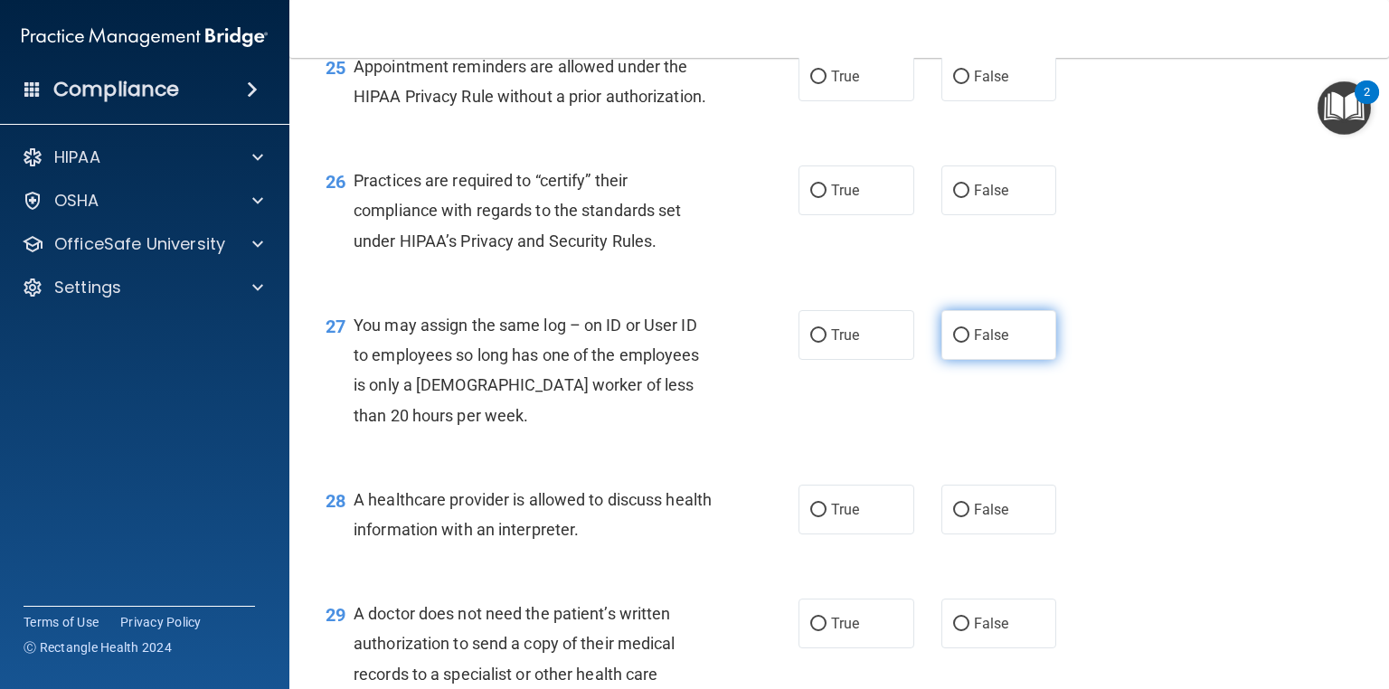
click at [976, 360] on label "False" at bounding box center [999, 335] width 116 height 50
click at [969, 343] on input "False" at bounding box center [961, 336] width 16 height 14
radio input "true"
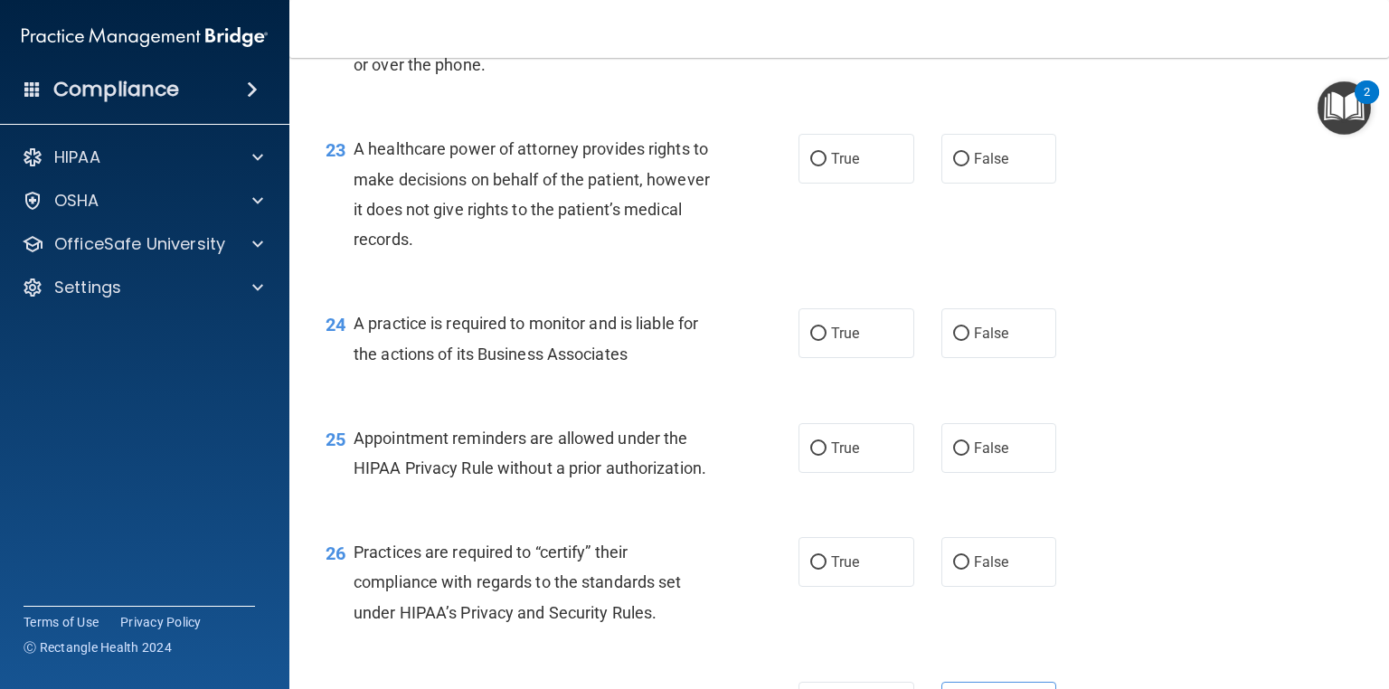
scroll to position [3522, 0]
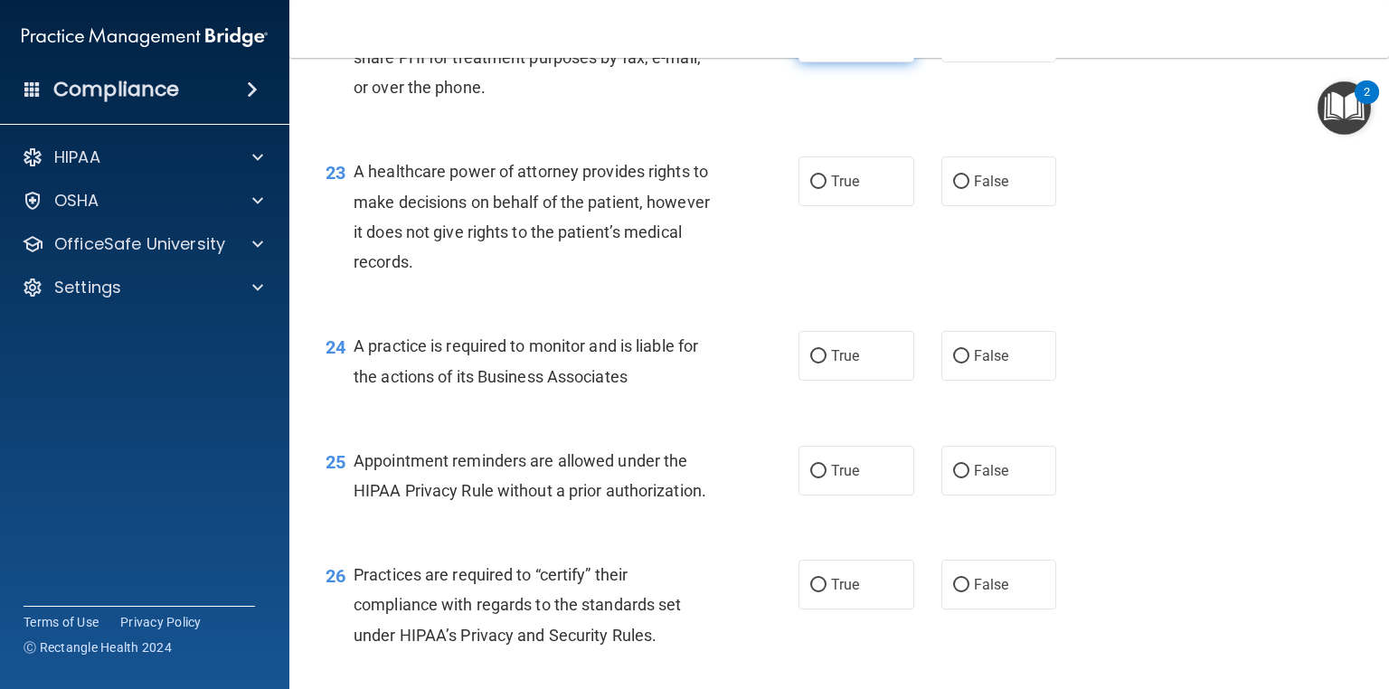
click at [843, 46] on span "True" at bounding box center [845, 37] width 28 height 17
click at [826, 45] on input "True" at bounding box center [818, 39] width 16 height 14
radio input "true"
click at [854, 206] on label "True" at bounding box center [856, 181] width 116 height 50
click at [826, 189] on input "True" at bounding box center [818, 182] width 16 height 14
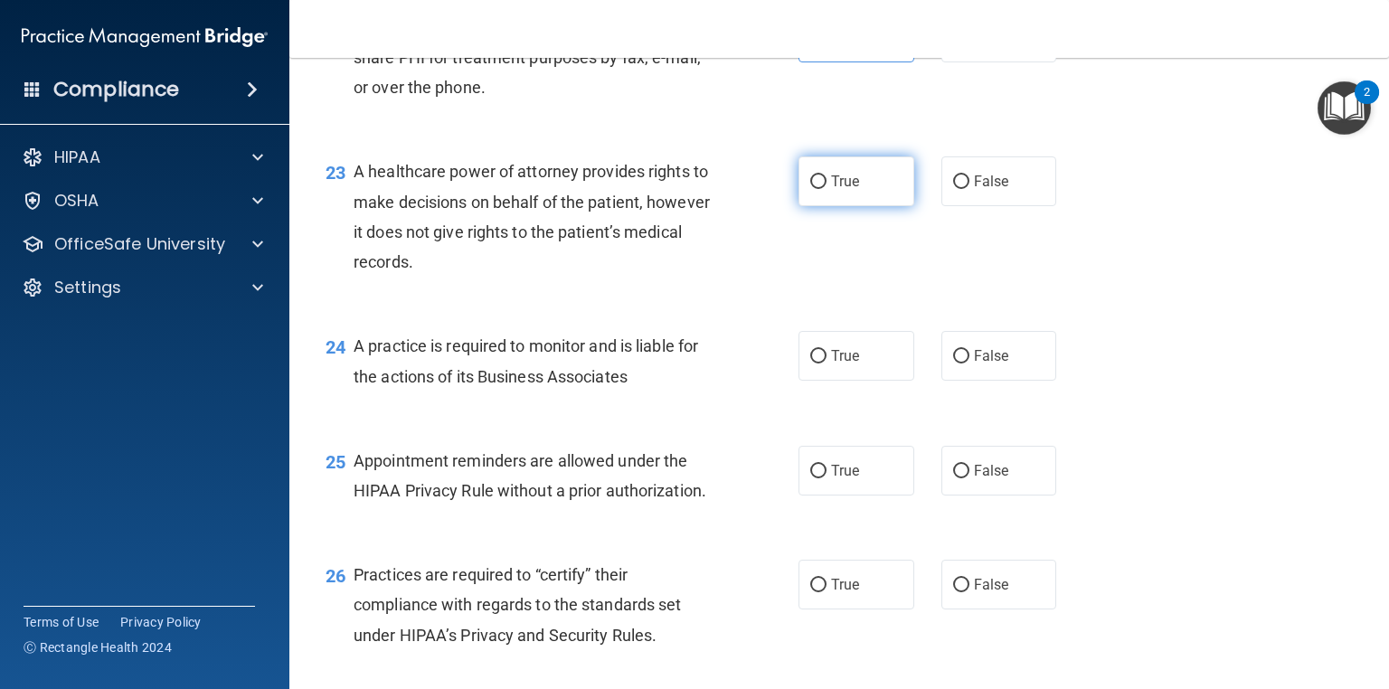
radio input "true"
click at [972, 381] on label "False" at bounding box center [999, 356] width 116 height 50
click at [969, 363] on input "False" at bounding box center [961, 357] width 16 height 14
radio input "true"
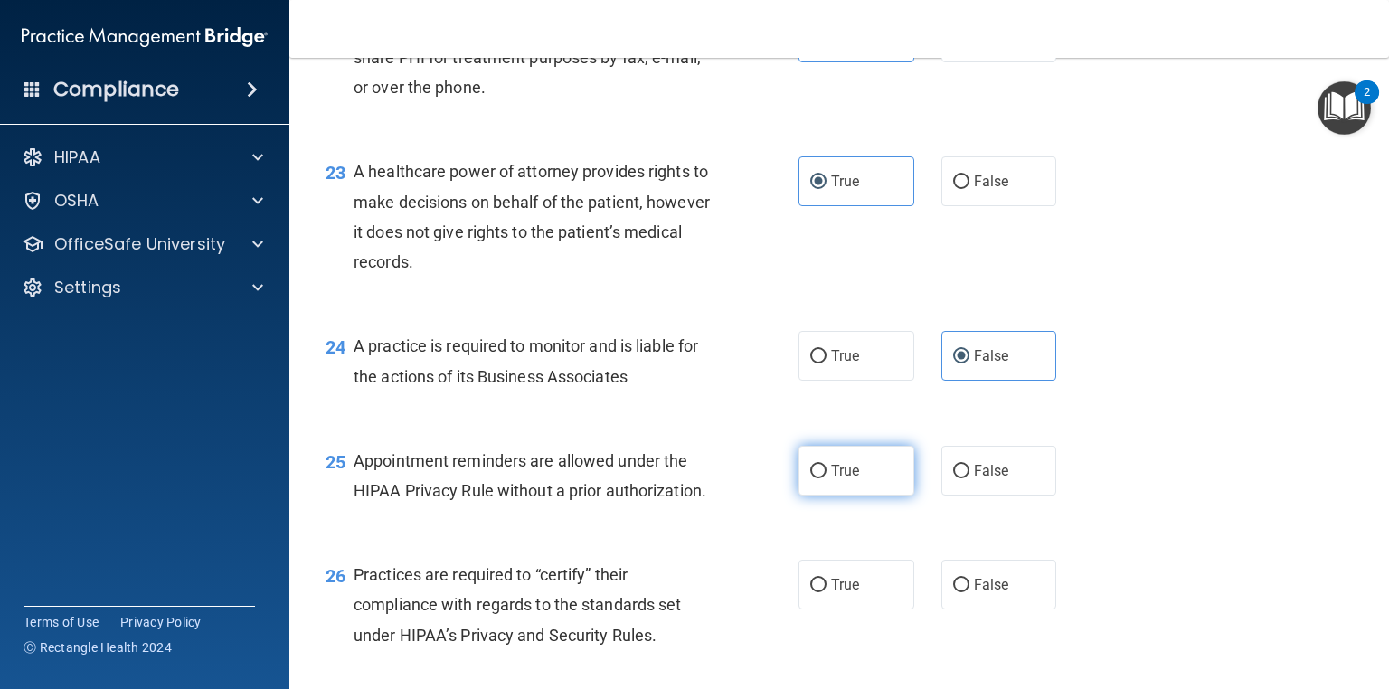
click at [861, 495] on label "True" at bounding box center [856, 471] width 116 height 50
click at [826, 478] on input "True" at bounding box center [818, 472] width 16 height 14
radio input "true"
click at [870, 609] on label "True" at bounding box center [856, 585] width 116 height 50
click at [826, 592] on input "True" at bounding box center [818, 586] width 16 height 14
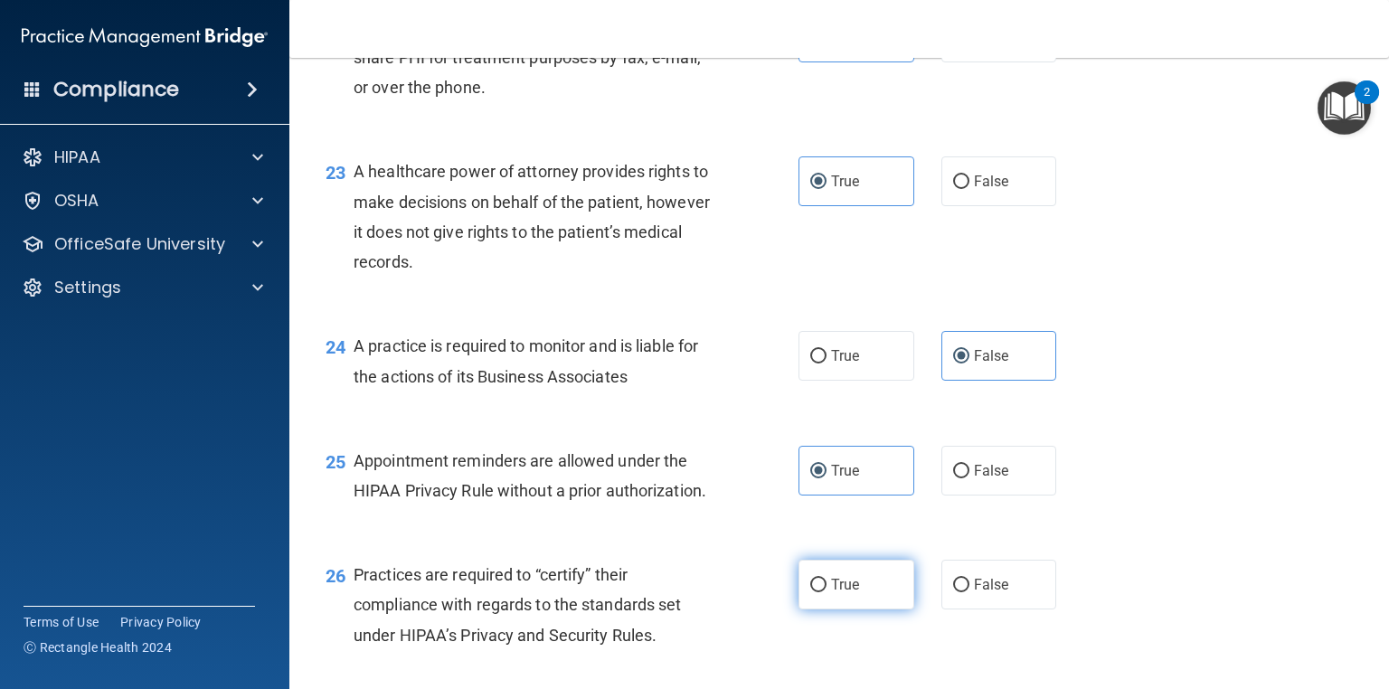
radio input "true"
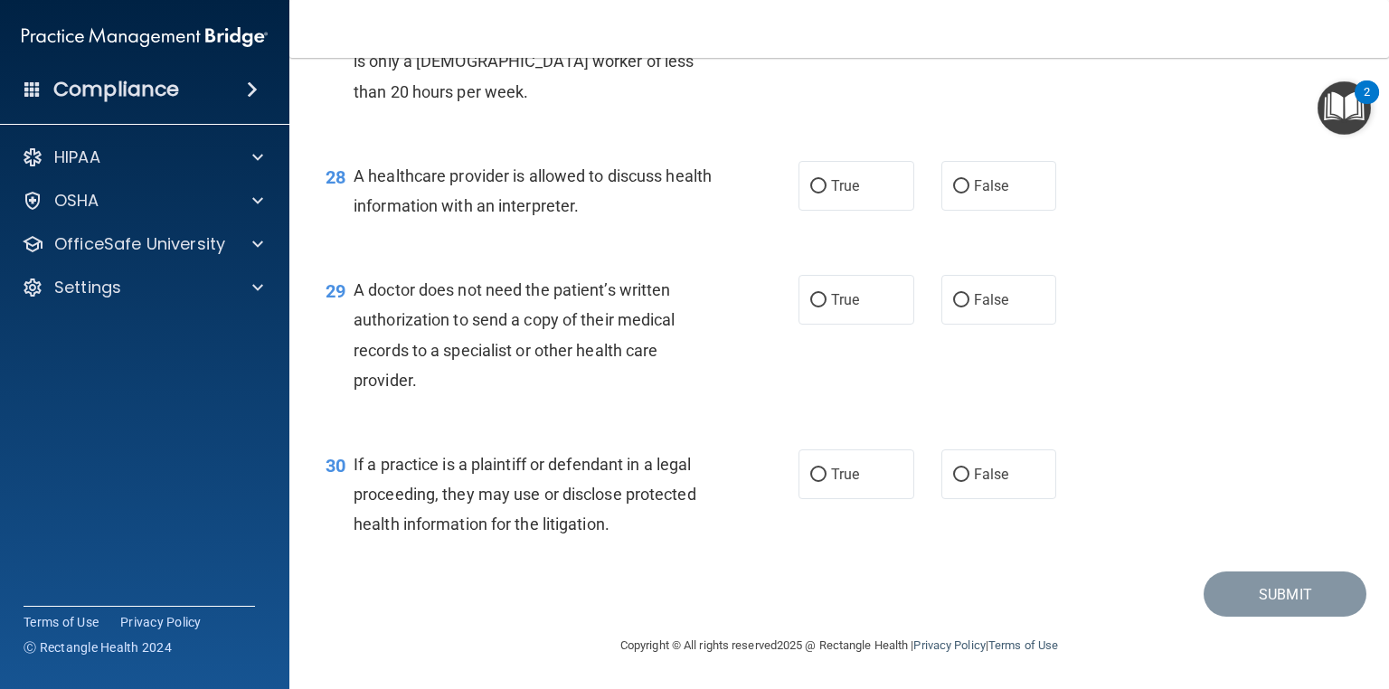
scroll to position [4228, 0]
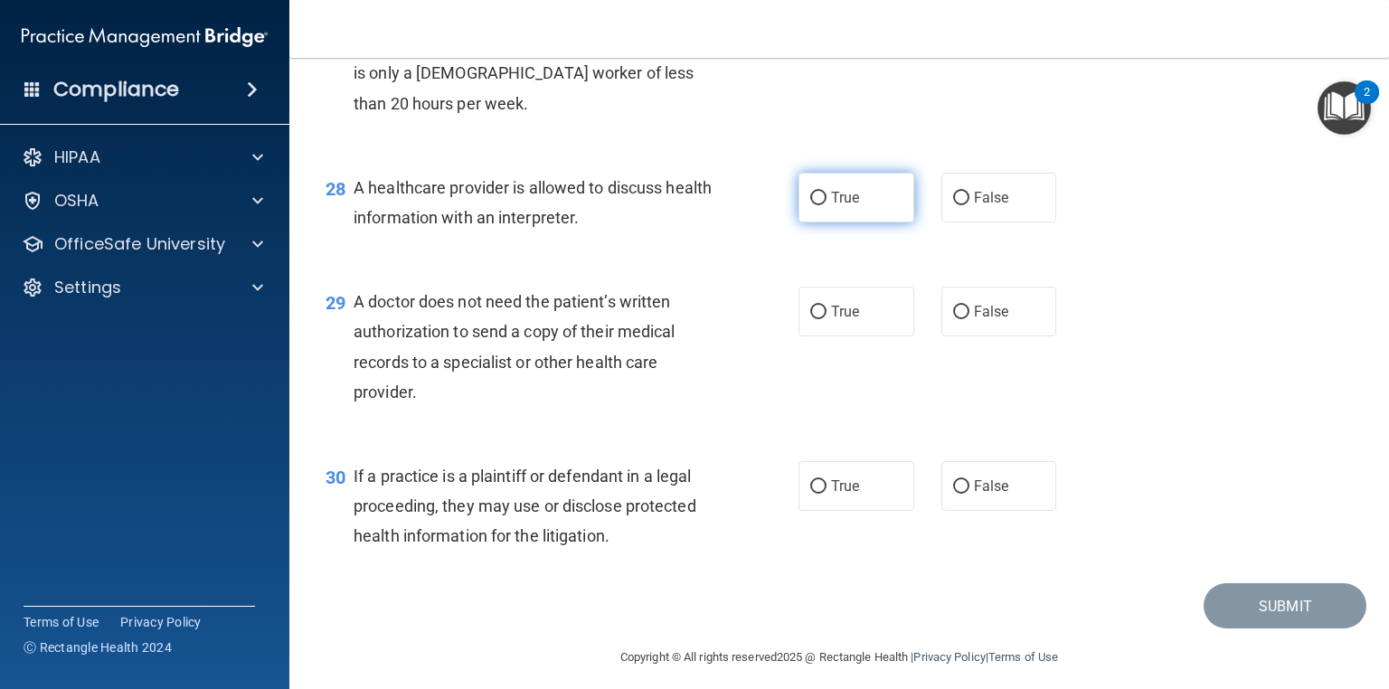
click at [880, 222] on label "True" at bounding box center [856, 198] width 116 height 50
click at [826, 205] on input "True" at bounding box center [818, 199] width 16 height 14
radio input "true"
click at [973, 336] on label "False" at bounding box center [999, 312] width 116 height 50
click at [969, 319] on input "False" at bounding box center [961, 313] width 16 height 14
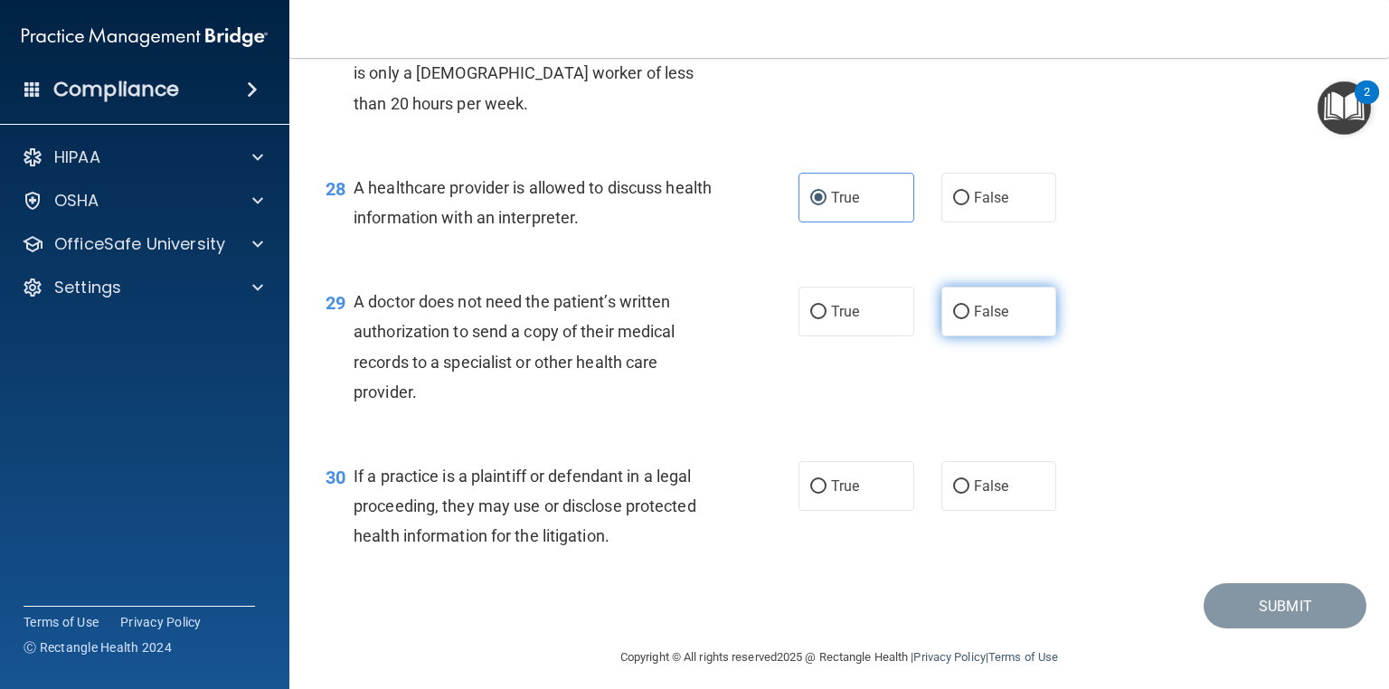
radio input "true"
click at [853, 511] on label "True" at bounding box center [856, 486] width 116 height 50
click at [826, 494] on input "True" at bounding box center [818, 487] width 16 height 14
radio input "true"
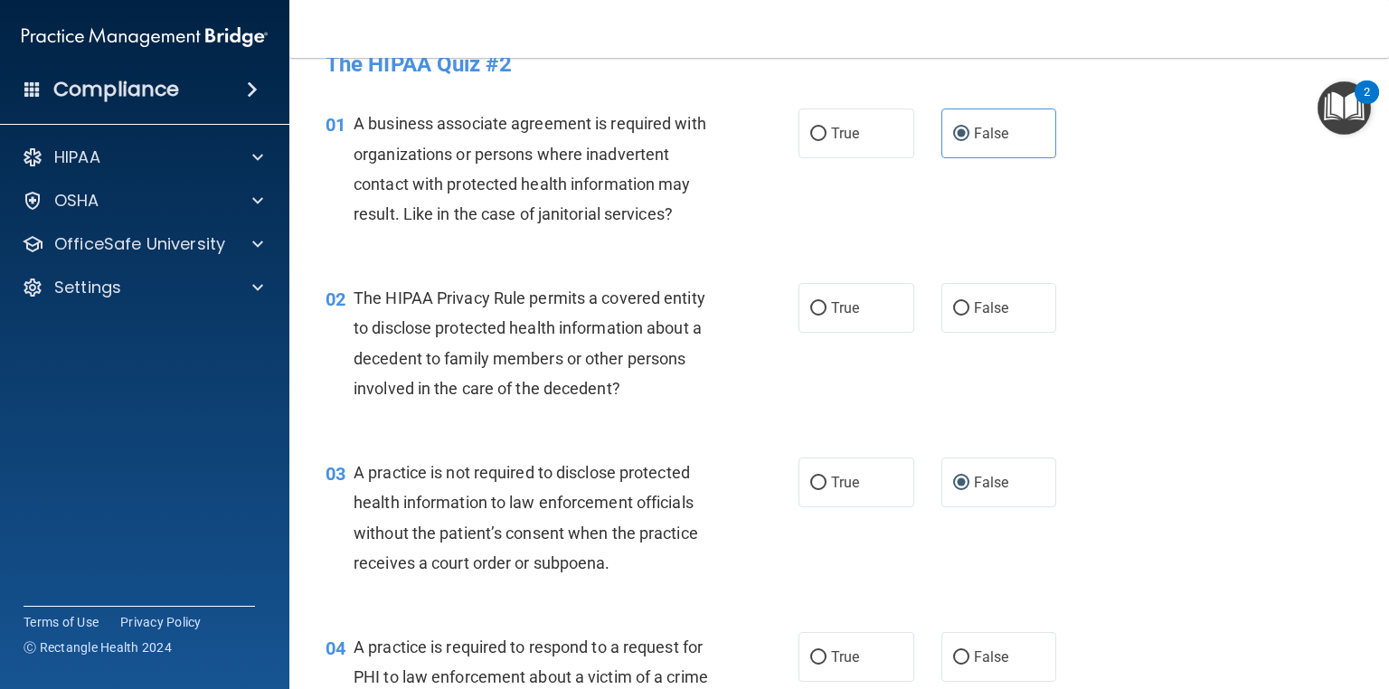
scroll to position [40, 0]
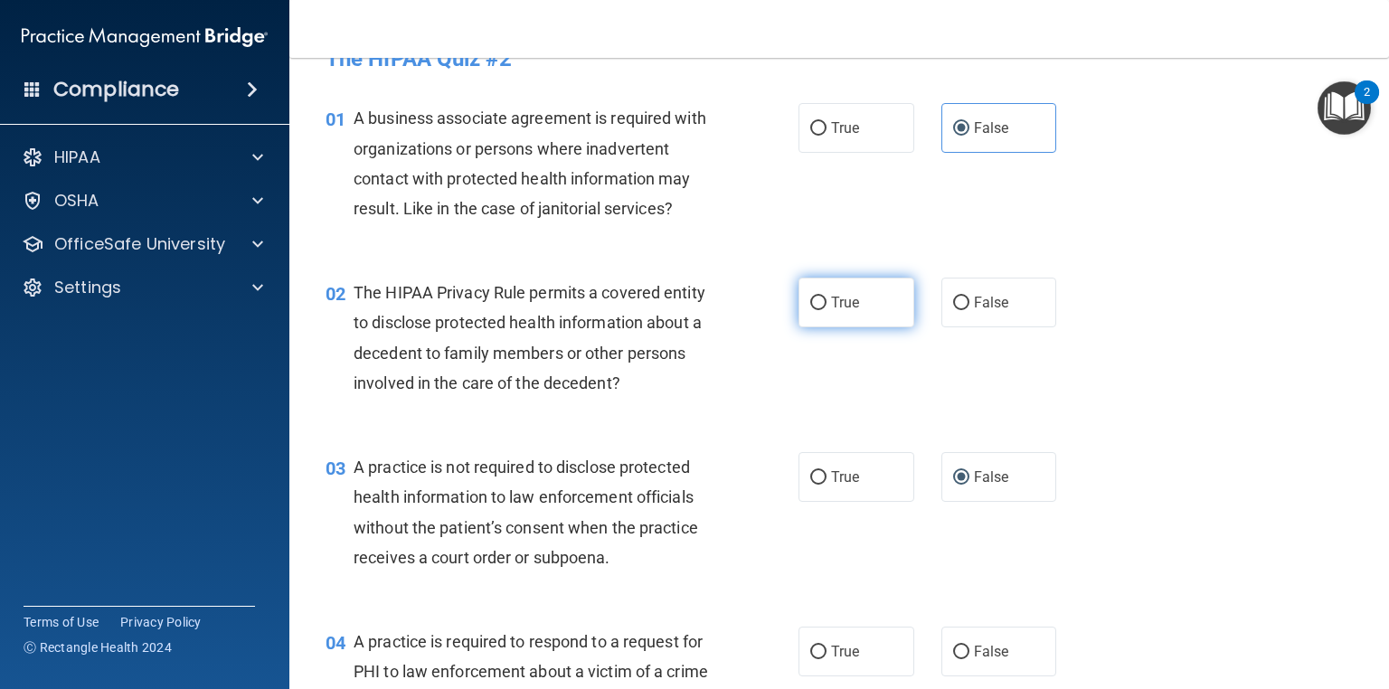
click at [826, 283] on label "True" at bounding box center [856, 303] width 116 height 50
click at [826, 297] on input "True" at bounding box center [818, 304] width 16 height 14
radio input "true"
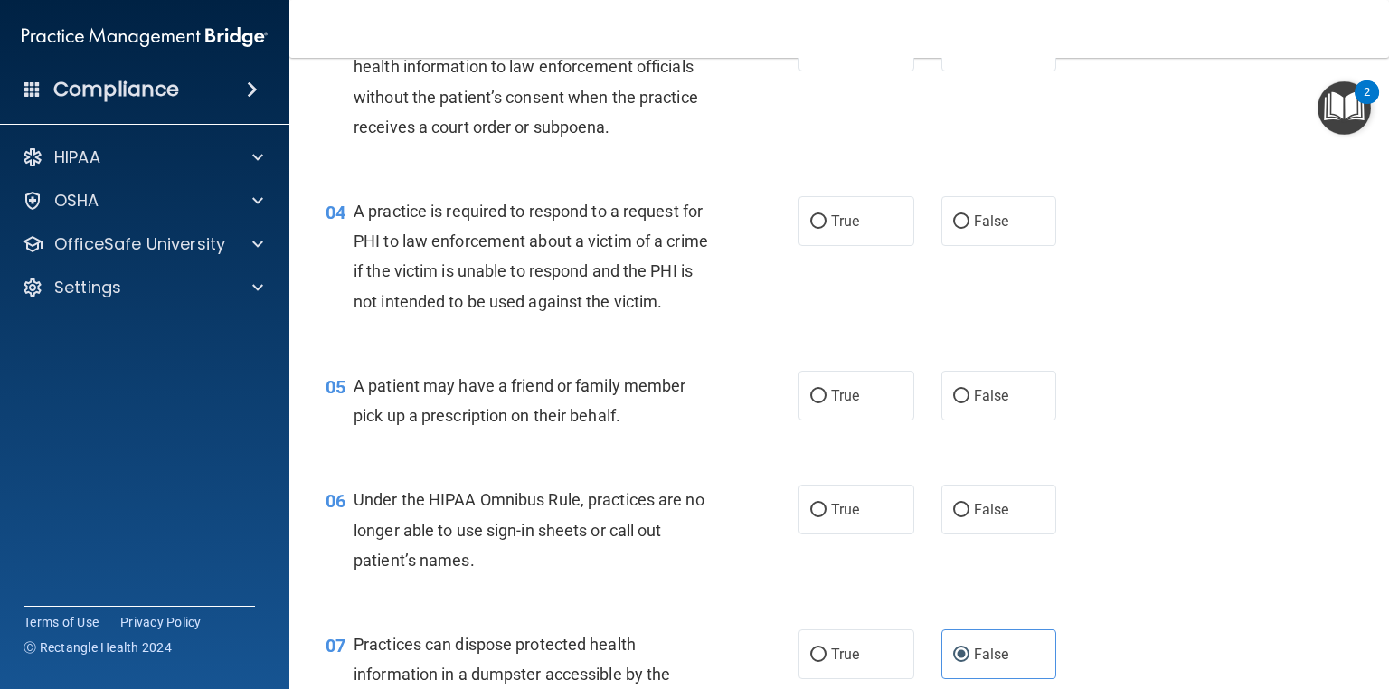
scroll to position [576, 0]
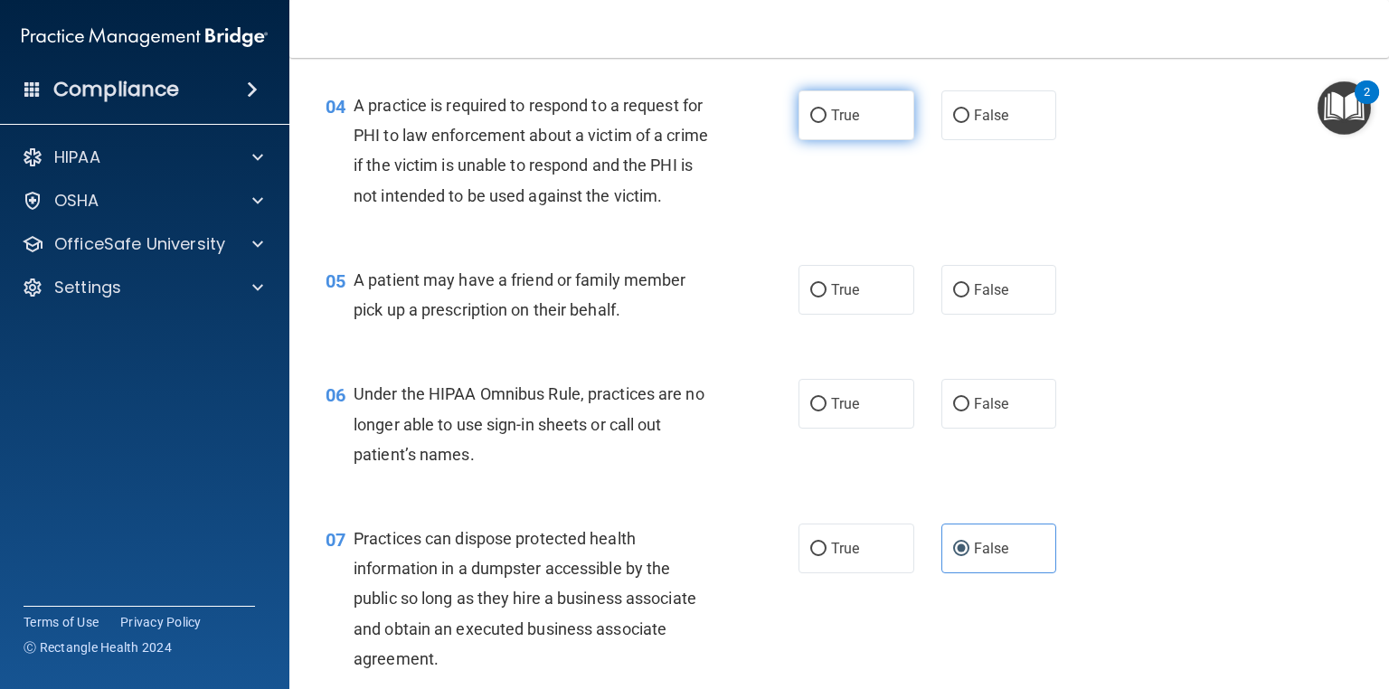
click at [869, 138] on label "True" at bounding box center [856, 115] width 116 height 50
click at [826, 123] on input "True" at bounding box center [818, 116] width 16 height 14
radio input "true"
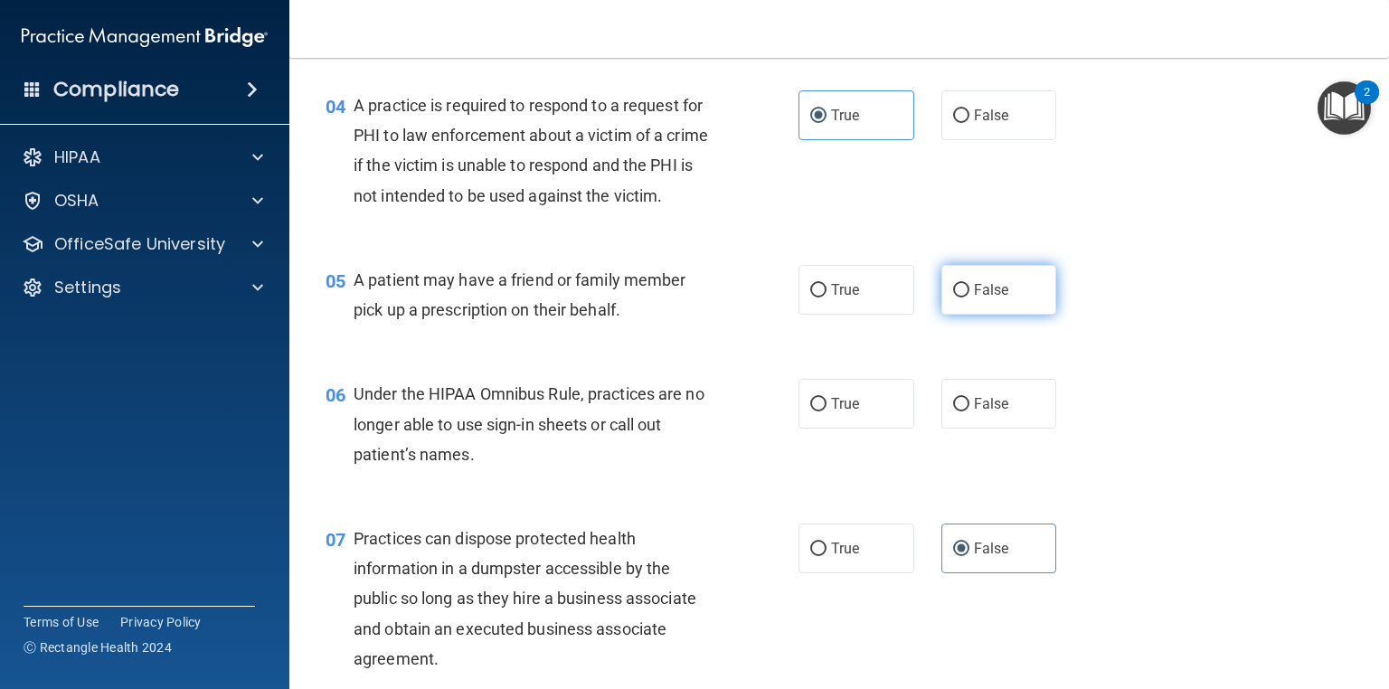
click at [964, 315] on label "False" at bounding box center [999, 290] width 116 height 50
click at [964, 297] on input "False" at bounding box center [961, 291] width 16 height 14
radio input "true"
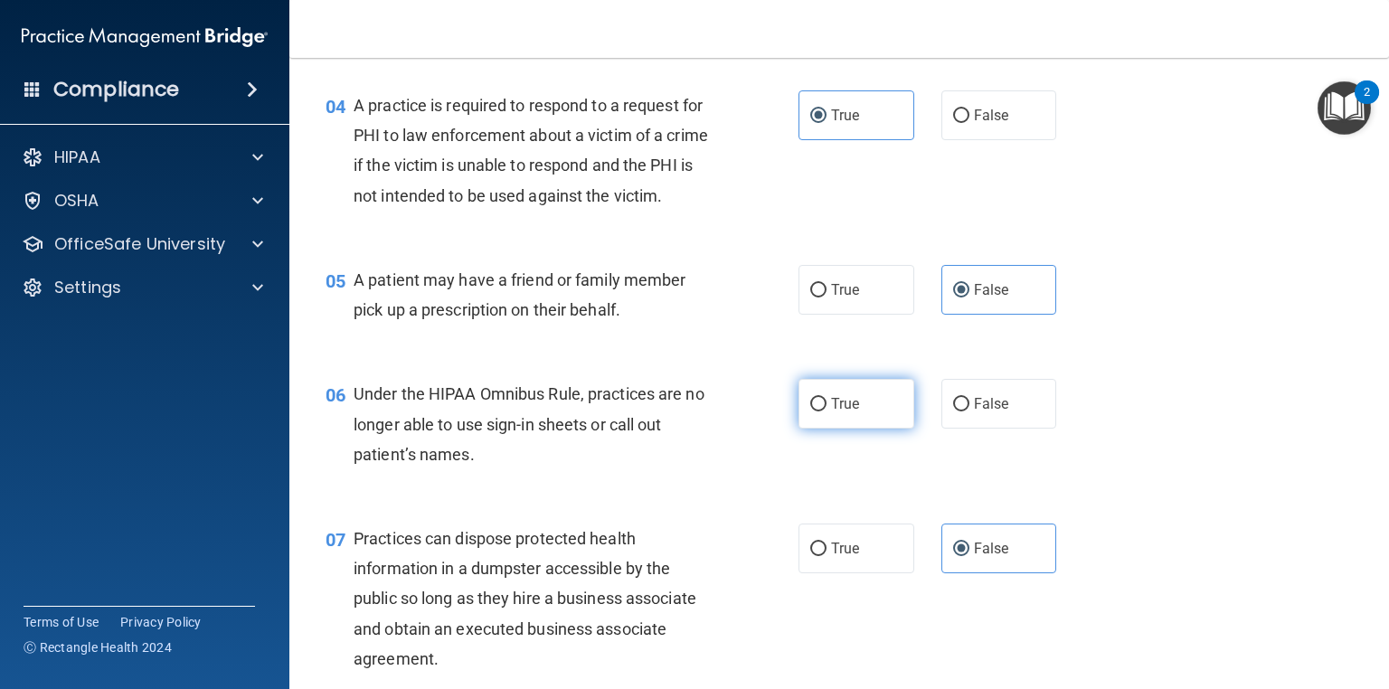
click at [878, 428] on label "True" at bounding box center [856, 404] width 116 height 50
click at [826, 411] on input "True" at bounding box center [818, 405] width 16 height 14
radio input "true"
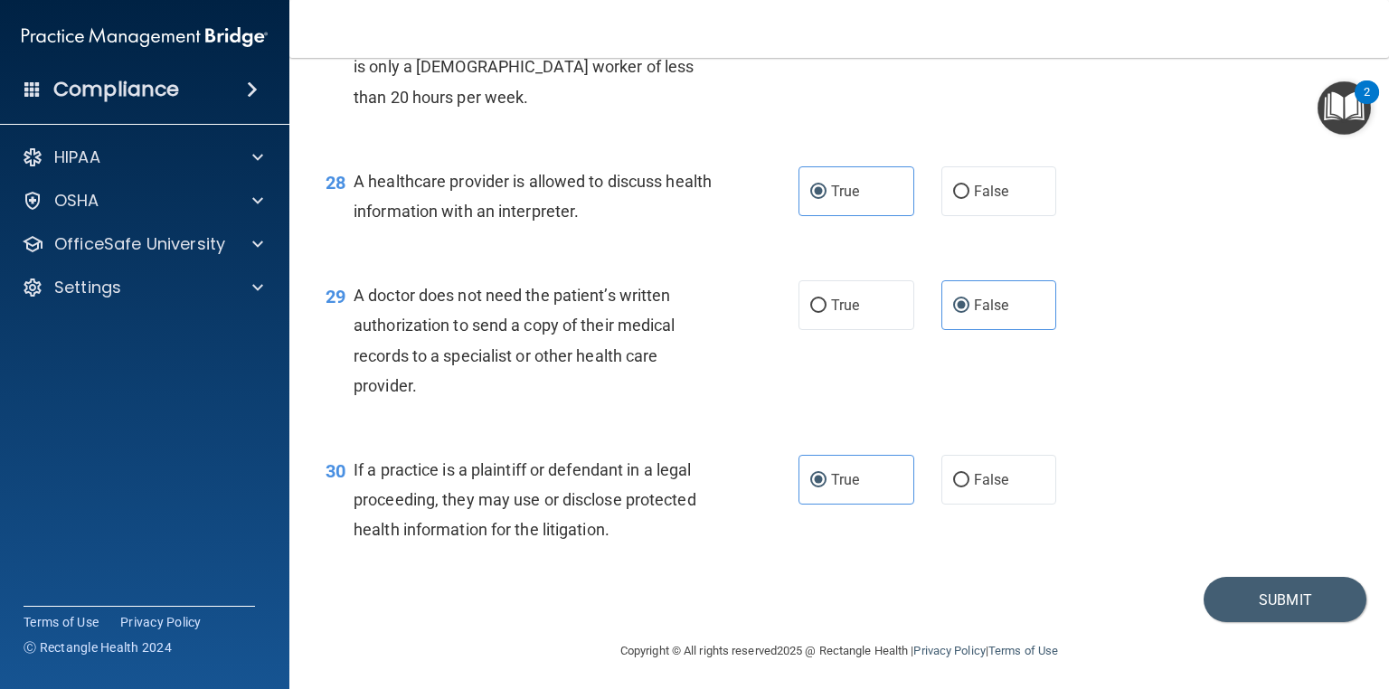
scroll to position [4299, 0]
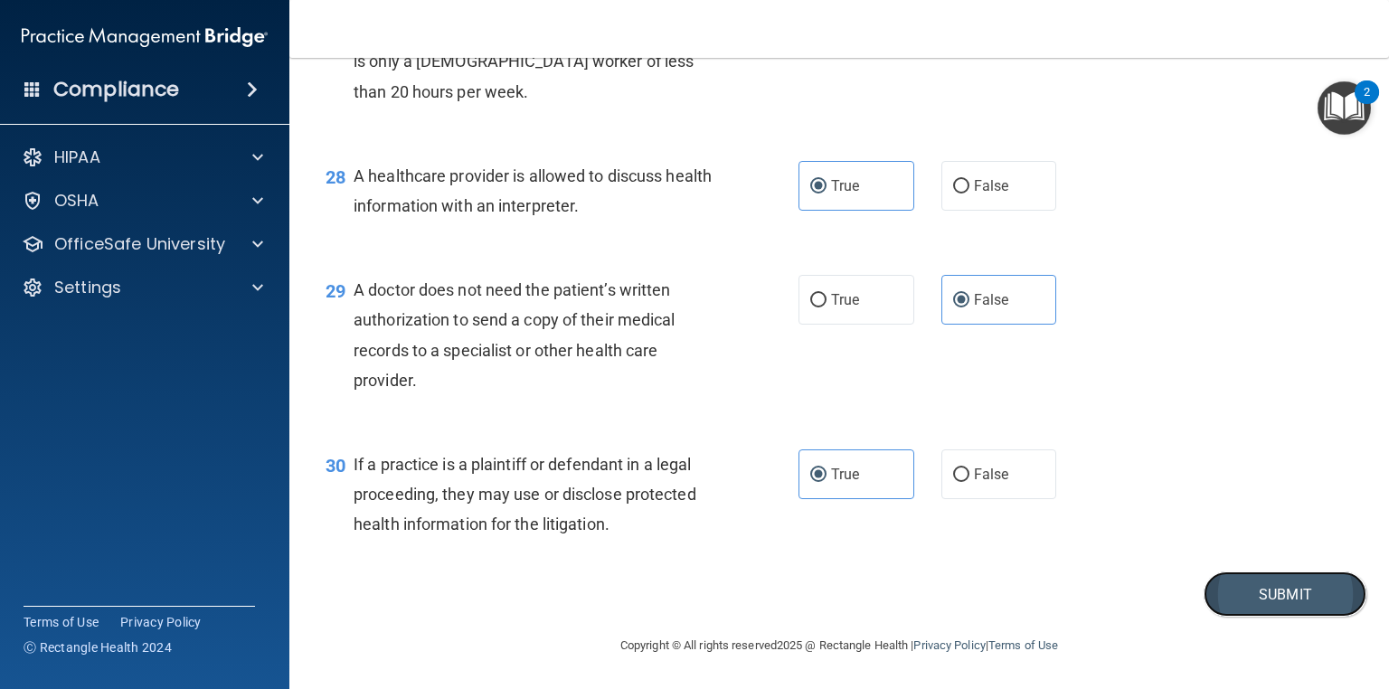
click at [1277, 589] on button "Submit" at bounding box center [1284, 594] width 163 height 46
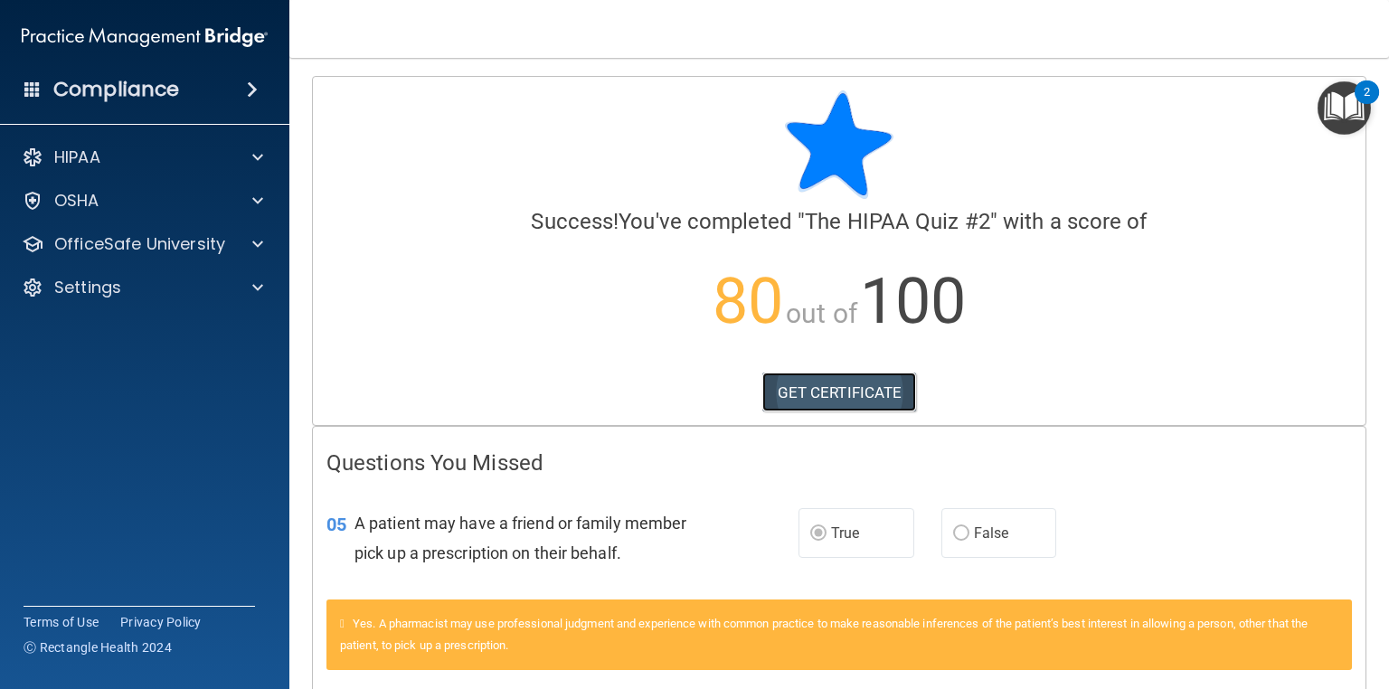
click at [875, 398] on link "GET CERTIFICATE" at bounding box center [839, 392] width 155 height 40
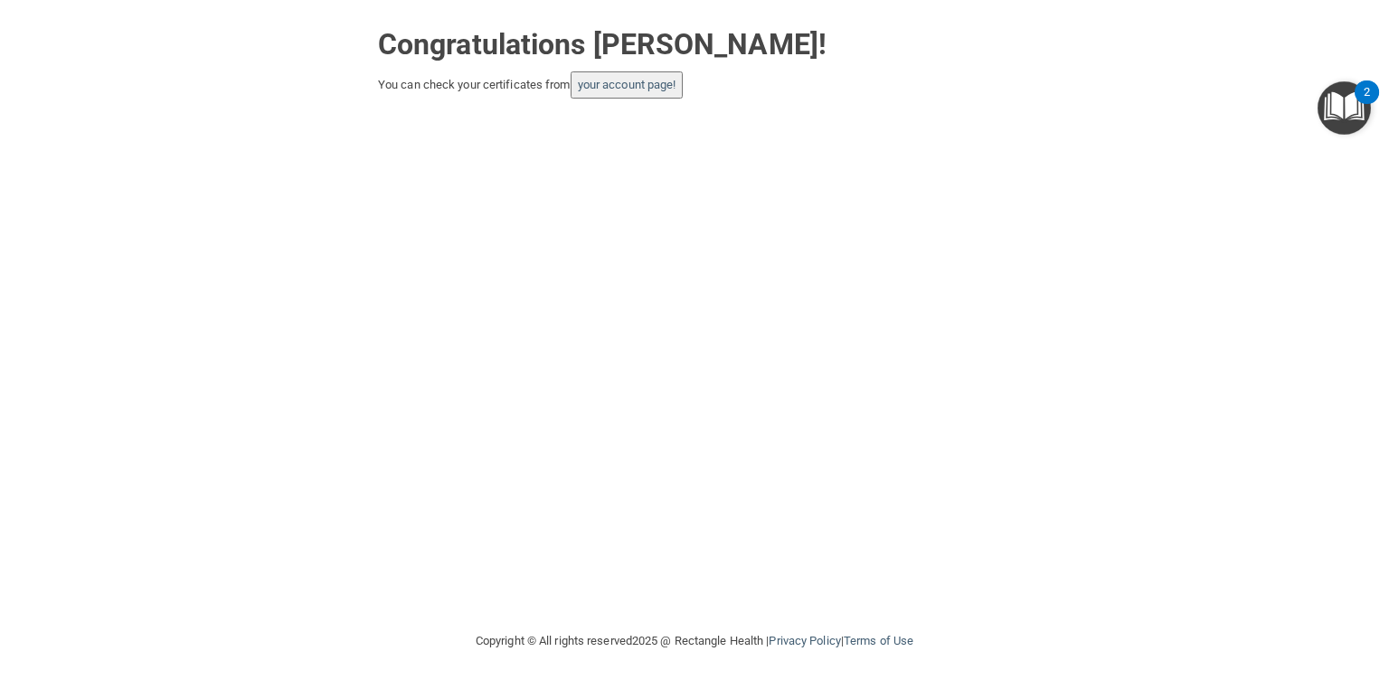
click at [644, 76] on button "your account page!" at bounding box center [626, 84] width 113 height 27
click at [644, 81] on link "your account page!" at bounding box center [627, 85] width 99 height 14
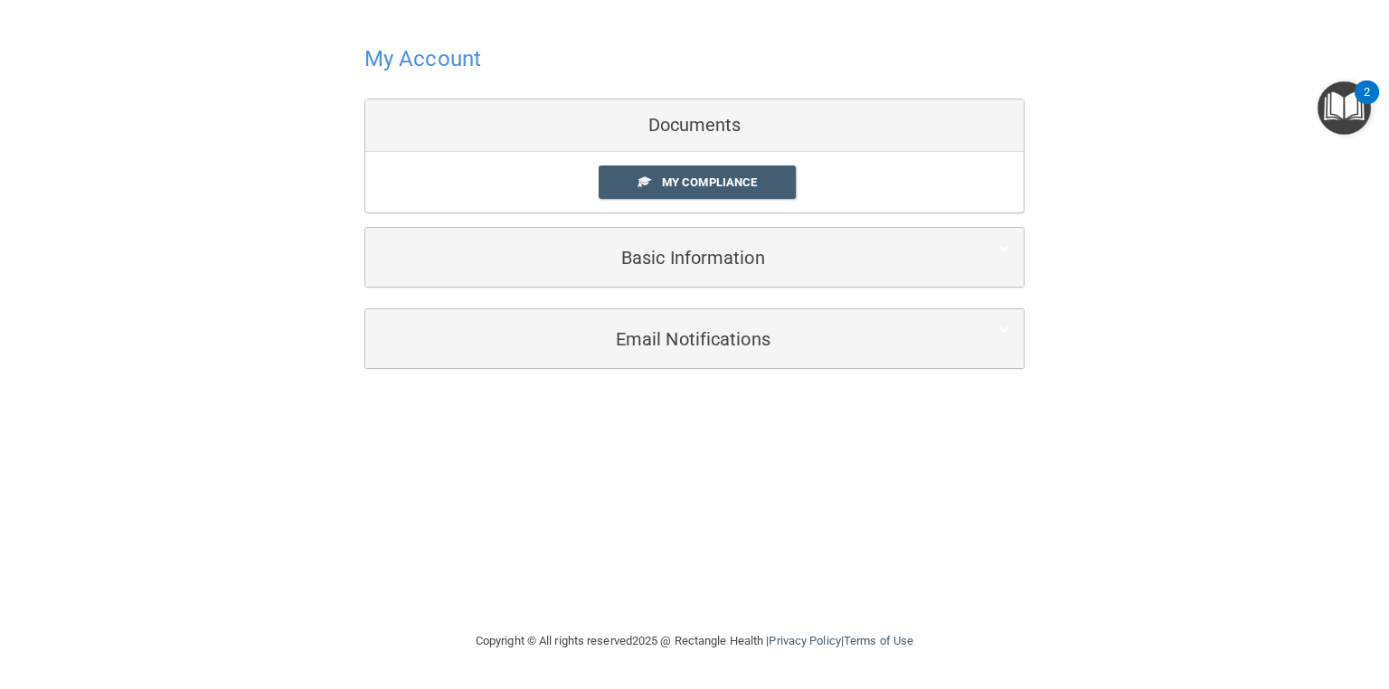
click at [394, 55] on h4 "My Account" at bounding box center [422, 59] width 117 height 24
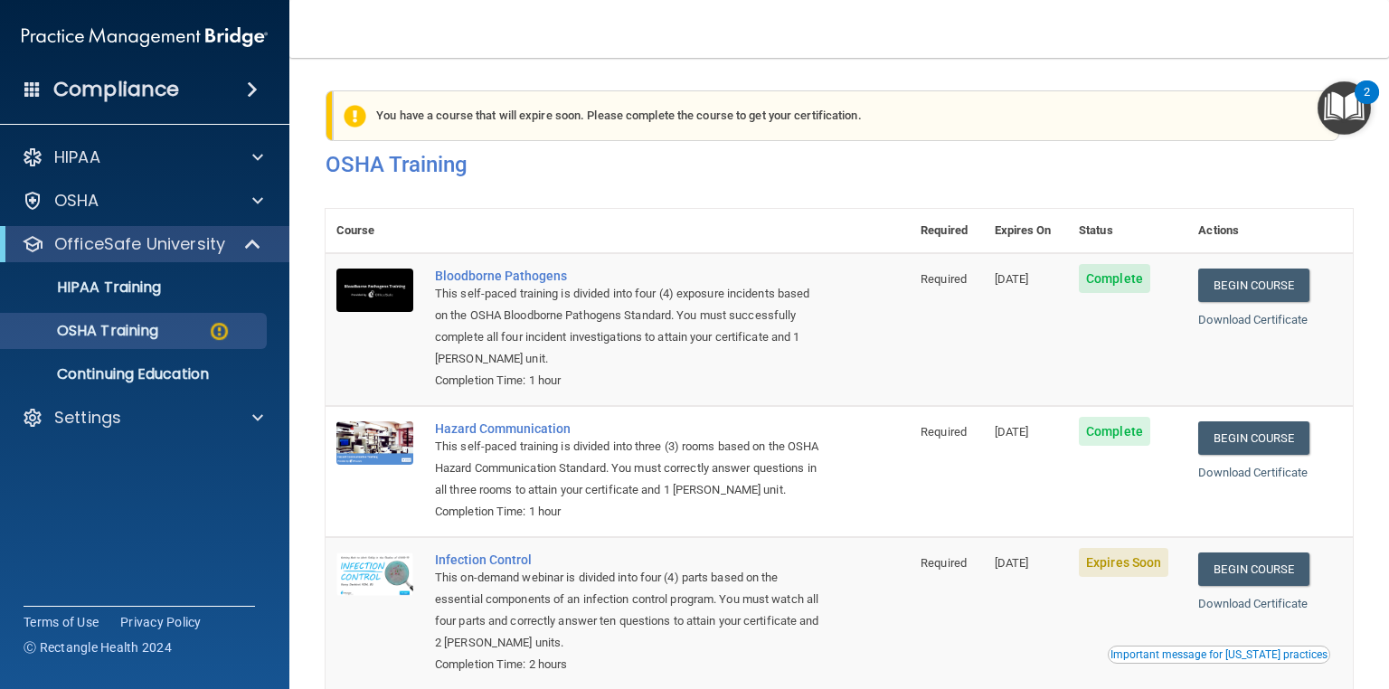
scroll to position [202, 0]
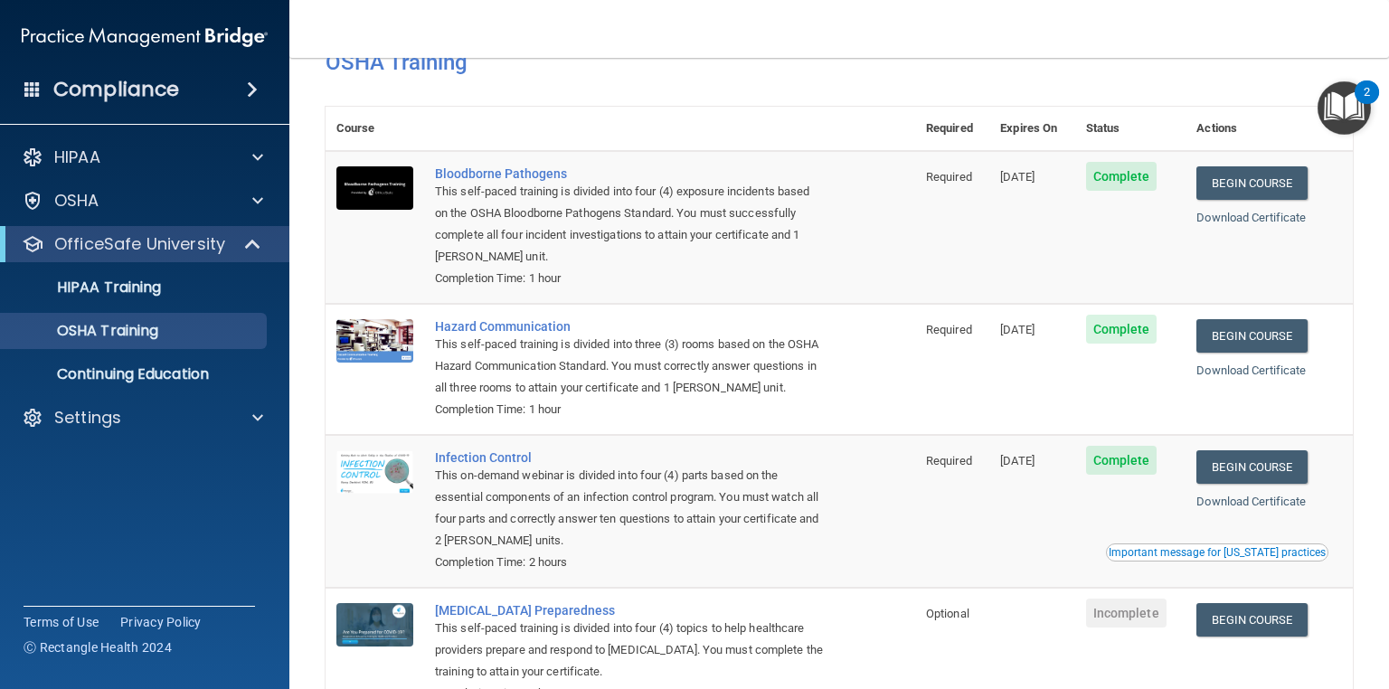
scroll to position [44, 0]
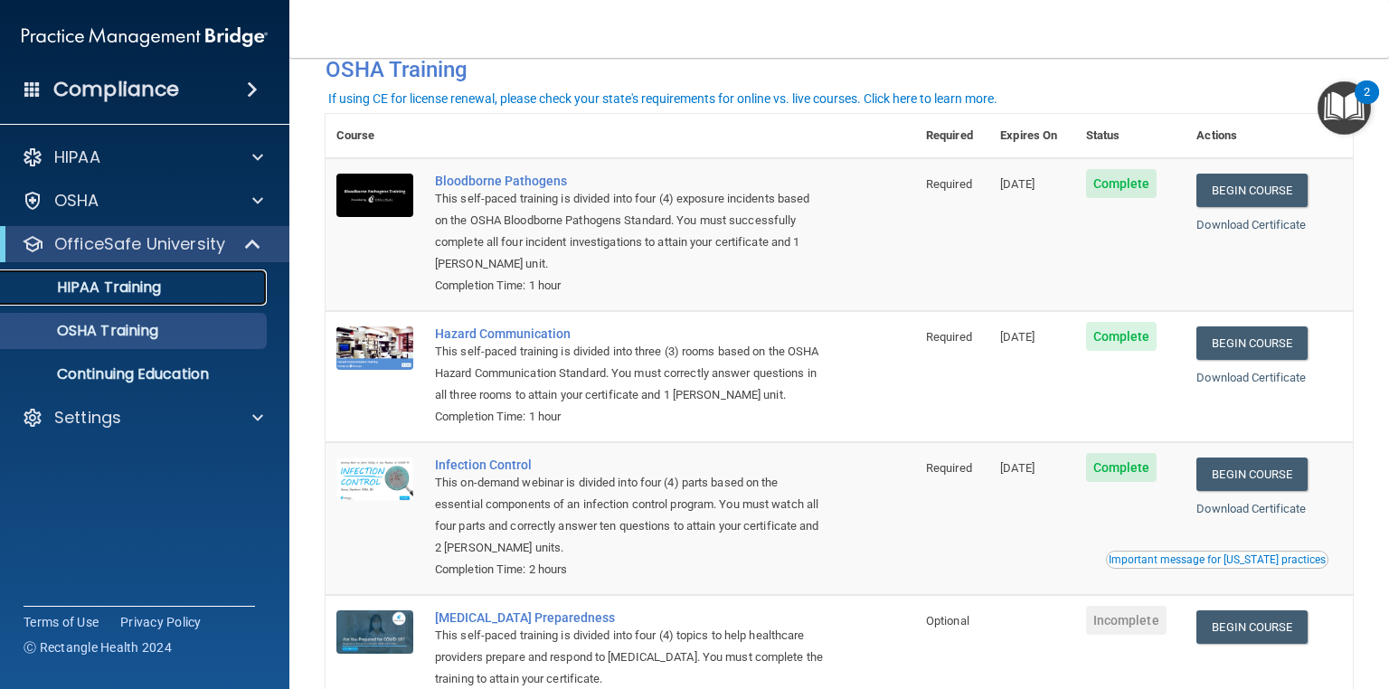
click at [140, 282] on p "HIPAA Training" at bounding box center [86, 287] width 149 height 18
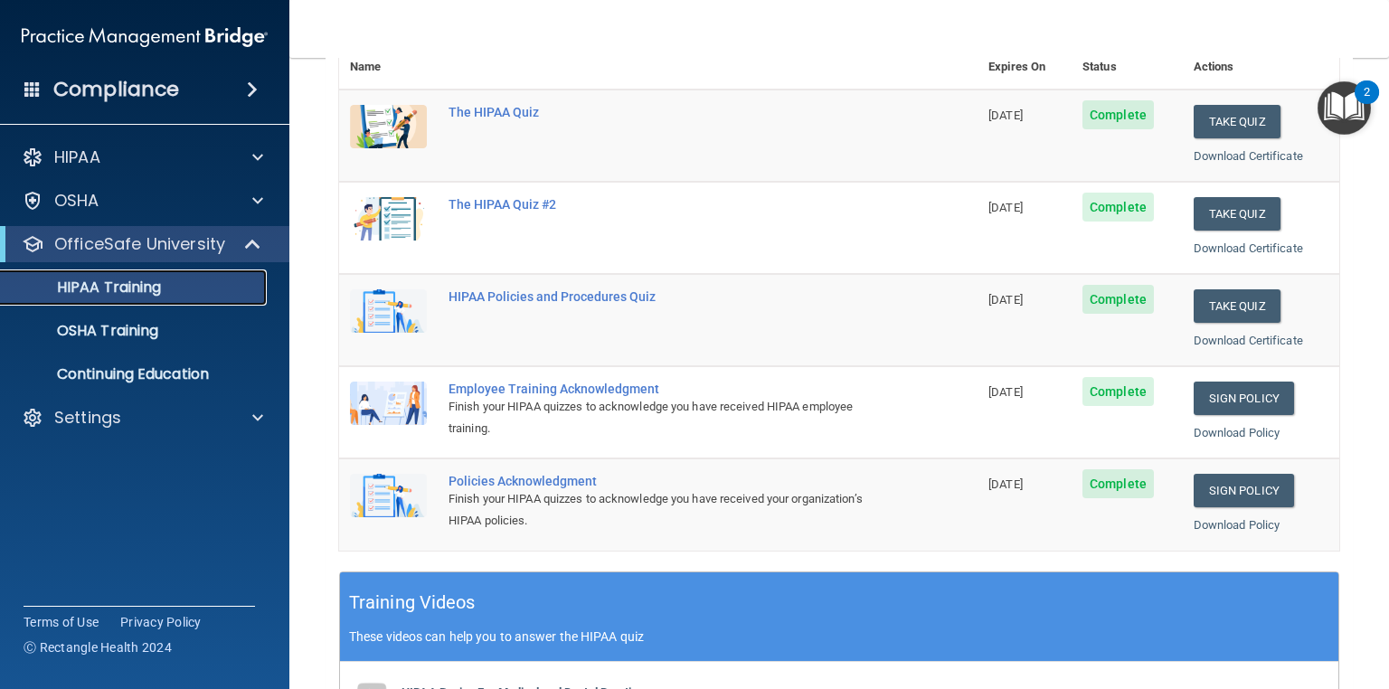
scroll to position [139, 0]
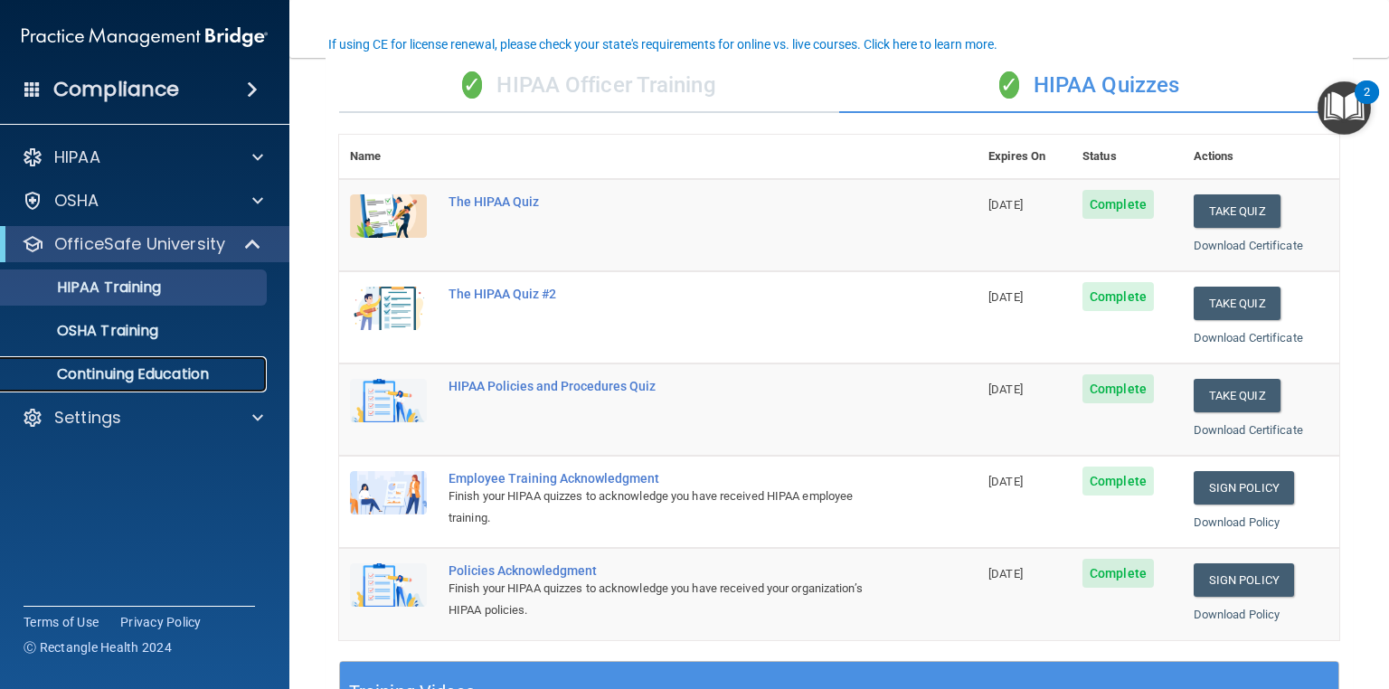
click at [126, 365] on p "Continuing Education" at bounding box center [135, 374] width 247 height 18
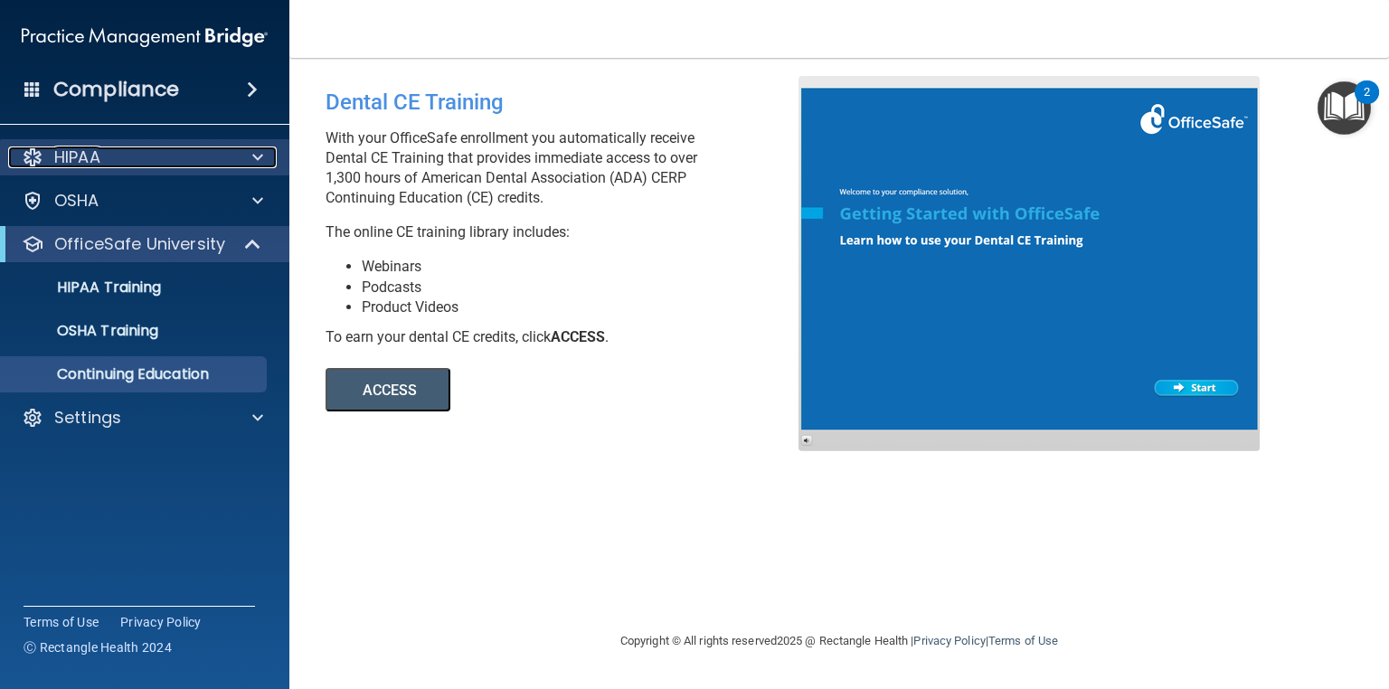
click at [252, 166] on span at bounding box center [257, 157] width 11 height 22
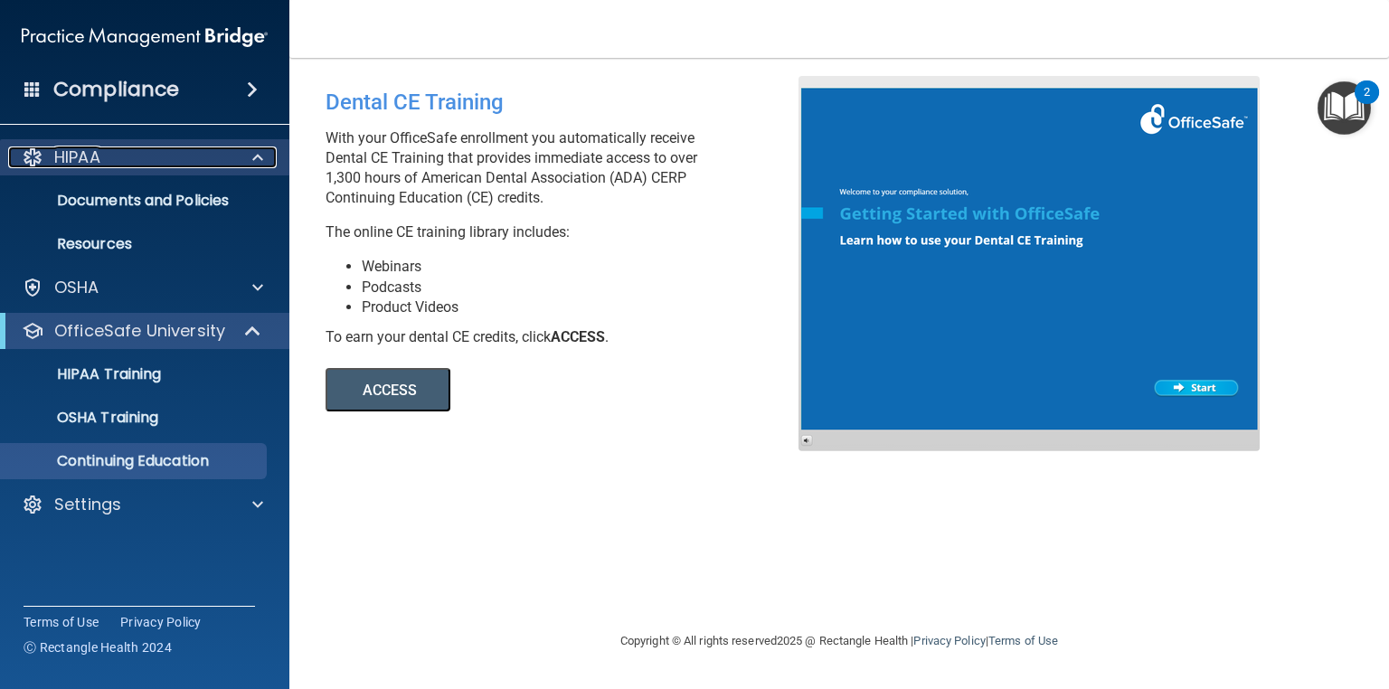
click at [254, 165] on span at bounding box center [257, 157] width 11 height 22
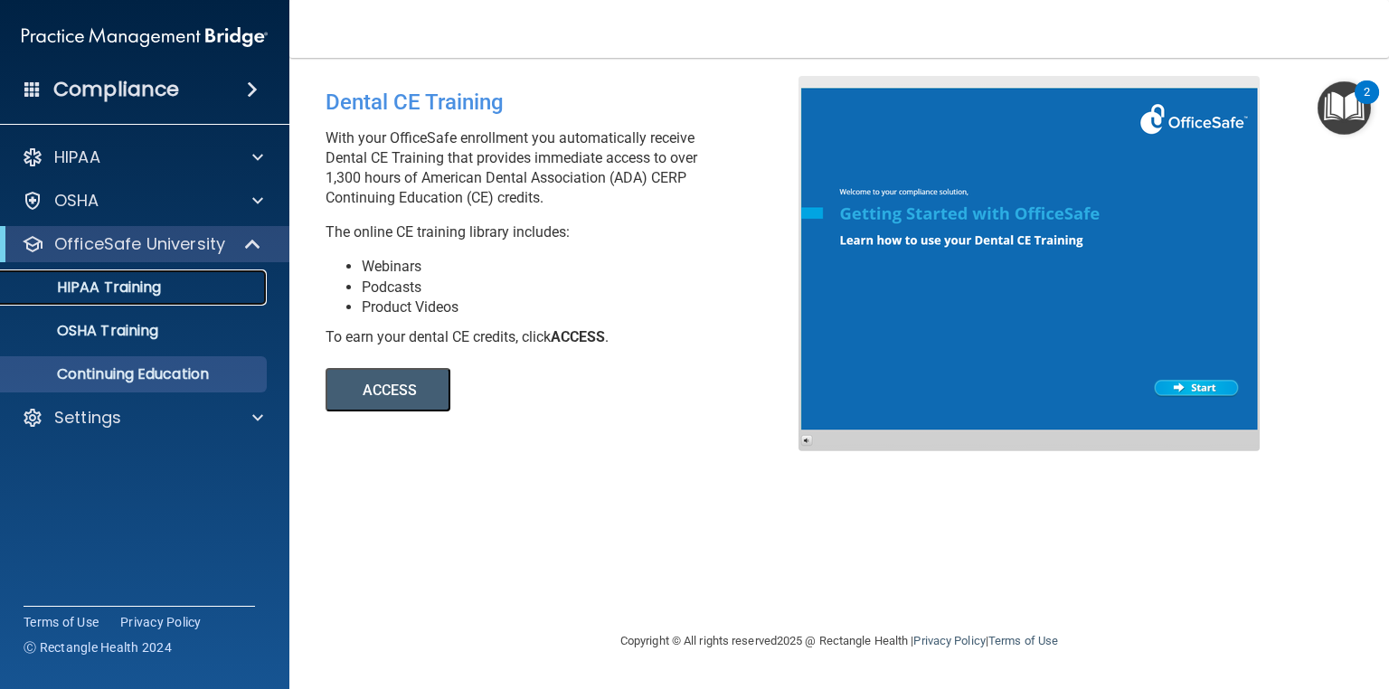
click at [222, 292] on div "HIPAA Training" at bounding box center [135, 287] width 247 height 18
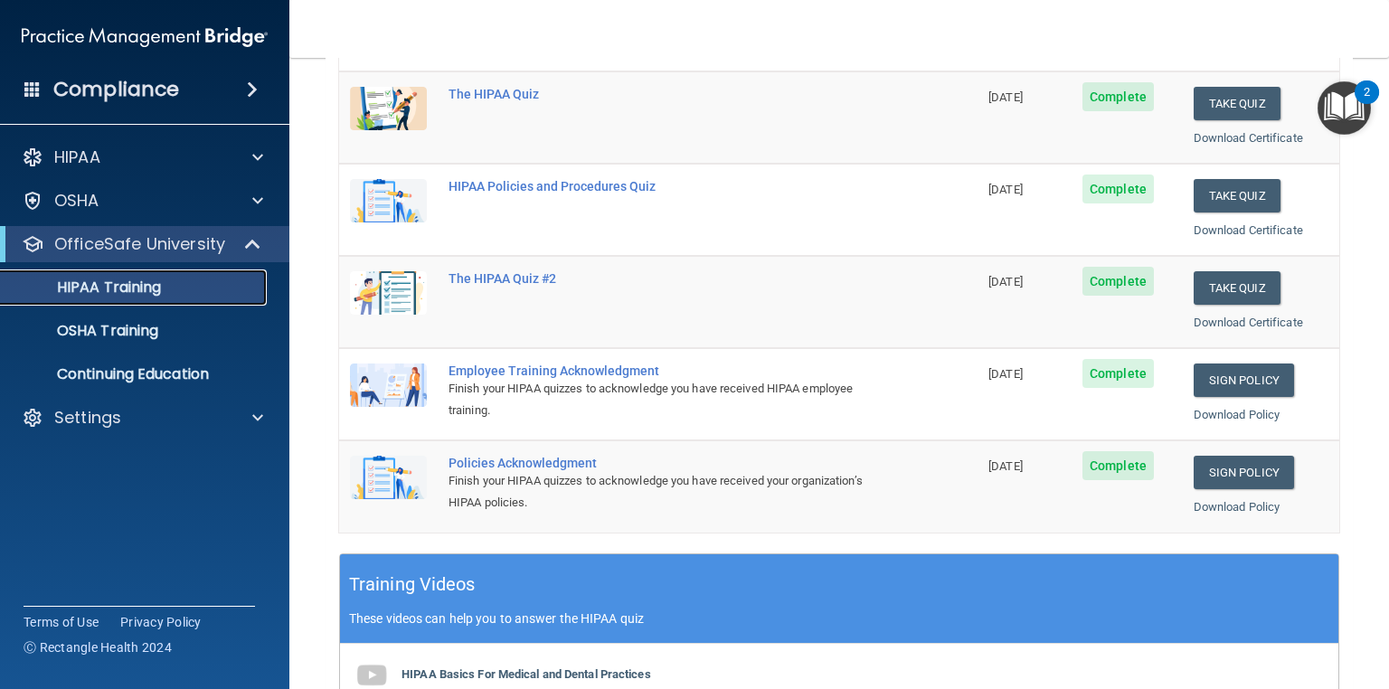
scroll to position [214, 0]
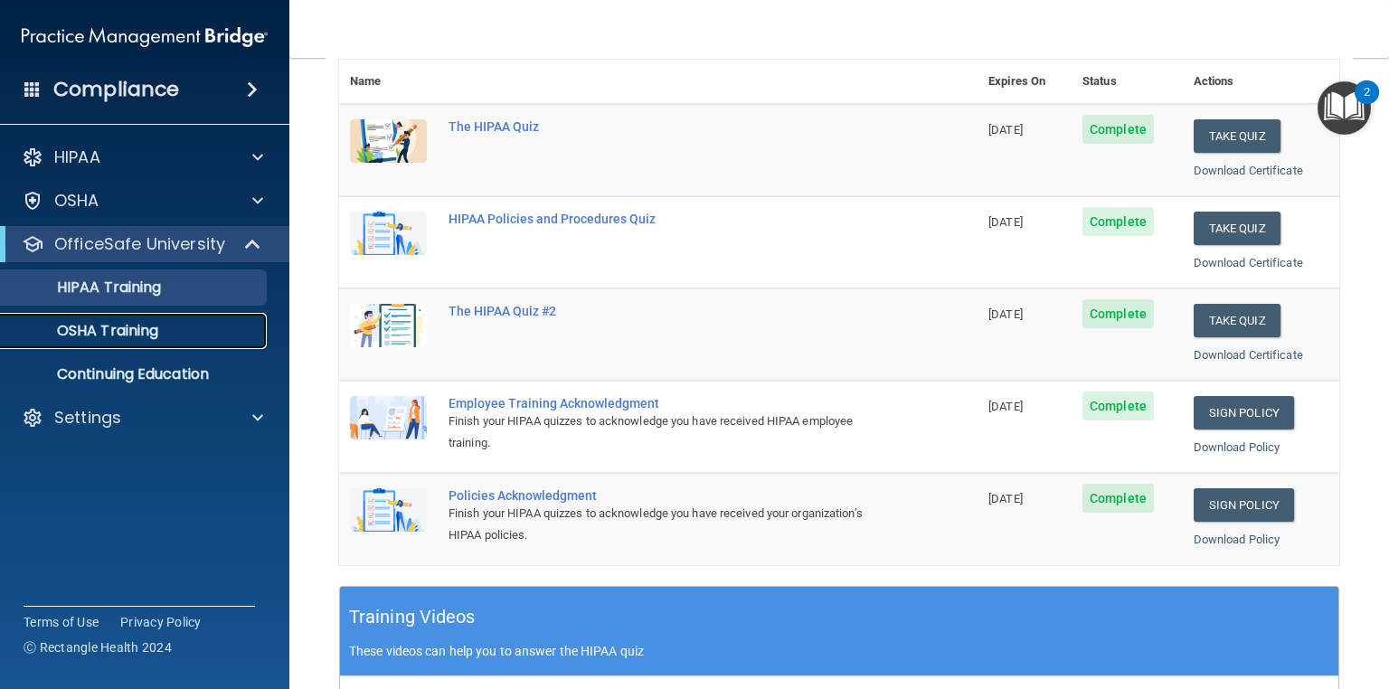
click at [157, 333] on p "OSHA Training" at bounding box center [85, 331] width 146 height 18
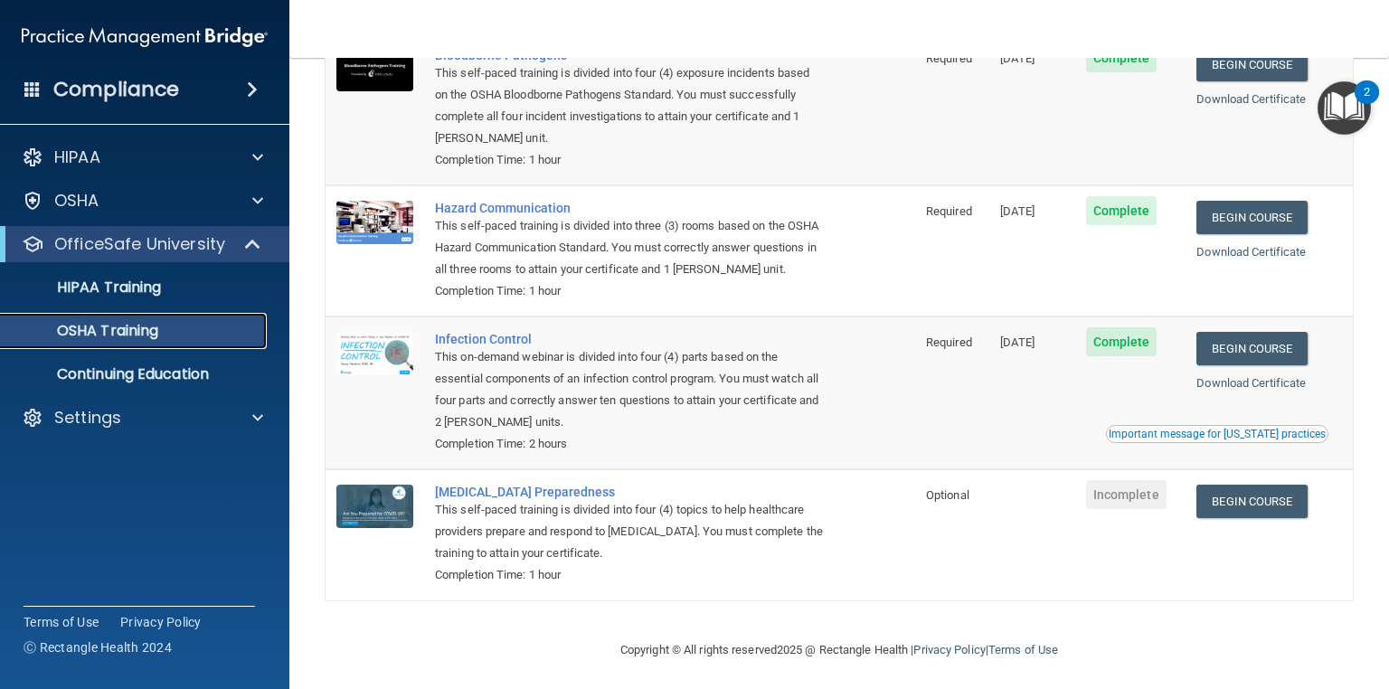
scroll to position [177, 0]
